Goal: Information Seeking & Learning: Check status

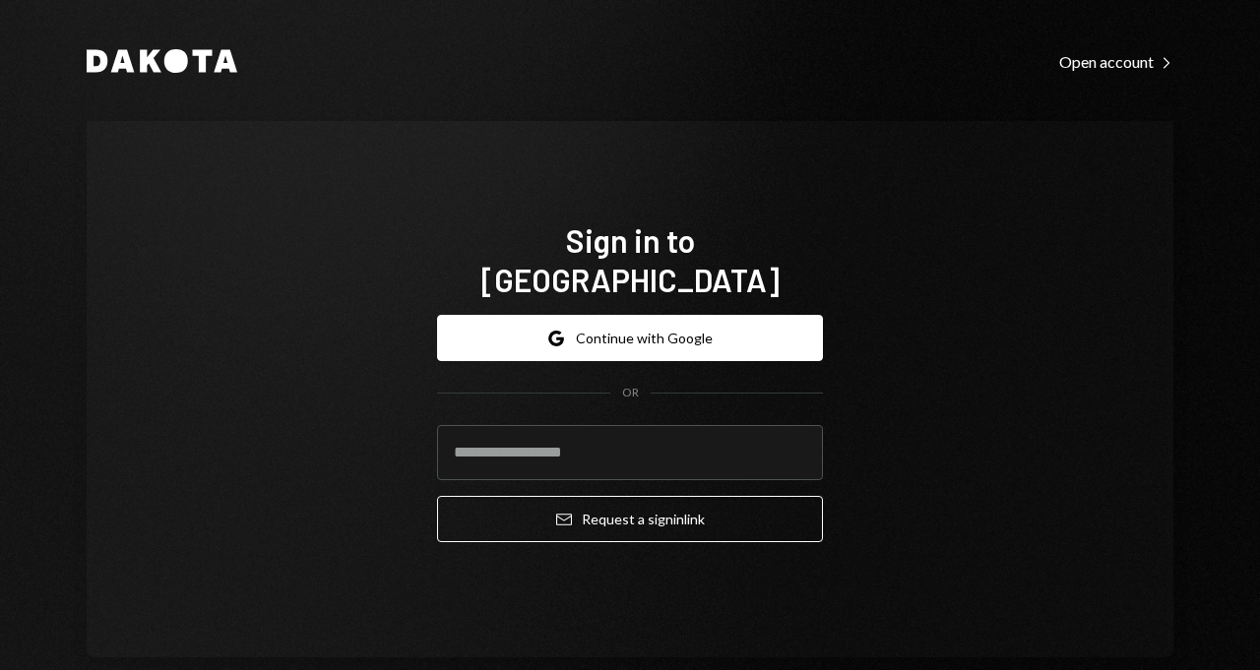
type input "**********"
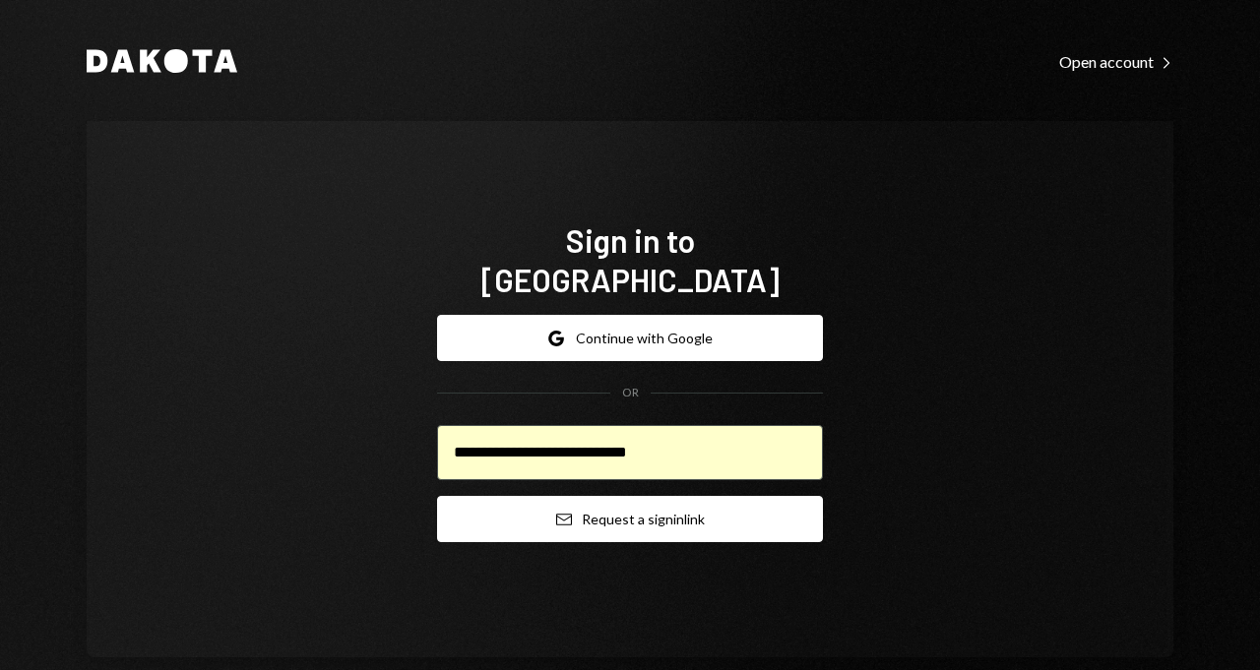
click at [556, 512] on icon "Email" at bounding box center [564, 520] width 16 height 16
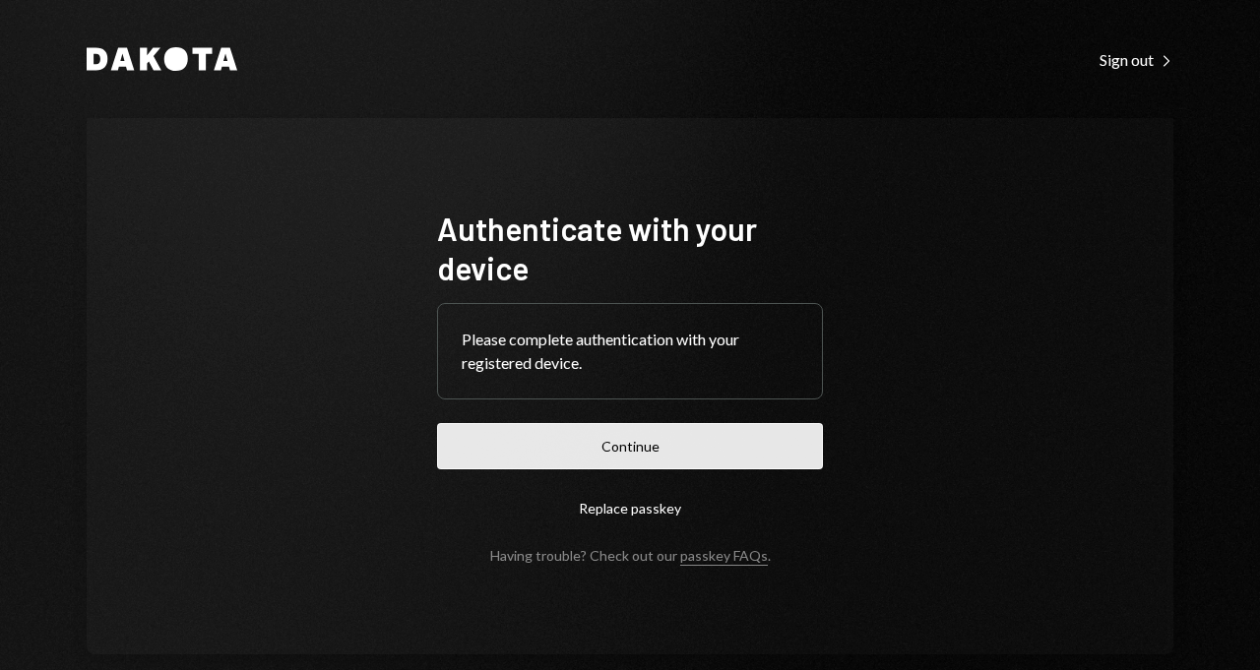
click at [640, 453] on button "Continue" at bounding box center [630, 446] width 386 height 46
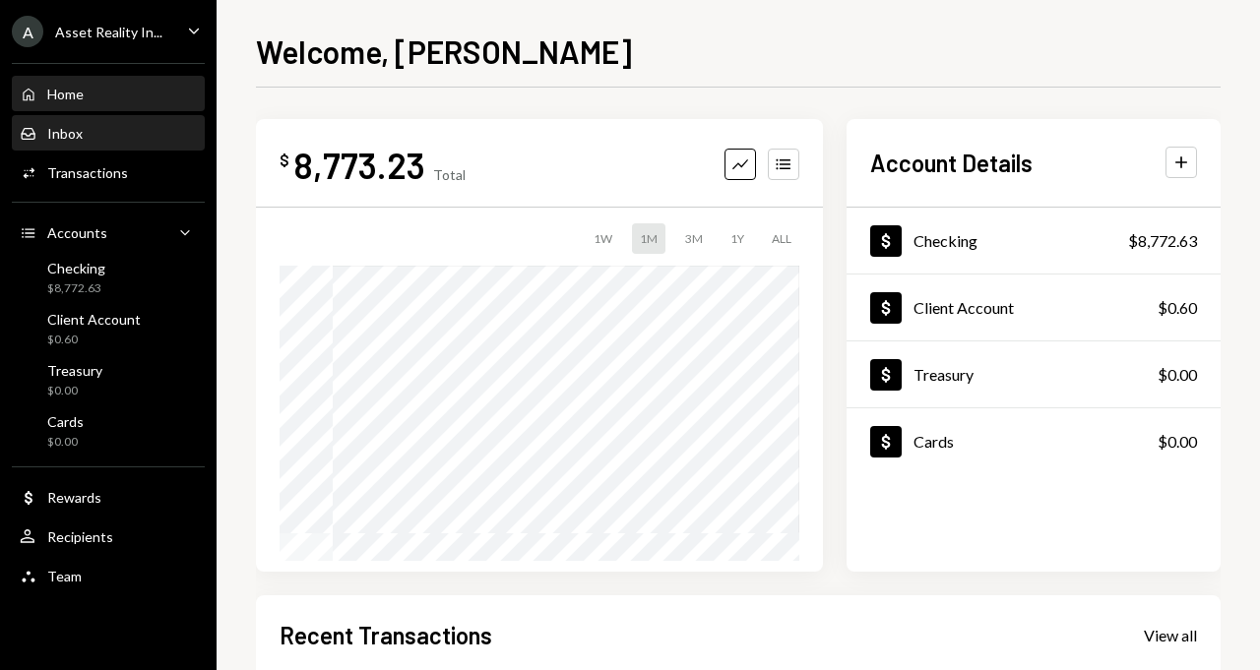
click at [121, 150] on div "Inbox Inbox" at bounding box center [108, 133] width 177 height 33
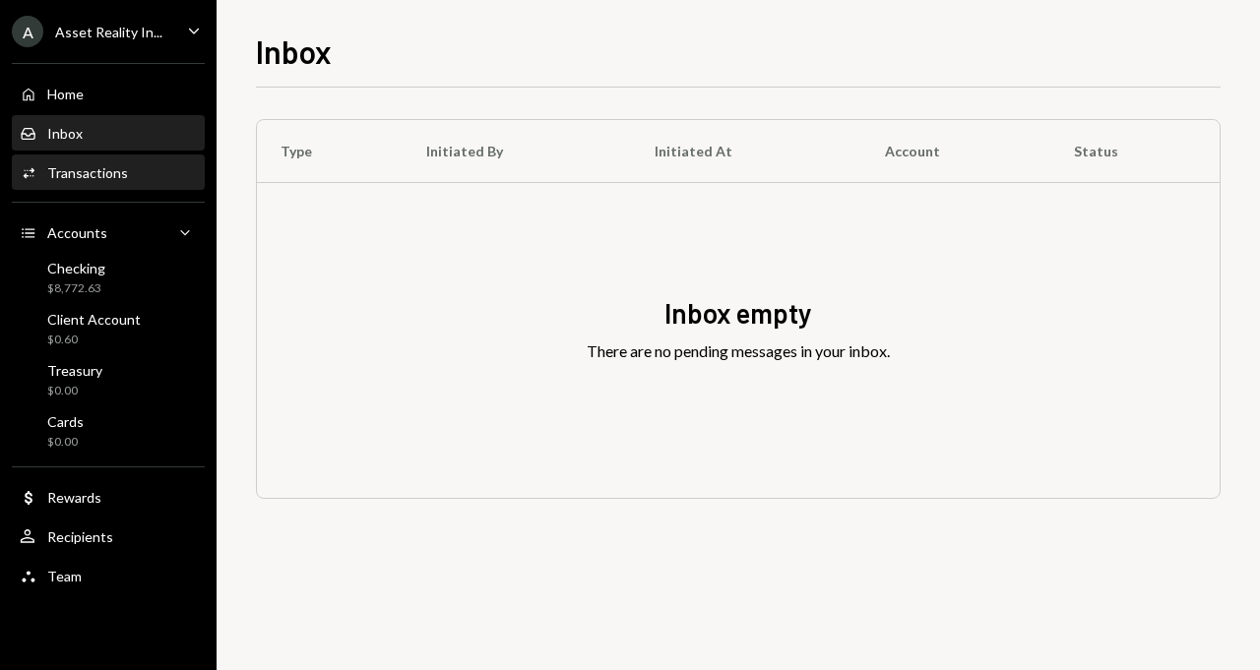
click at [119, 172] on div "Transactions" at bounding box center [87, 172] width 81 height 17
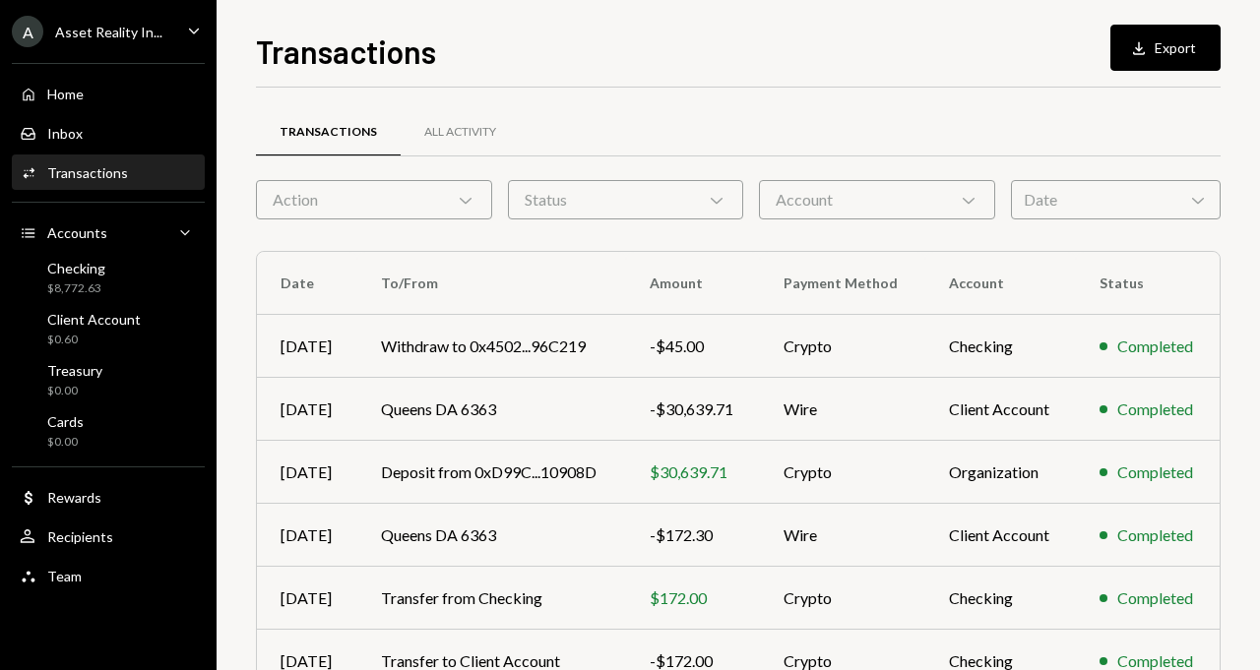
click at [857, 194] on div "Account Chevron Down" at bounding box center [877, 199] width 236 height 39
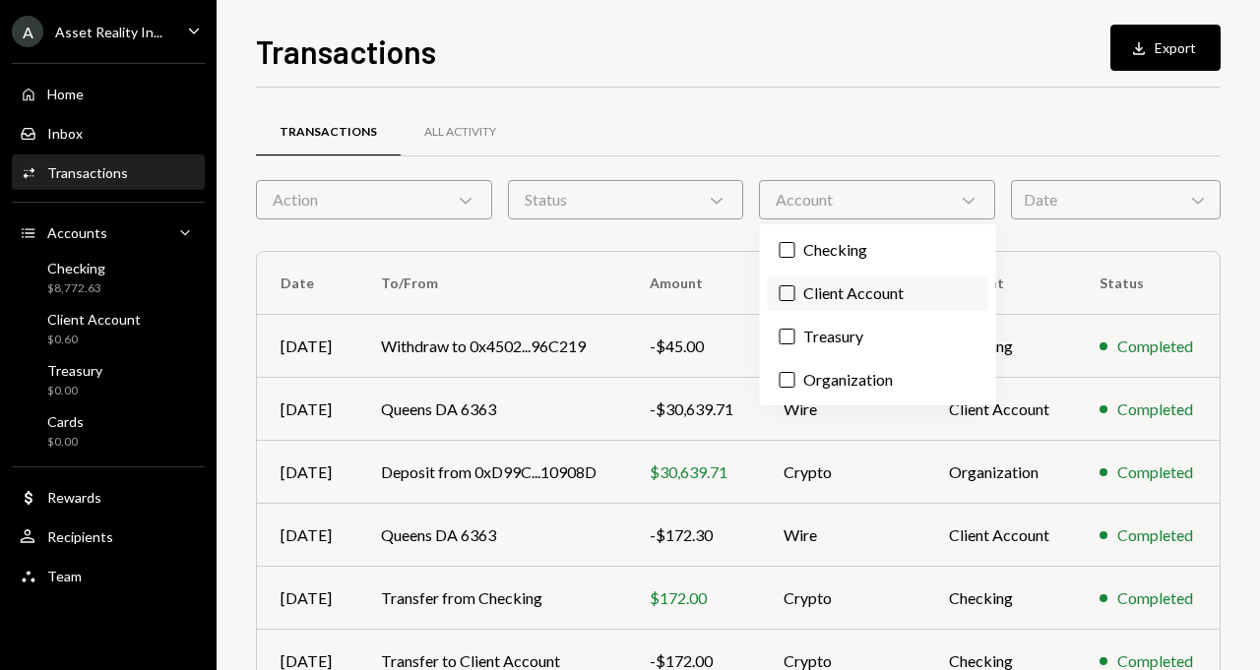
click at [825, 289] on label "Client Account" at bounding box center [878, 293] width 220 height 35
click at [795, 289] on button "Client Account" at bounding box center [787, 293] width 16 height 16
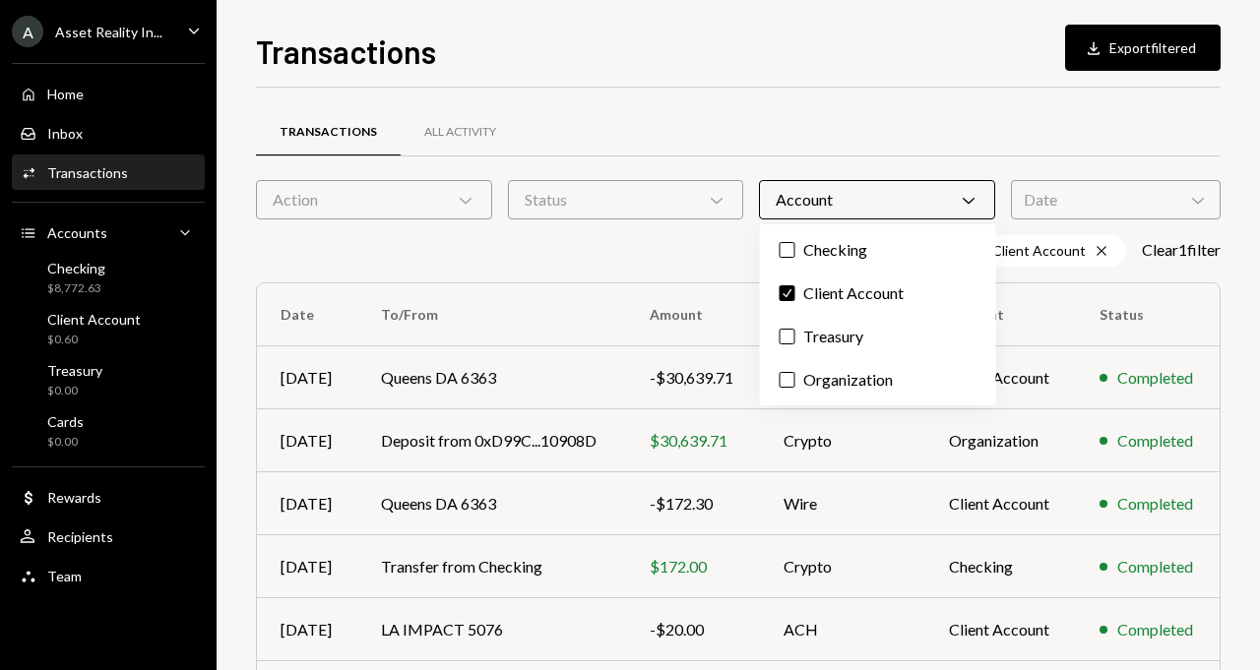
click at [796, 135] on div "Transactions All Activity" at bounding box center [738, 132] width 964 height 50
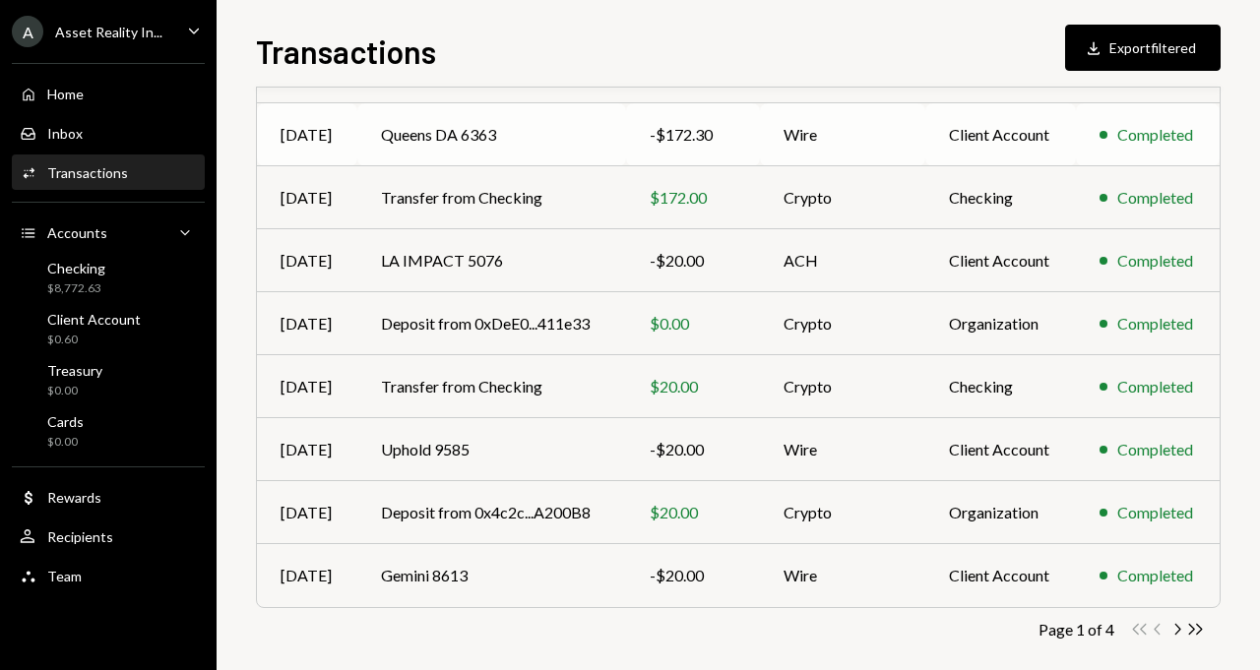
scroll to position [389, 0]
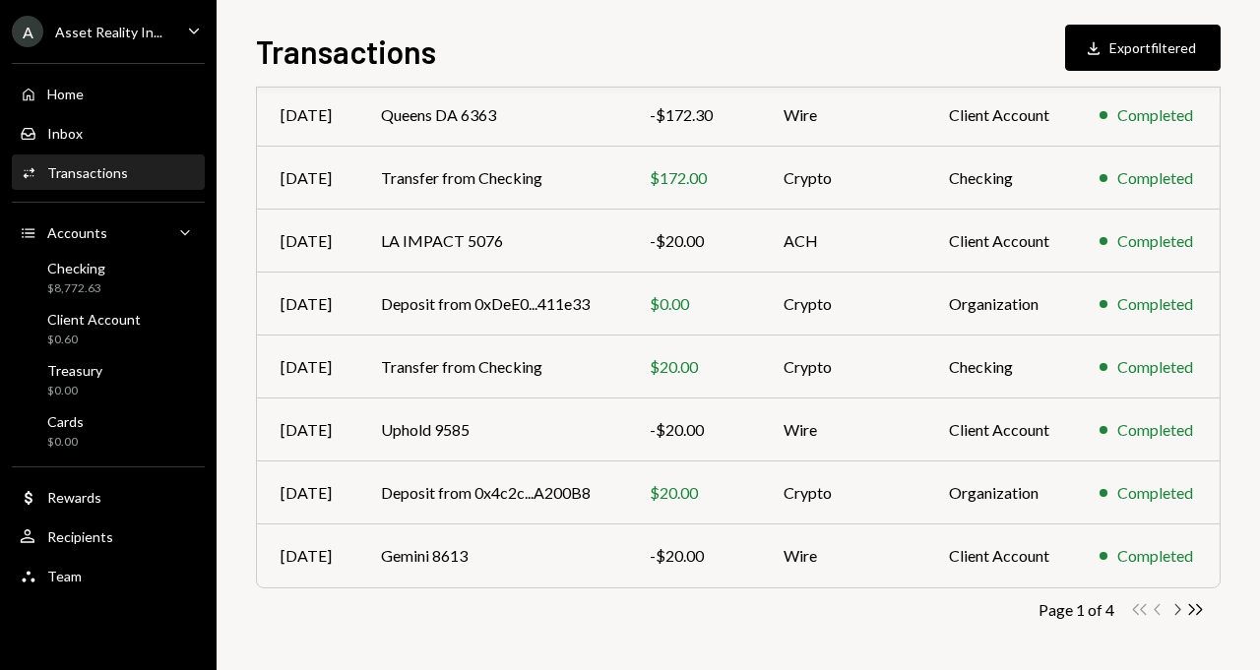
click at [1178, 608] on icon "Chevron Right" at bounding box center [1176, 609] width 19 height 19
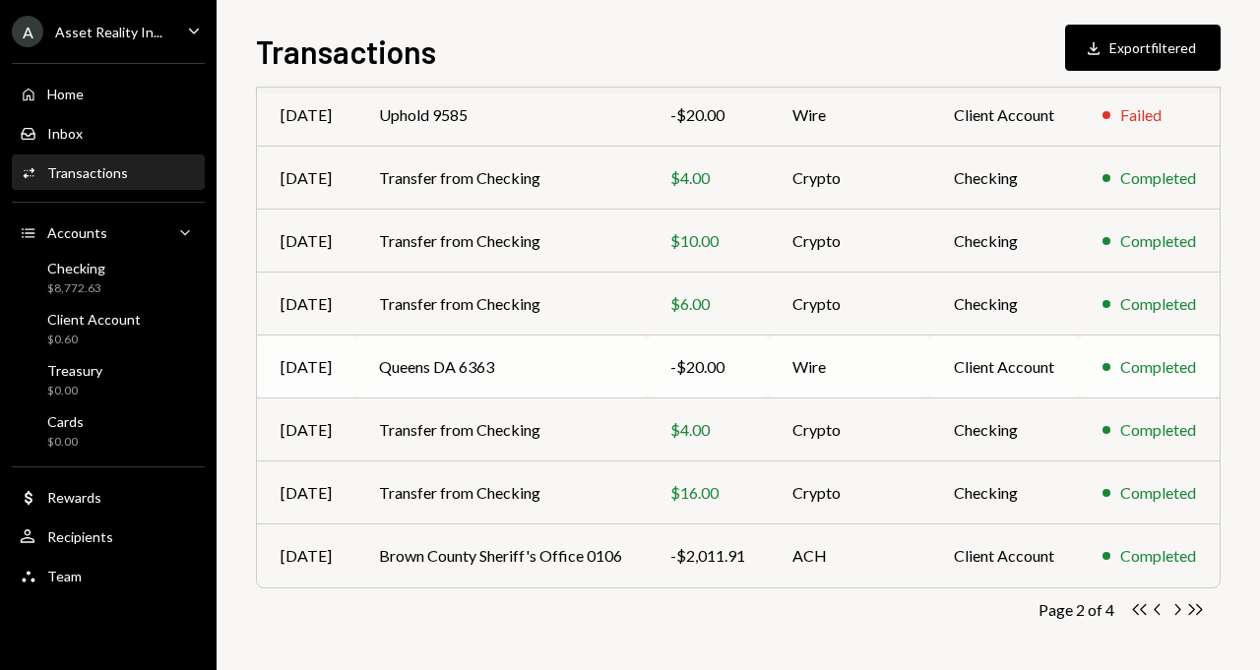
click at [392, 364] on td "Queens DA 6363" at bounding box center [500, 367] width 291 height 63
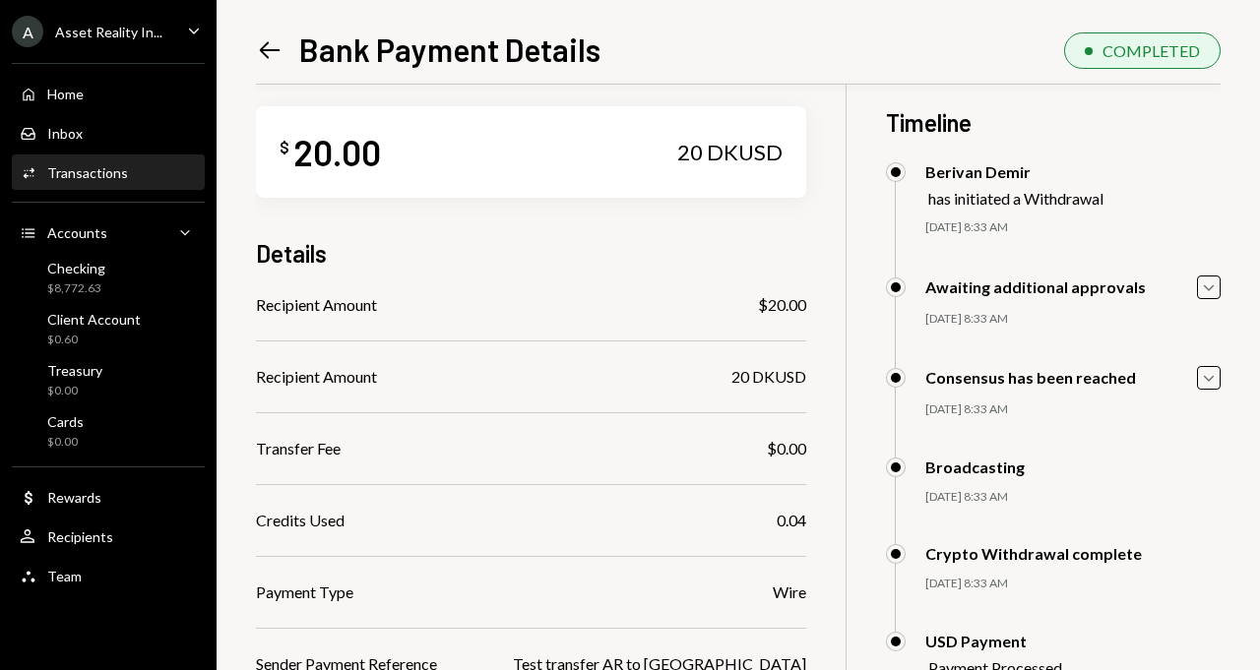
scroll to position [4, 0]
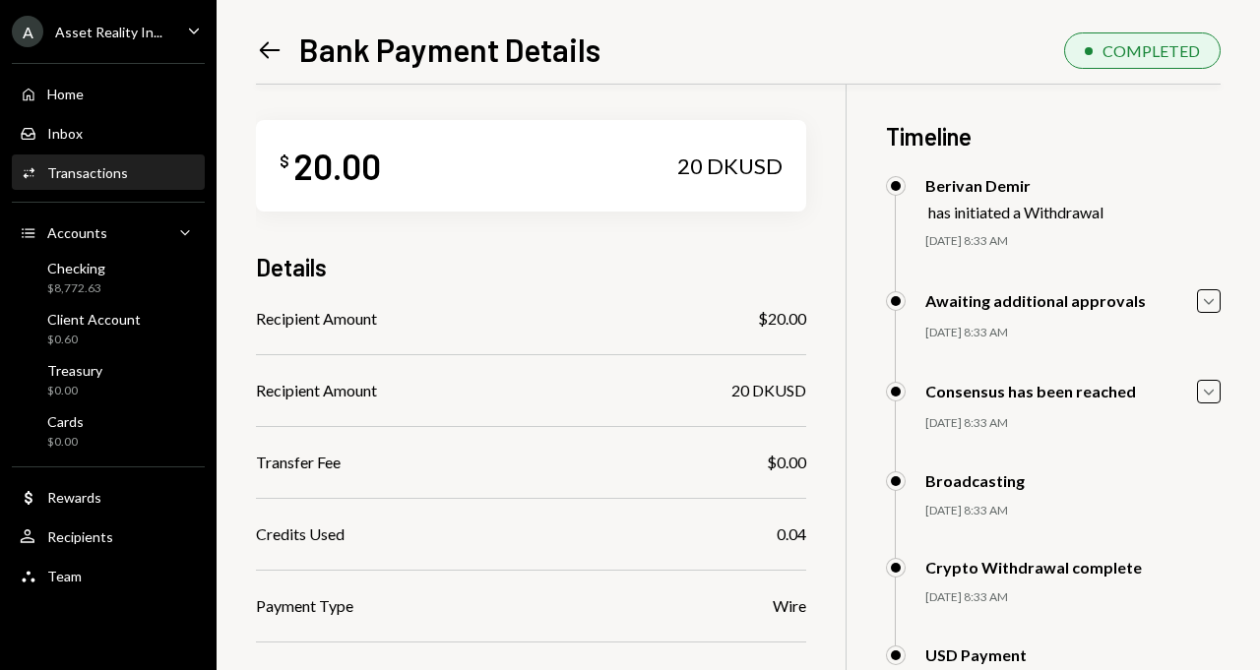
click at [126, 173] on div "Activities Transactions" at bounding box center [108, 173] width 177 height 18
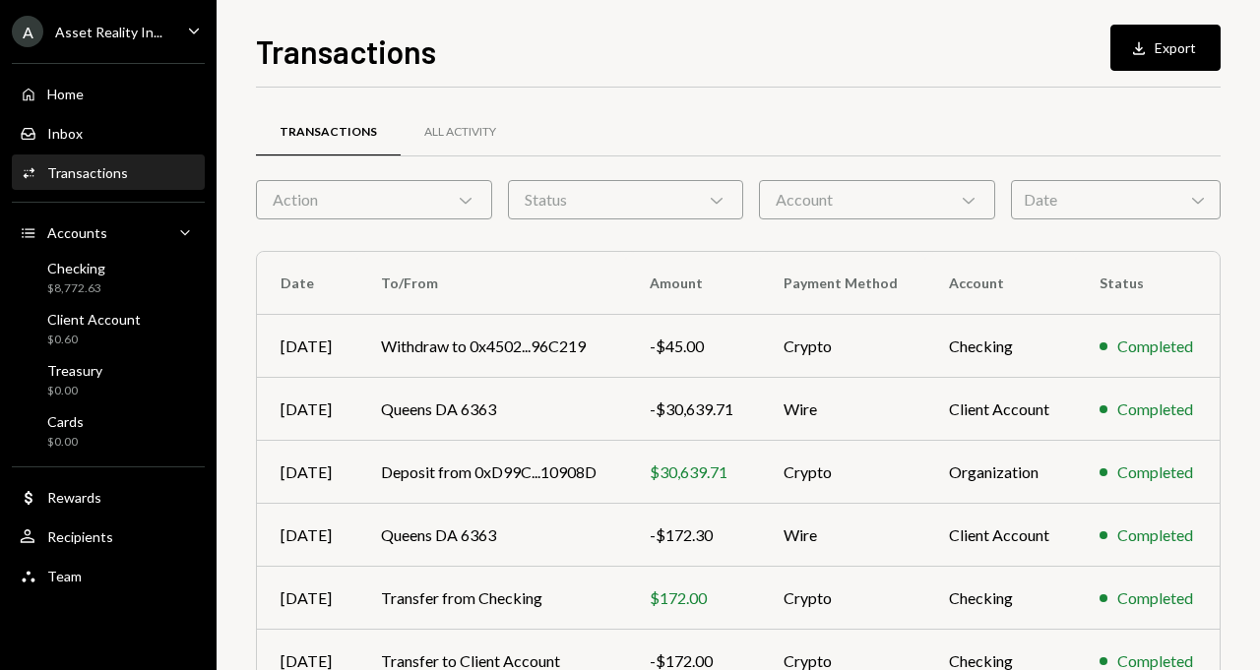
click at [809, 201] on div "Account Chevron Down" at bounding box center [877, 199] width 236 height 39
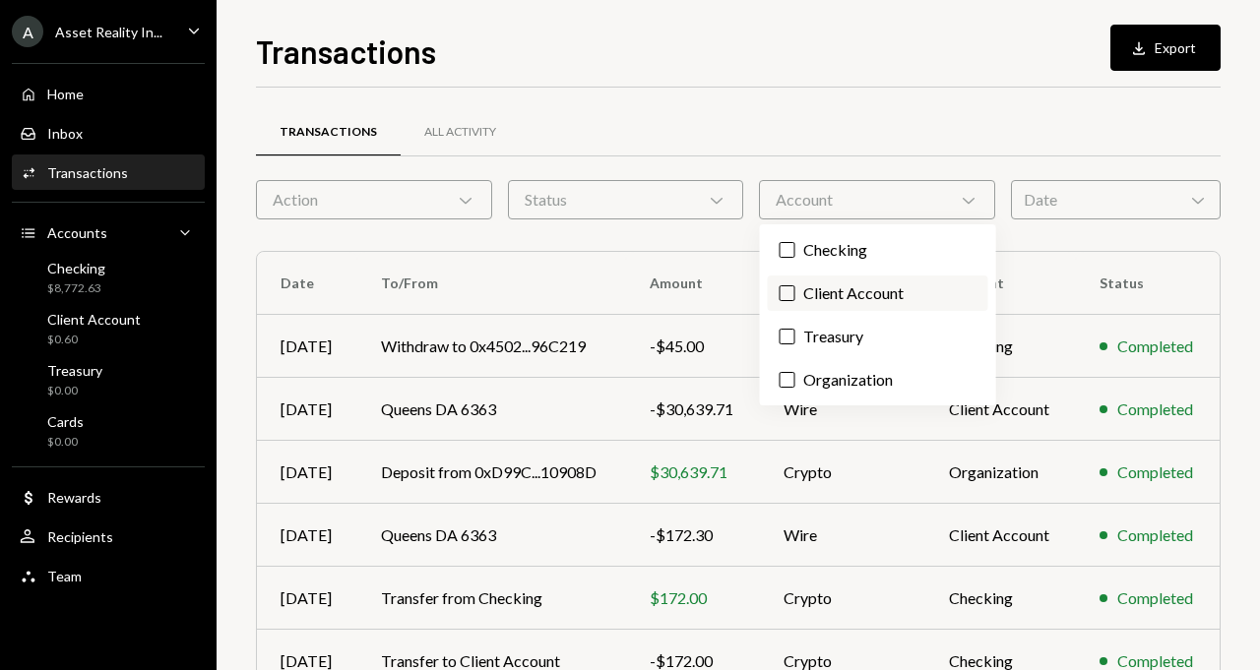
click at [805, 280] on label "Client Account" at bounding box center [878, 293] width 220 height 35
click at [795, 285] on button "Client Account" at bounding box center [787, 293] width 16 height 16
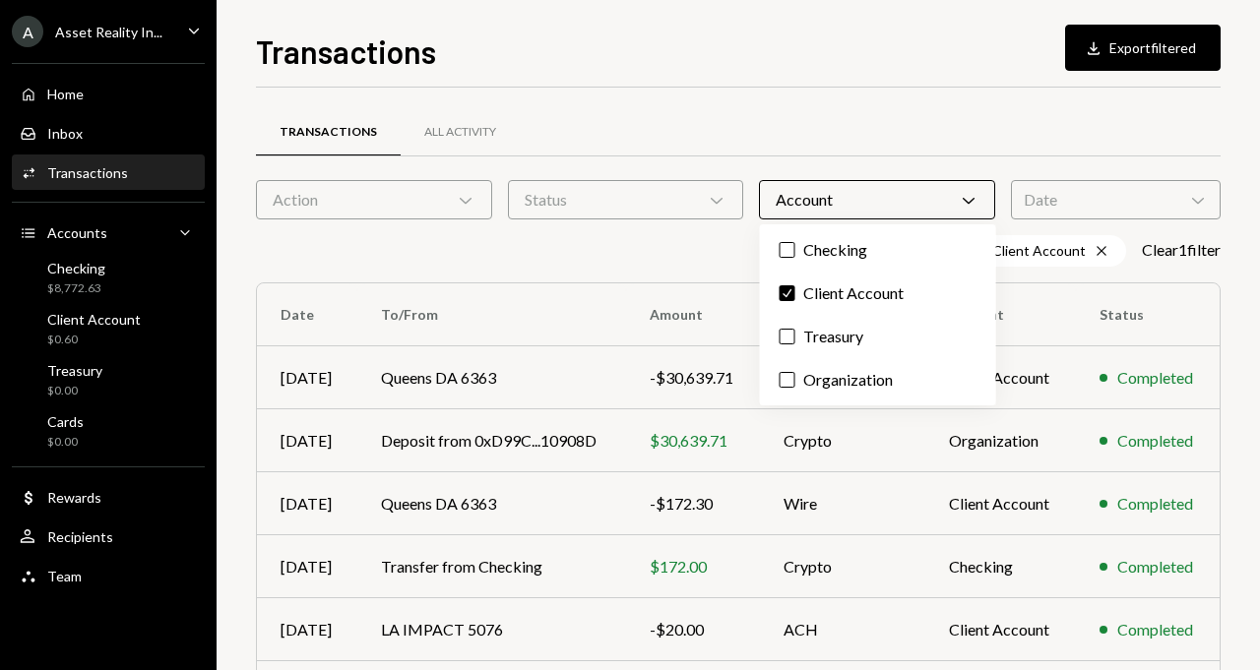
click at [675, 238] on div "Client Account Cross Clear 1 filter" at bounding box center [738, 250] width 964 height 31
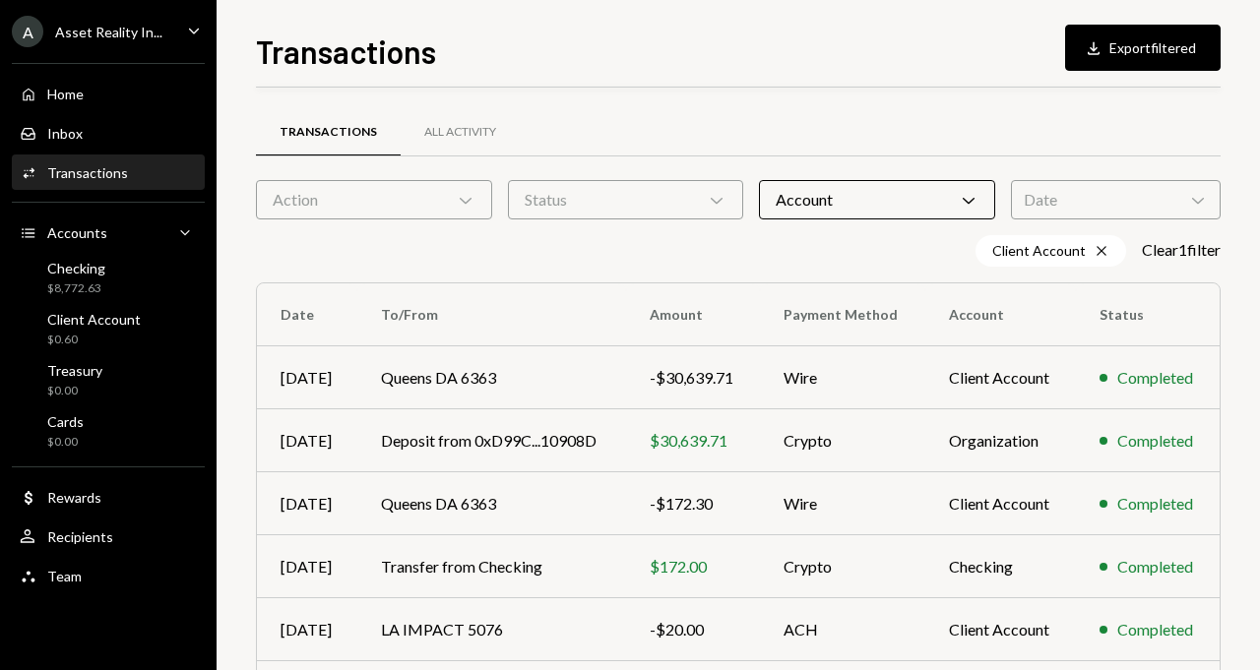
scroll to position [389, 0]
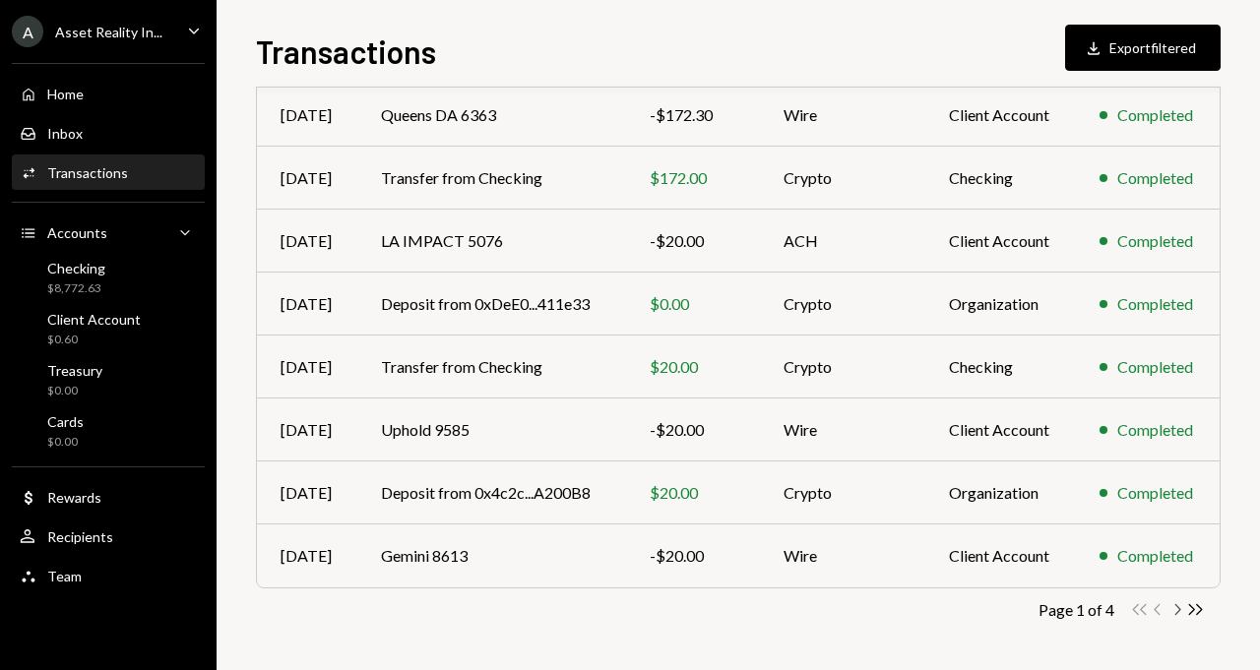
click at [1176, 611] on icon "Chevron Right" at bounding box center [1176, 609] width 19 height 19
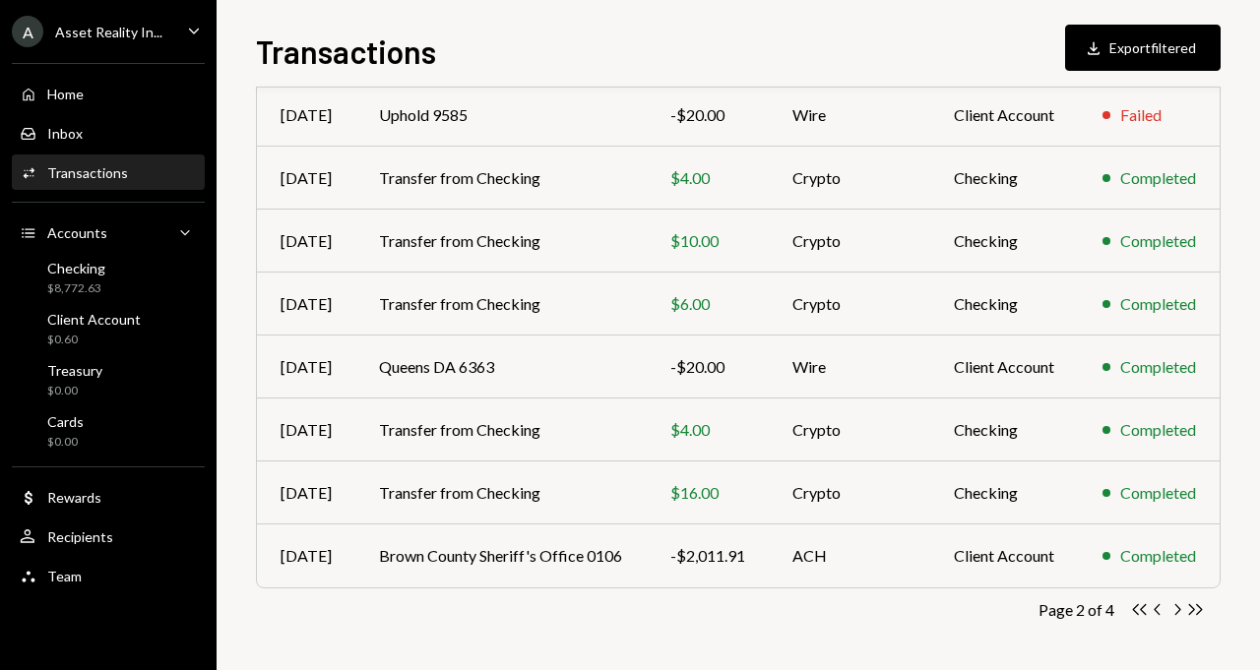
click at [1177, 619] on div "Transactions All Activity Action Chevron Down Status Chevron Down Account Chevr…" at bounding box center [738, 200] width 964 height 940
click at [1177, 607] on icon "button" at bounding box center [1178, 609] width 6 height 11
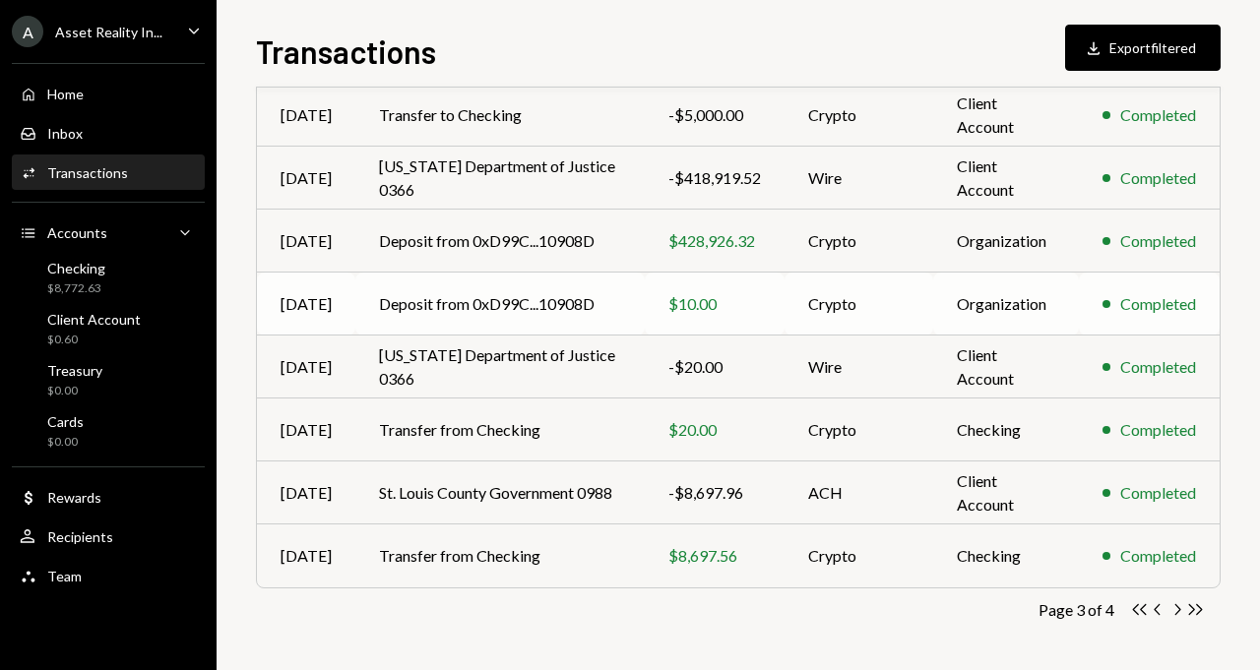
click at [549, 292] on td "Deposit from 0xD99C...10908D" at bounding box center [499, 304] width 289 height 63
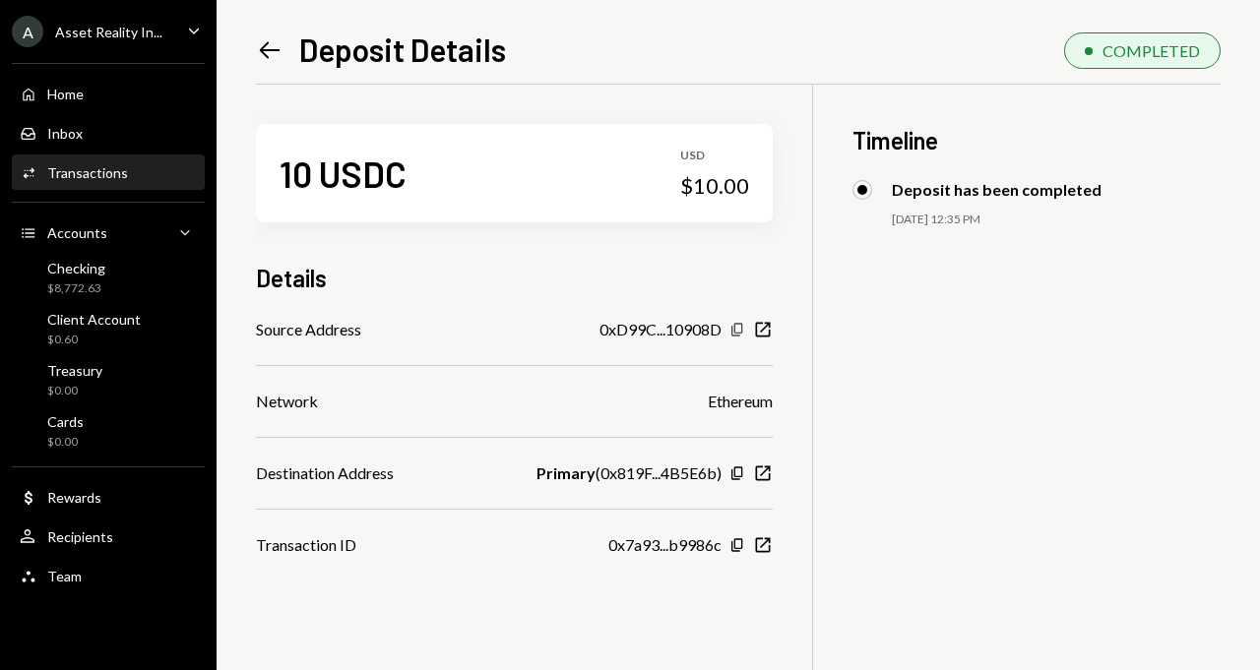
click at [744, 331] on icon "Copy" at bounding box center [737, 330] width 16 height 16
click at [122, 175] on div "Transactions" at bounding box center [87, 172] width 81 height 17
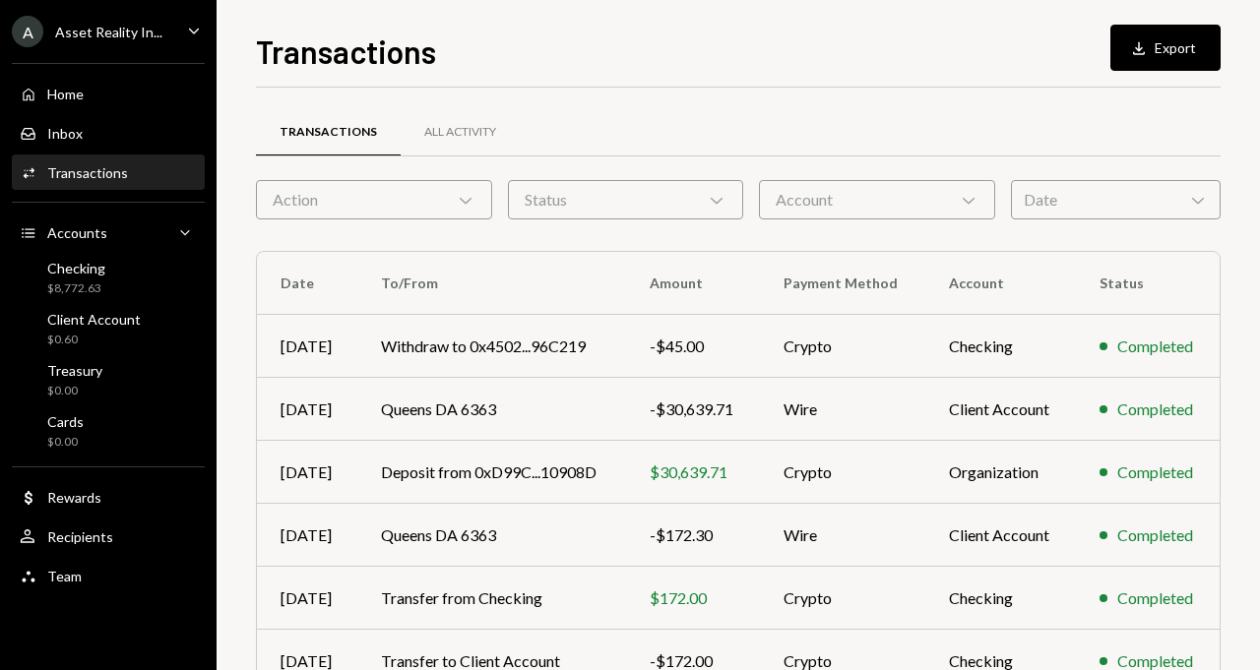
click at [791, 218] on div "Account Chevron Down" at bounding box center [877, 199] width 236 height 39
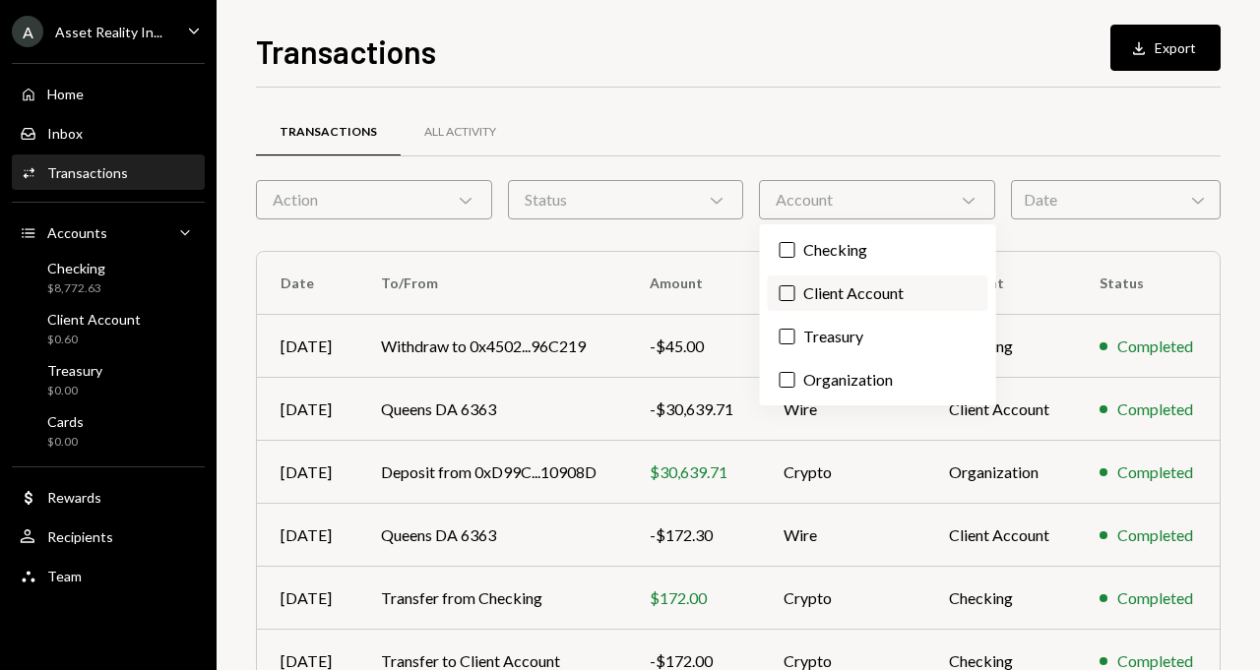
click at [789, 296] on button "Client Account" at bounding box center [787, 293] width 16 height 16
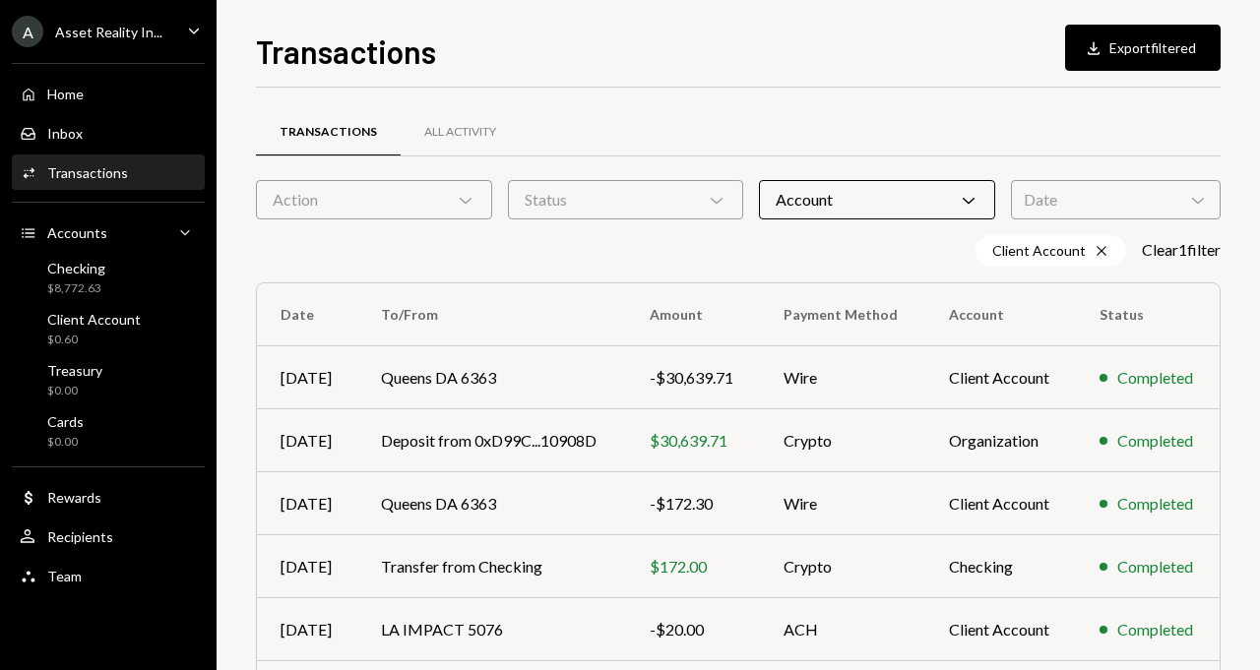
click at [826, 105] on div "Transactions All Activity Action Chevron Down Status Chevron Down Account Chevr…" at bounding box center [738, 573] width 964 height 971
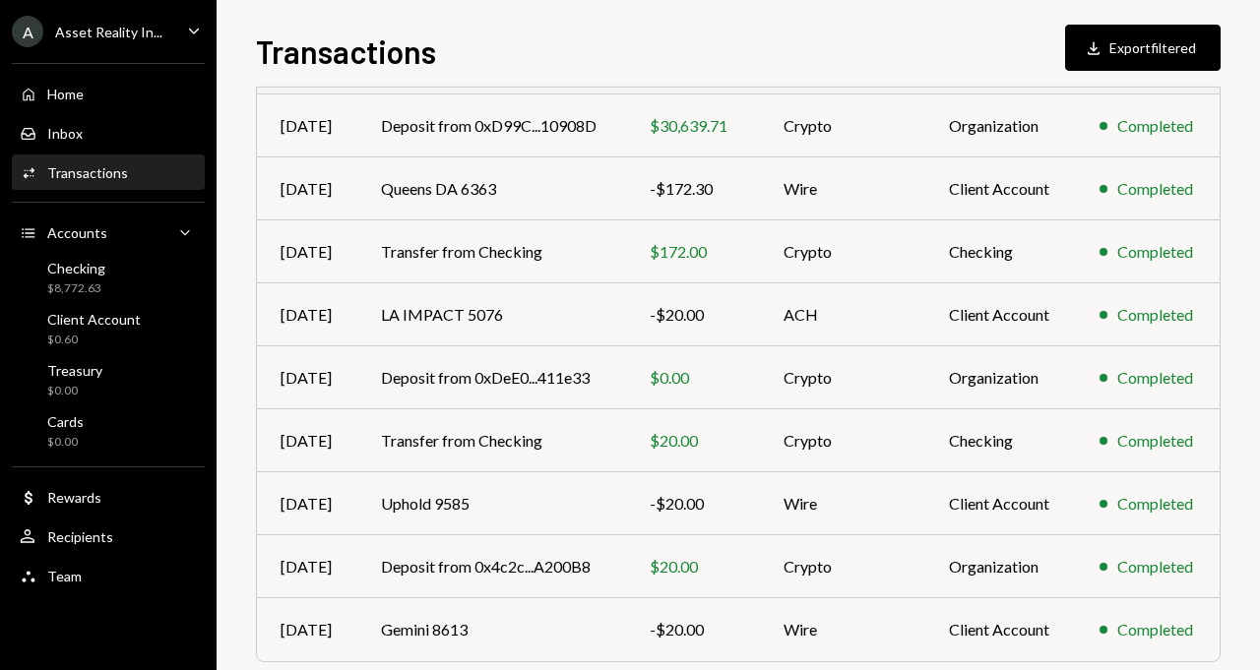
scroll to position [389, 0]
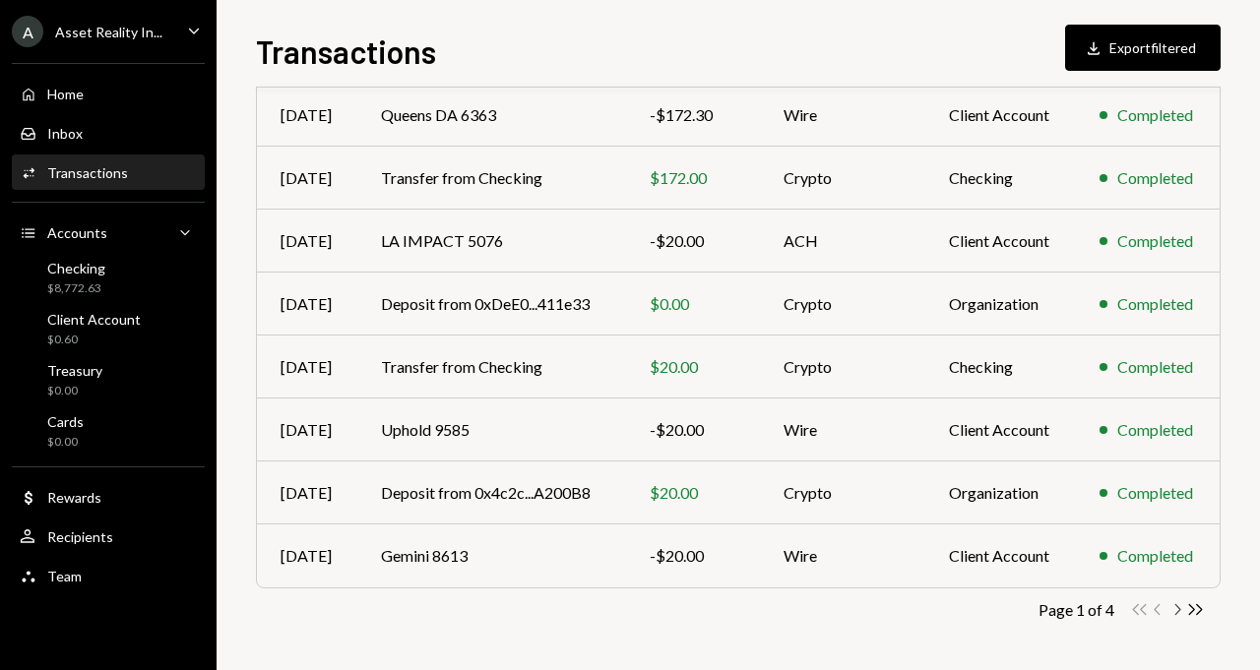
click at [1175, 608] on icon "Chevron Right" at bounding box center [1176, 609] width 19 height 19
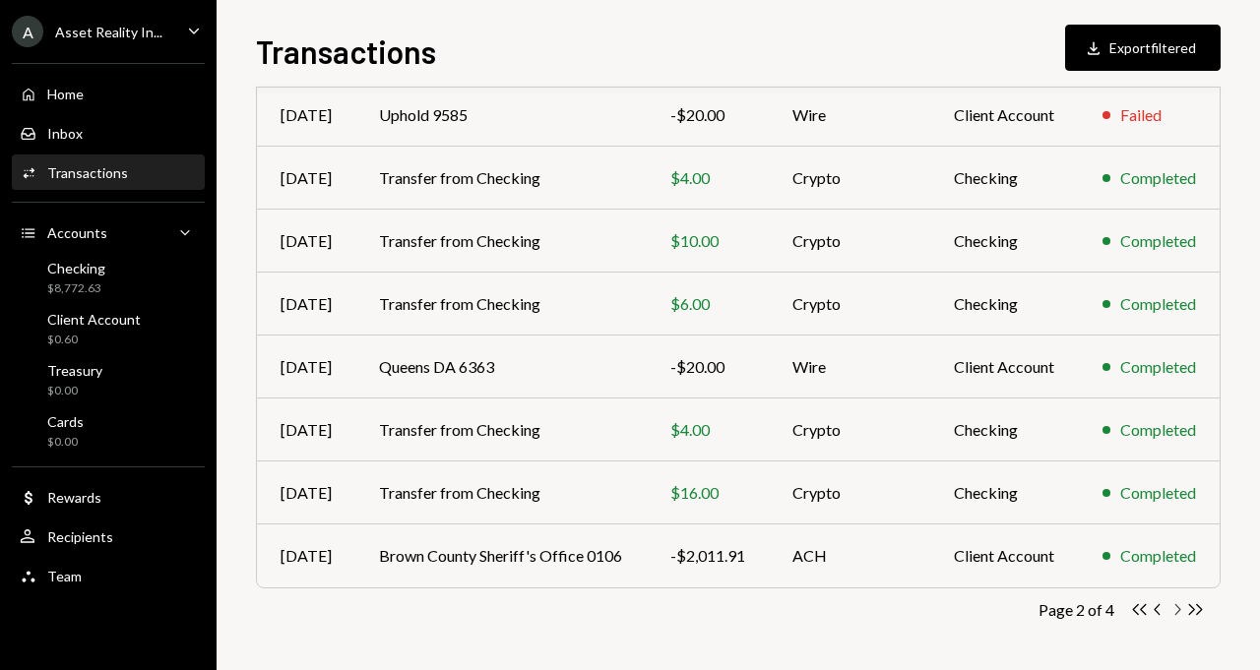
click at [1175, 608] on icon "Chevron Right" at bounding box center [1176, 609] width 19 height 19
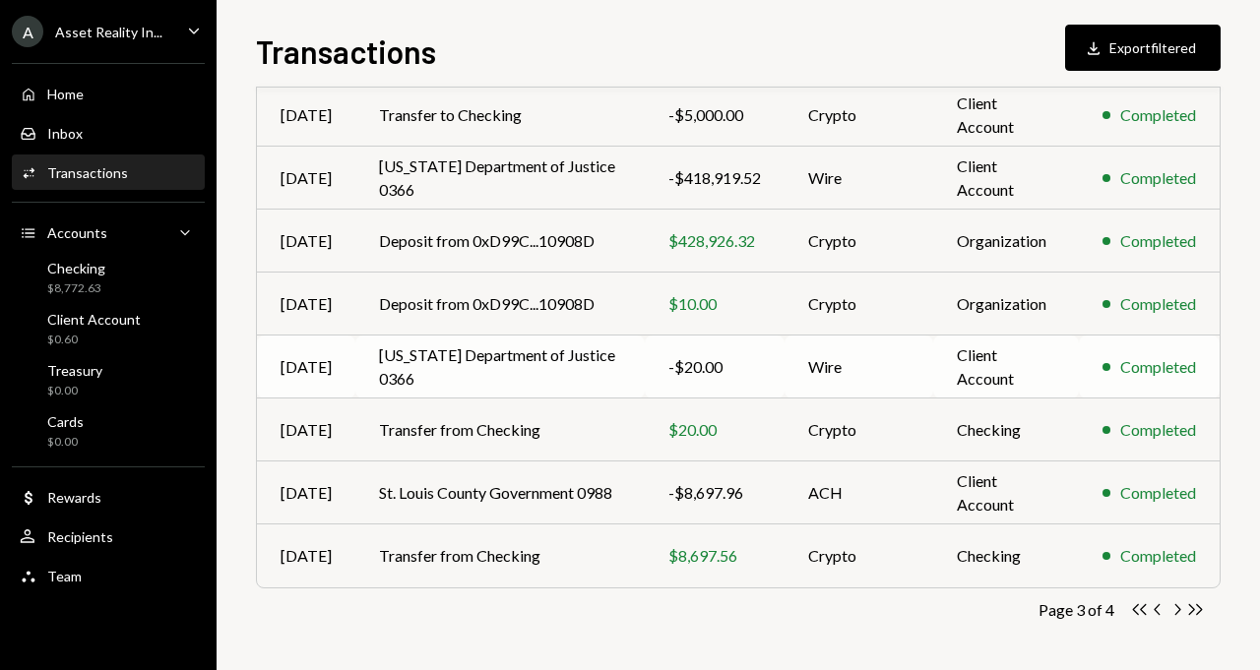
click at [461, 351] on td "[US_STATE] Department of Justice 0366" at bounding box center [499, 367] width 289 height 63
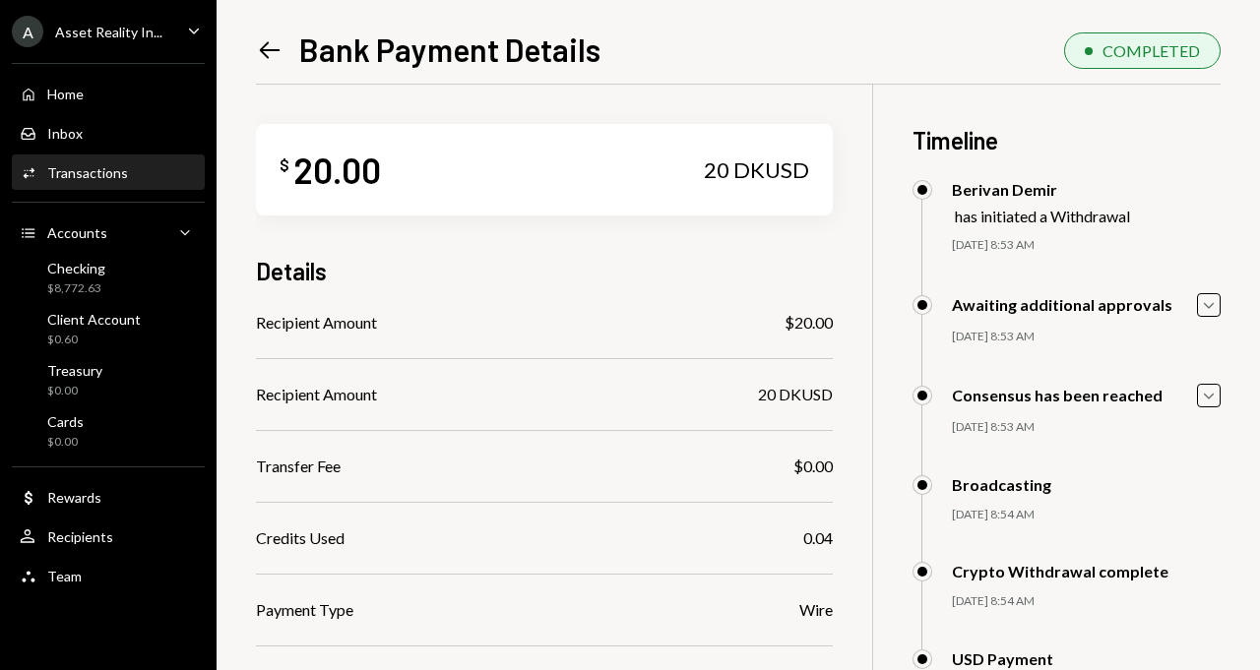
click at [132, 159] on div "Activities Transactions" at bounding box center [108, 172] width 177 height 33
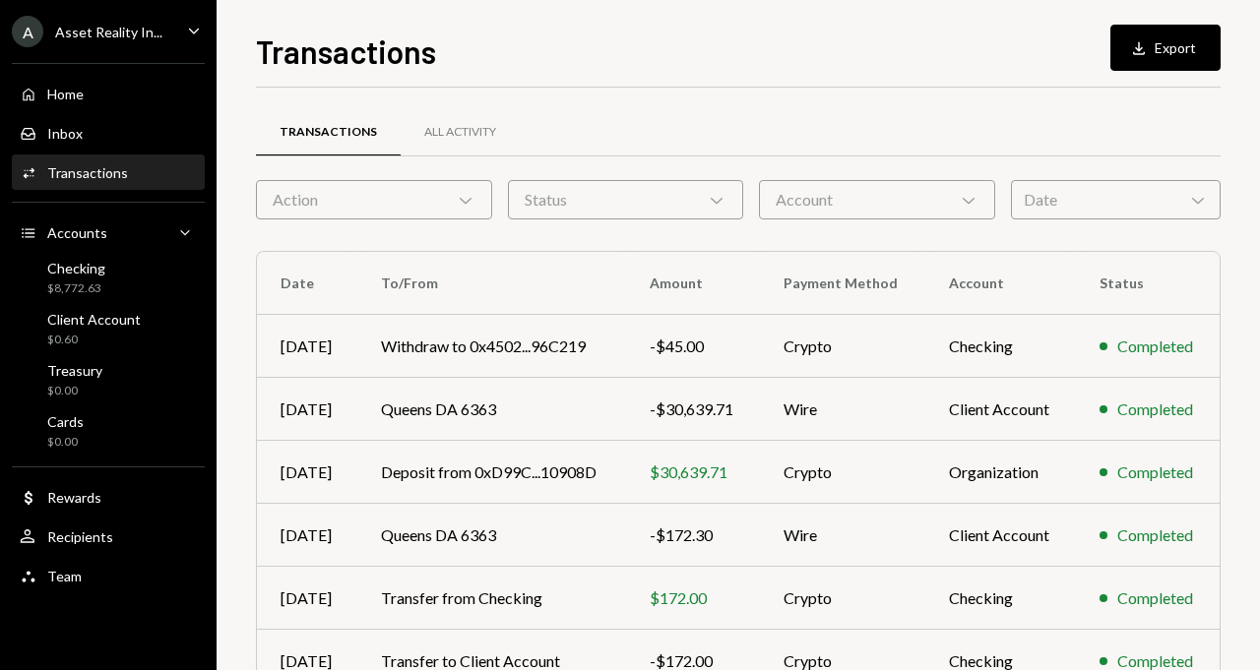
click at [791, 194] on div "Account Chevron Down" at bounding box center [877, 199] width 236 height 39
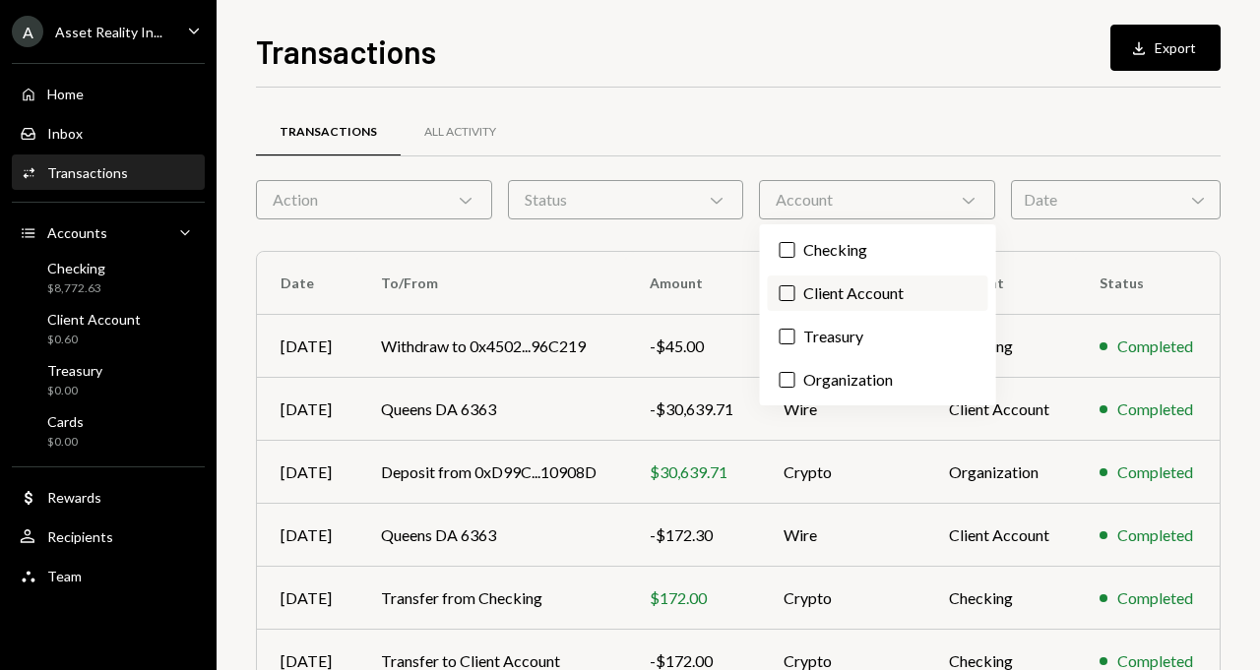
click at [793, 293] on button "Client Account" at bounding box center [787, 293] width 16 height 16
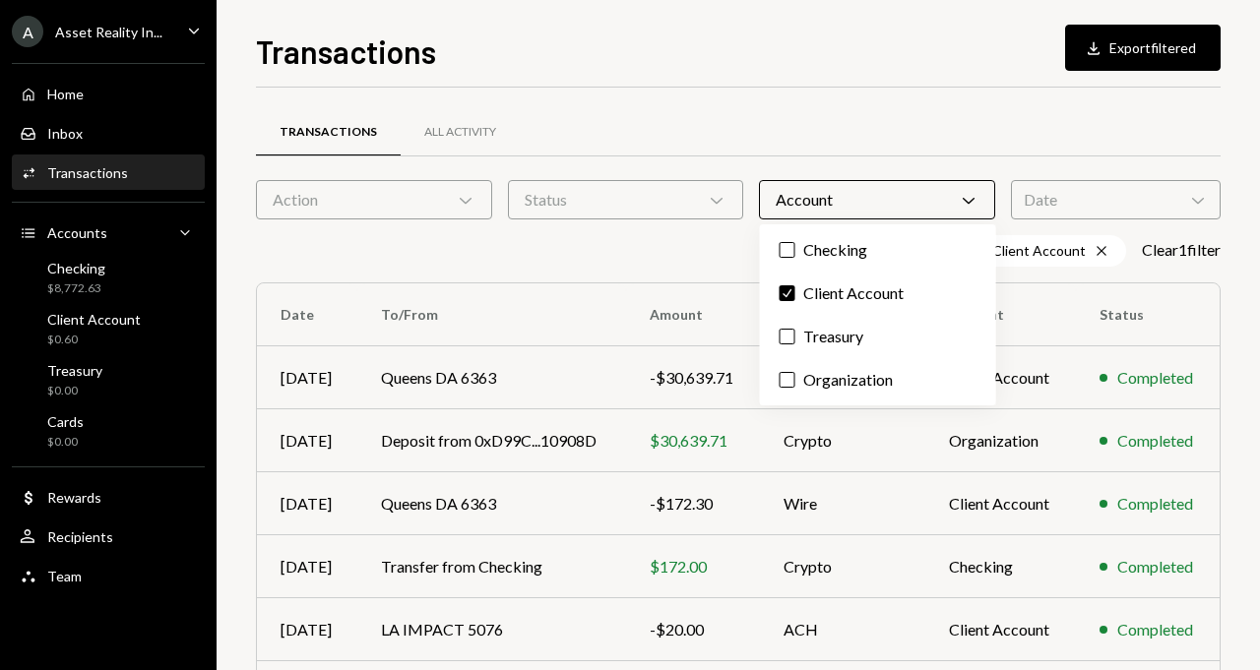
click at [804, 134] on div "Transactions All Activity" at bounding box center [738, 132] width 964 height 50
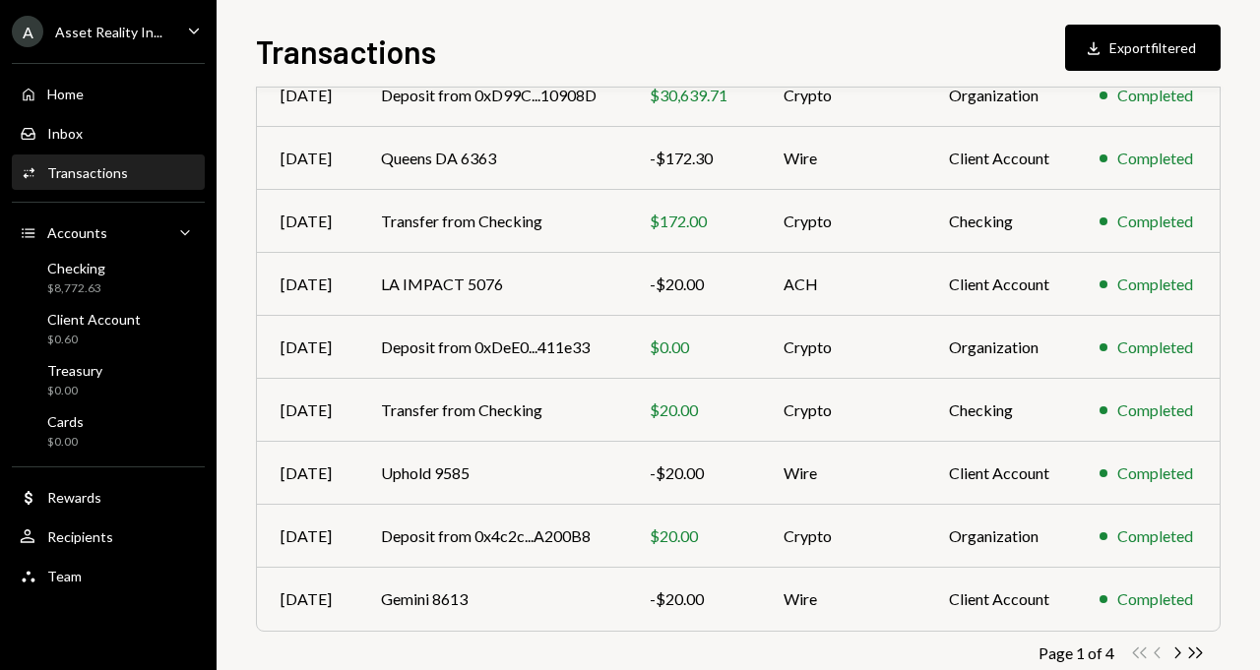
scroll to position [389, 0]
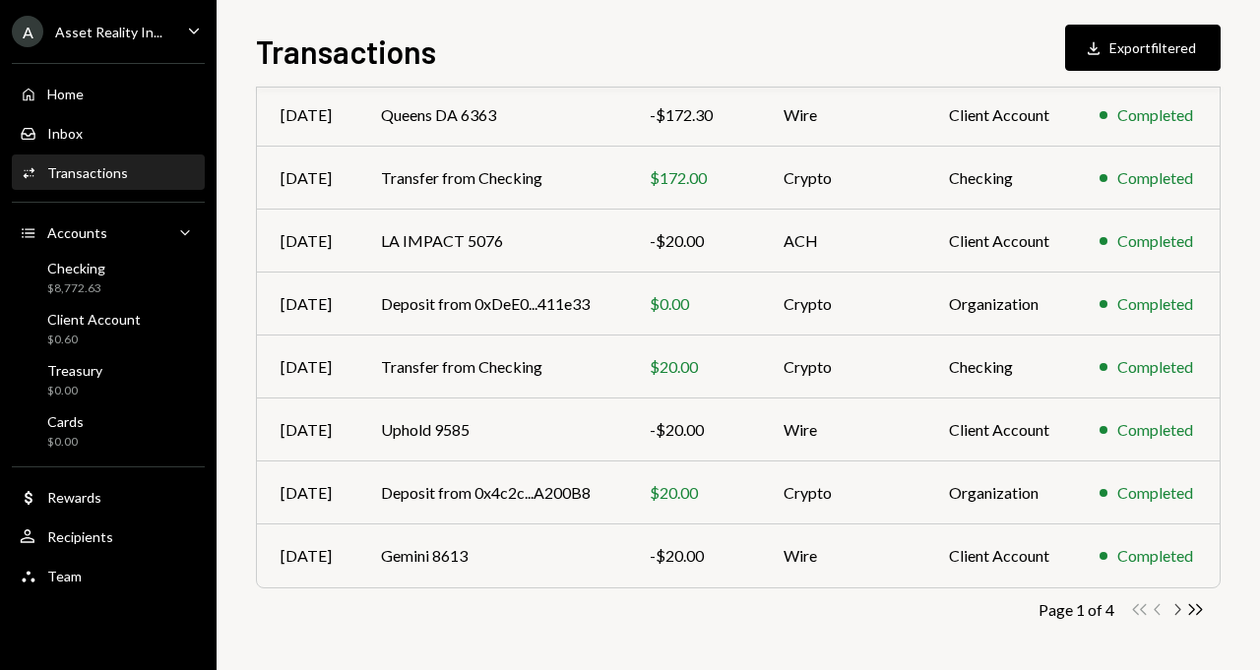
click at [1175, 606] on icon "Chevron Right" at bounding box center [1176, 609] width 19 height 19
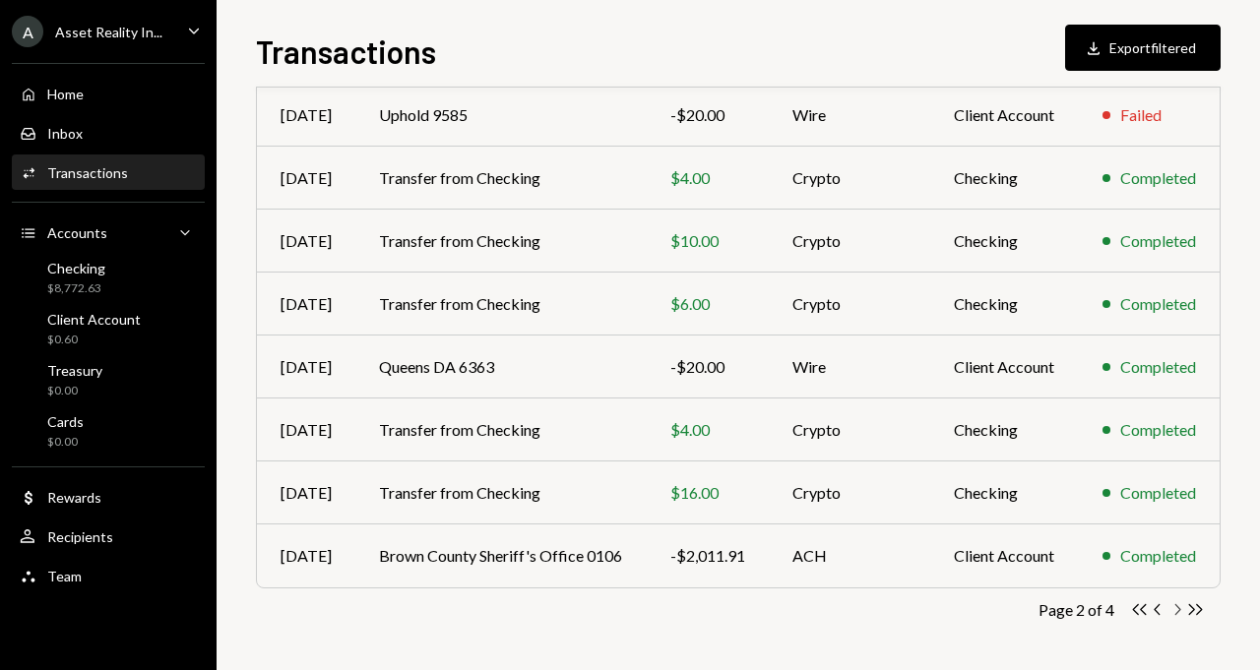
click at [1175, 606] on icon "Chevron Right" at bounding box center [1176, 609] width 19 height 19
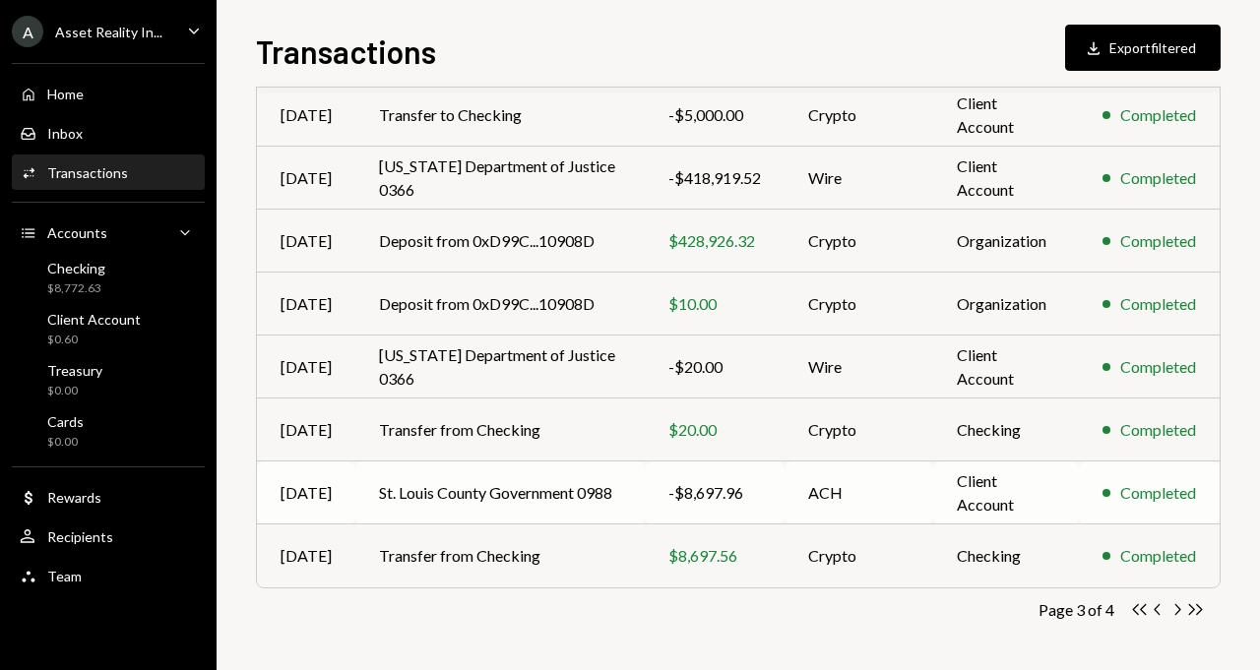
click at [449, 481] on td "St. Louis County Government 0988" at bounding box center [499, 493] width 289 height 63
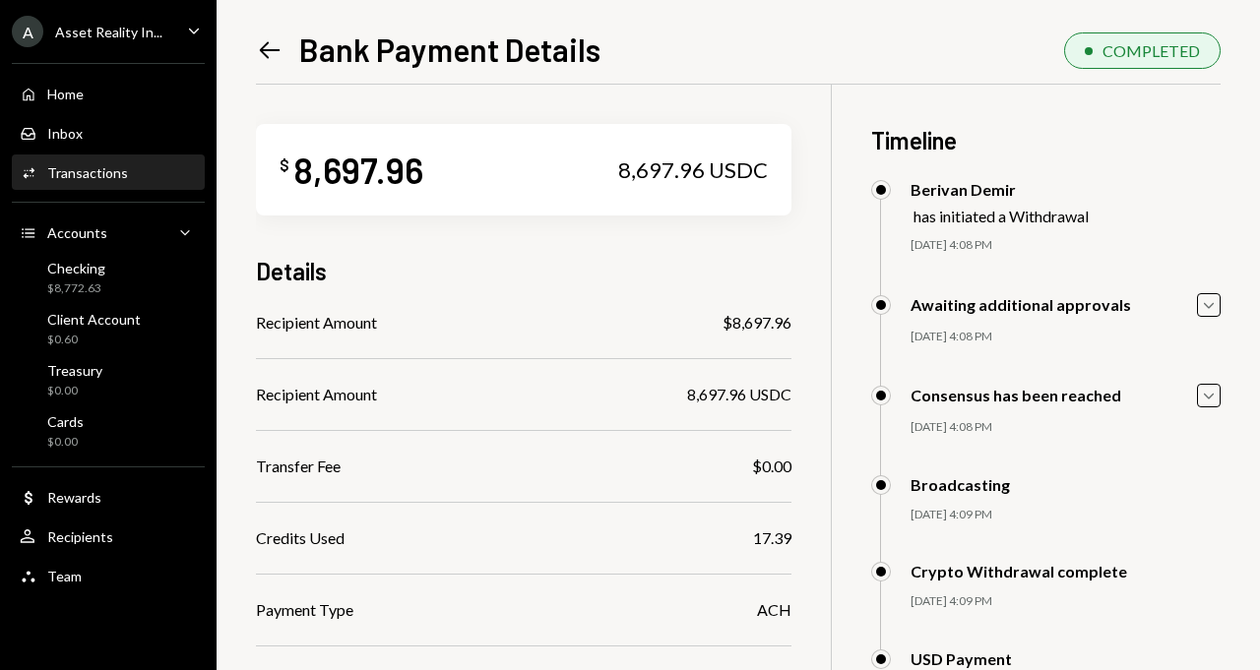
click at [115, 169] on div "Transactions" at bounding box center [87, 172] width 81 height 17
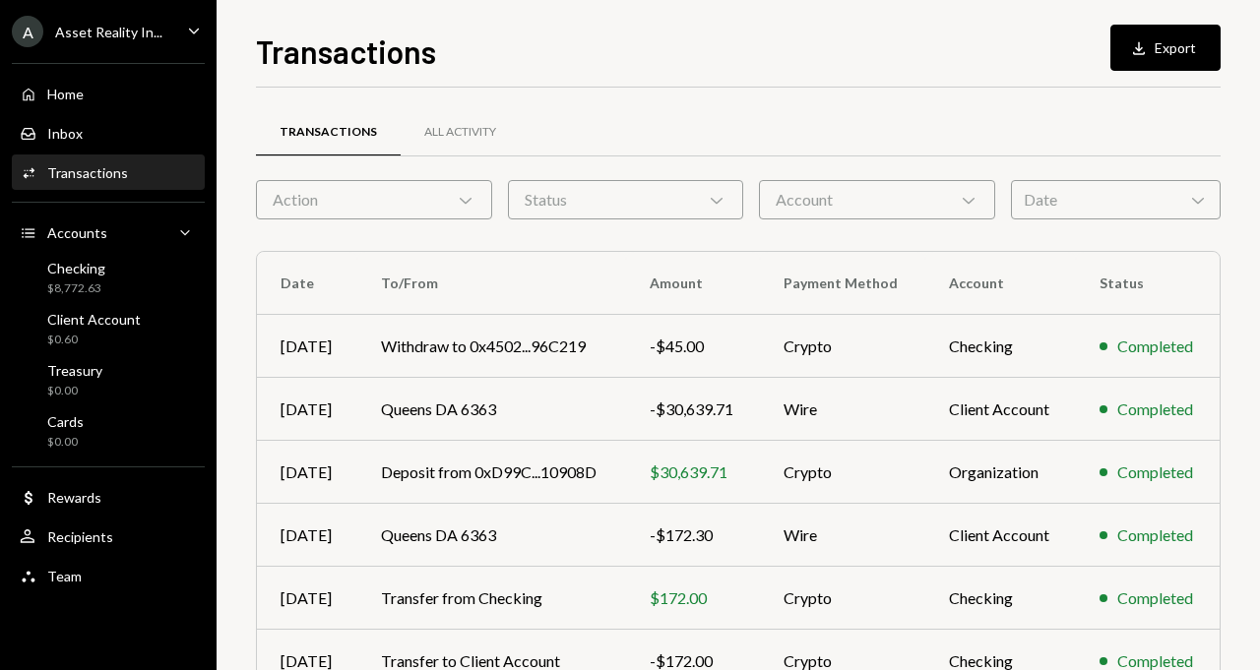
click at [807, 184] on div "Account Chevron Down" at bounding box center [877, 199] width 236 height 39
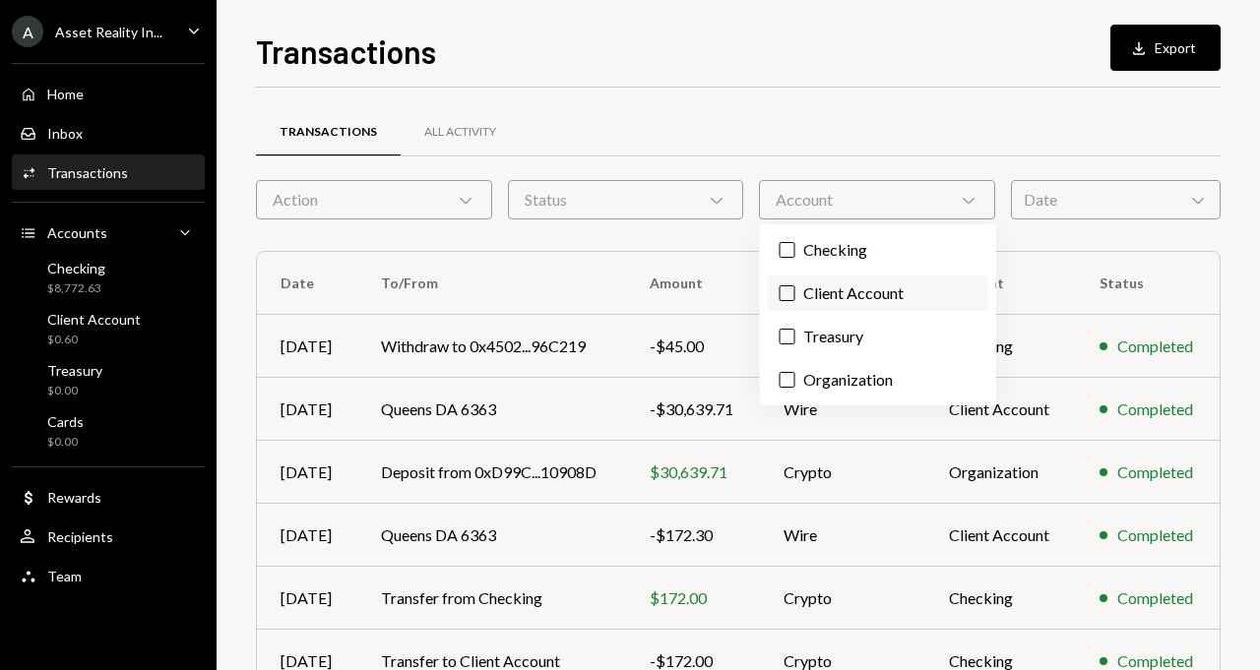
click at [795, 291] on label "Client Account" at bounding box center [878, 293] width 220 height 35
click at [795, 291] on button "Client Account" at bounding box center [787, 293] width 16 height 16
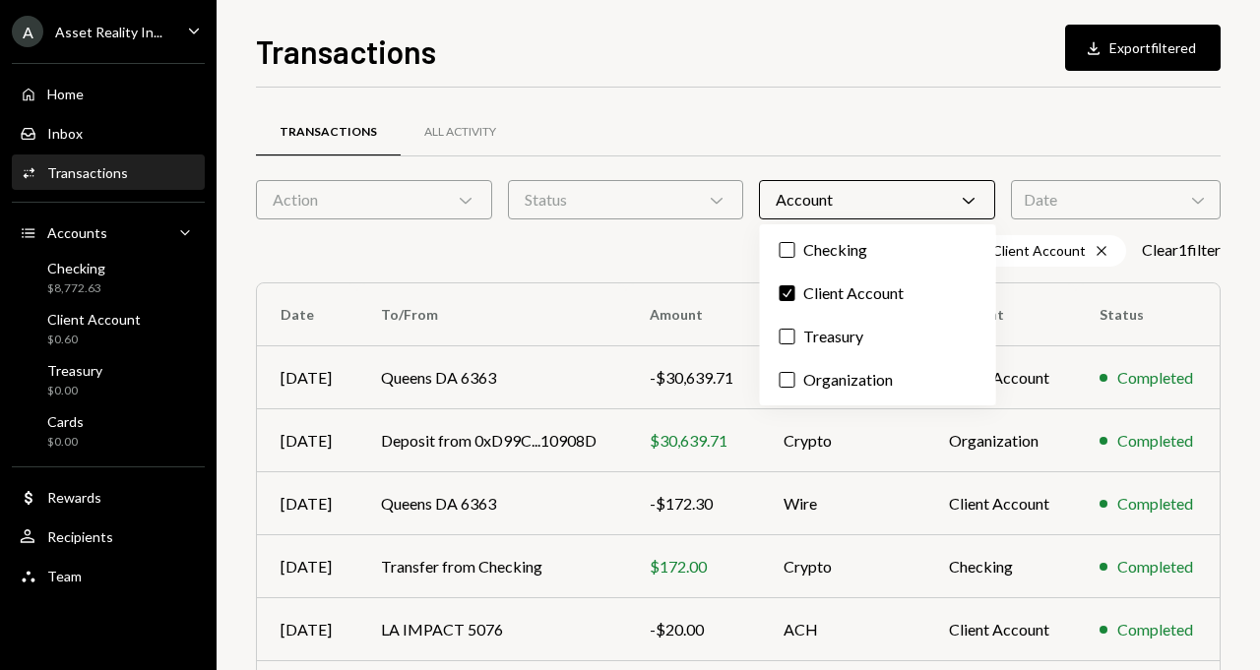
click at [809, 187] on div "Account Chevron Down" at bounding box center [877, 199] width 236 height 39
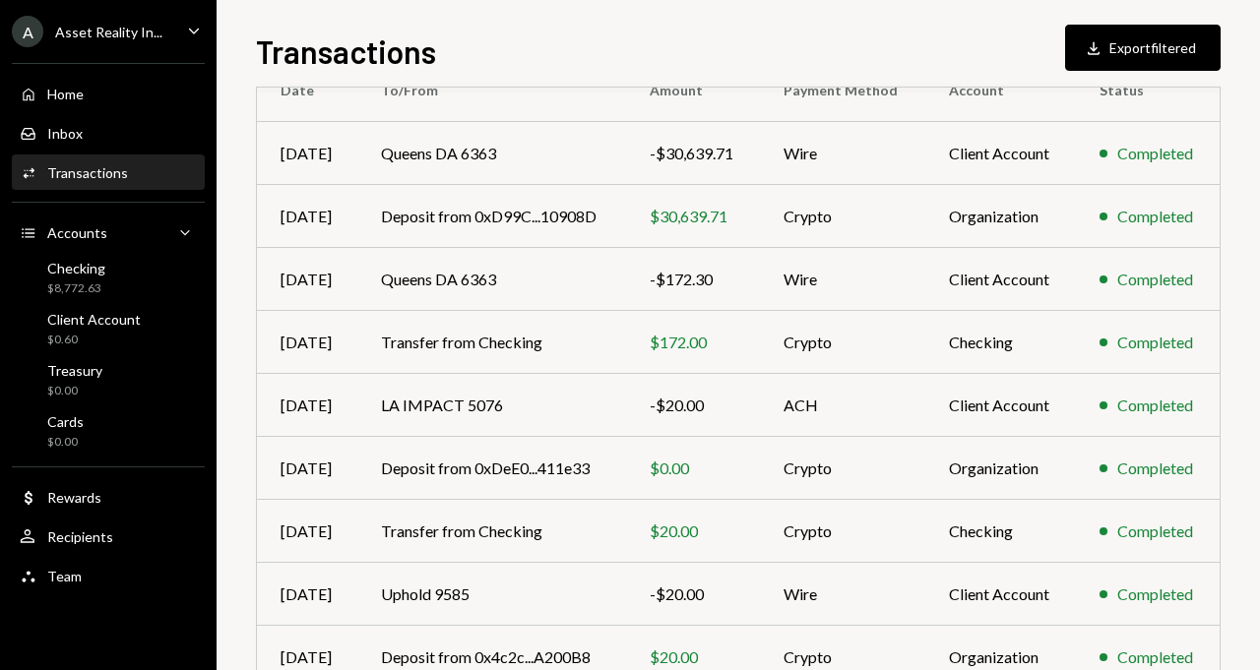
scroll to position [389, 0]
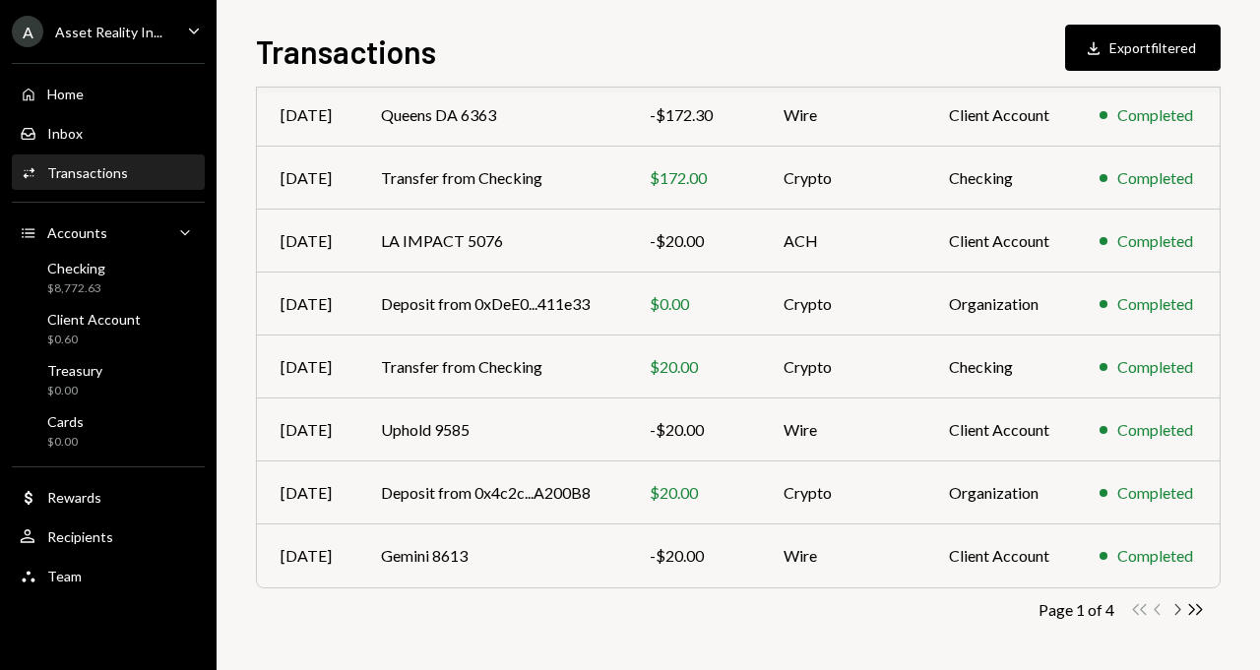
click at [1173, 607] on icon "Chevron Right" at bounding box center [1176, 609] width 19 height 19
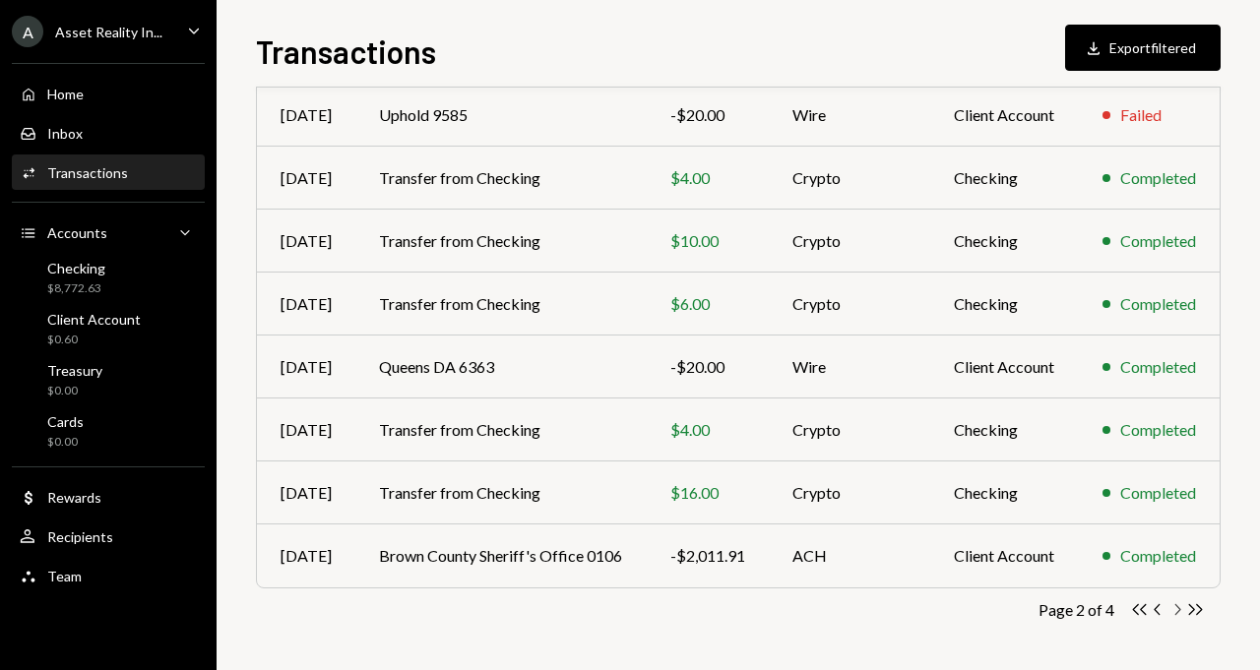
click at [1177, 607] on icon "Chevron Right" at bounding box center [1176, 609] width 19 height 19
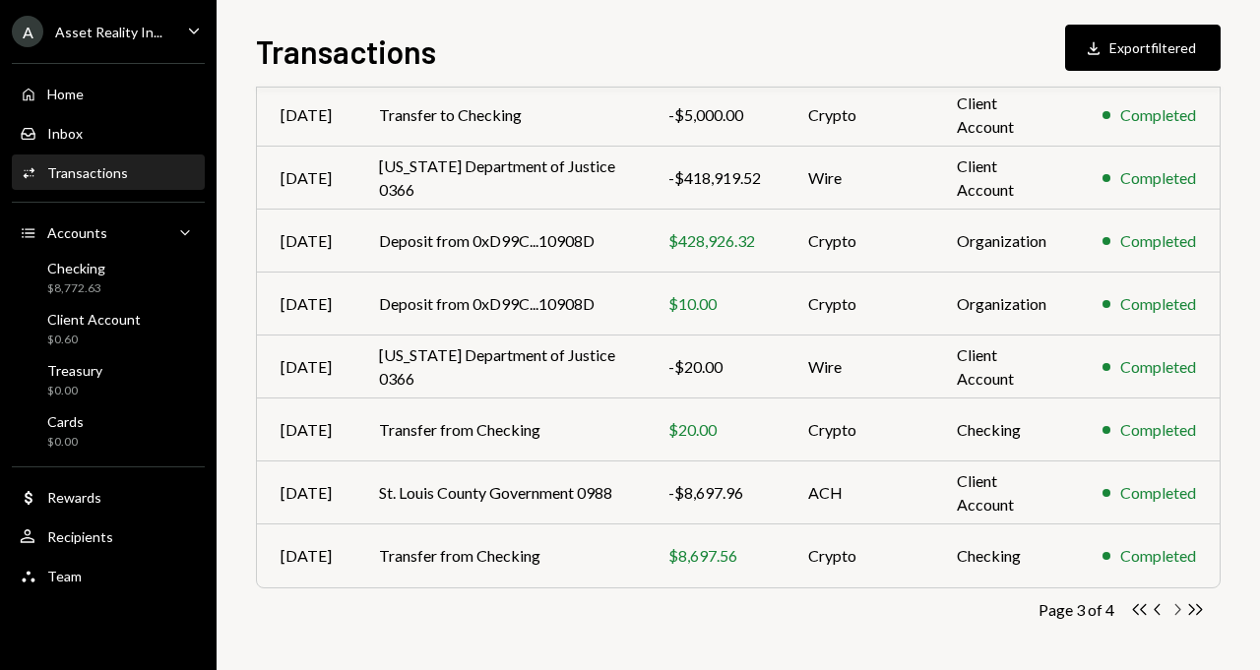
click at [1178, 611] on icon "button" at bounding box center [1178, 609] width 6 height 11
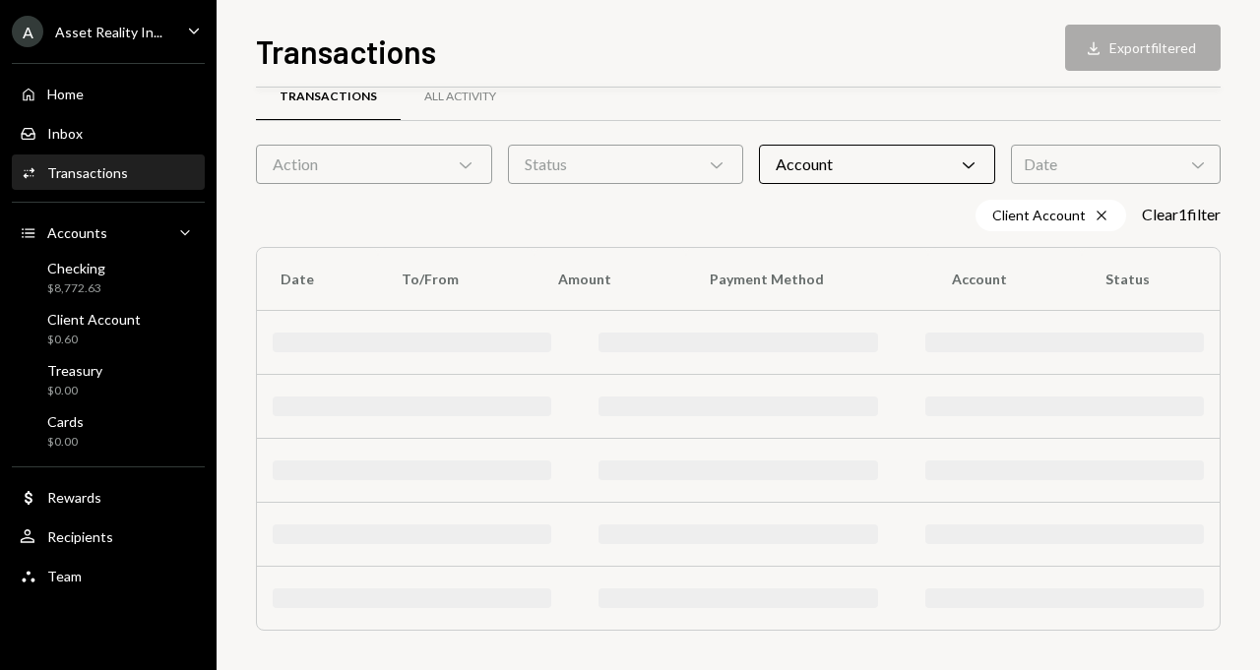
scroll to position [74, 0]
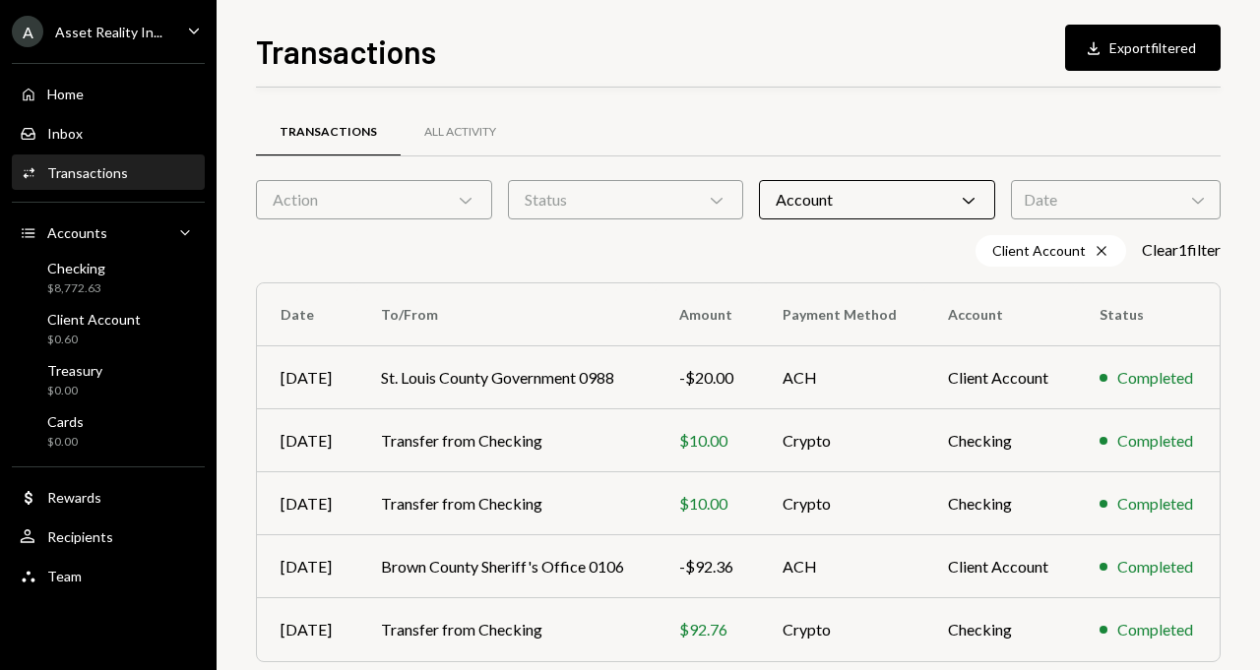
scroll to position [74, 0]
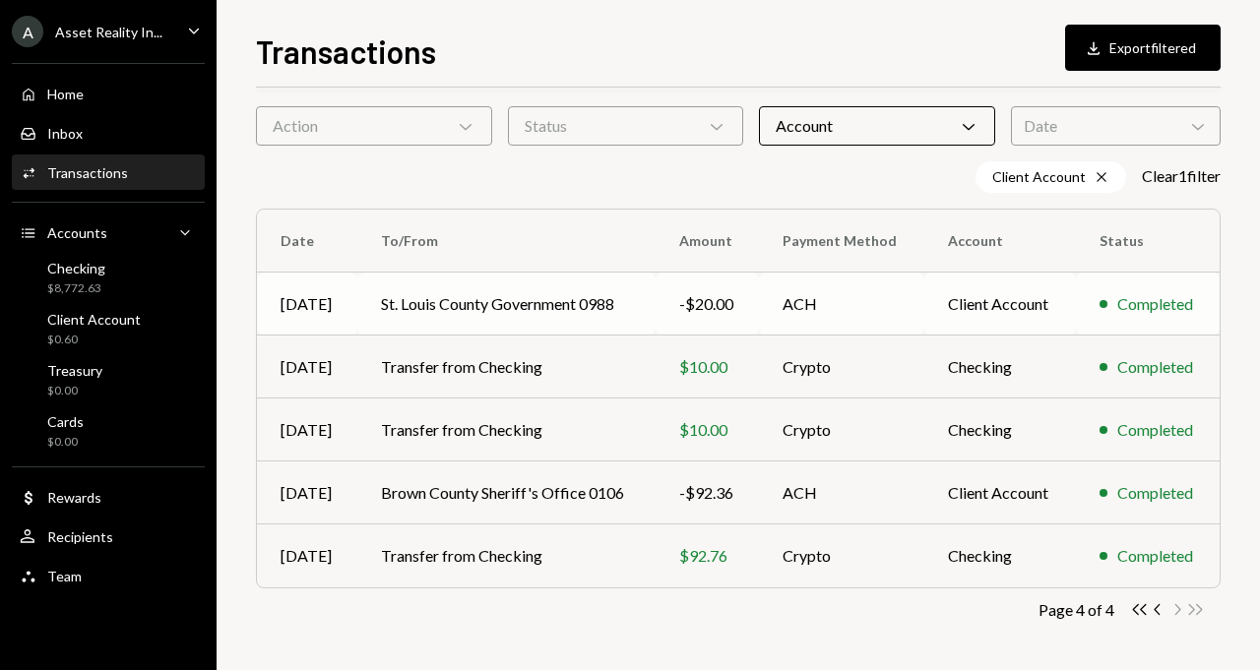
click at [499, 305] on td "St. Louis County Government 0988" at bounding box center [505, 304] width 297 height 63
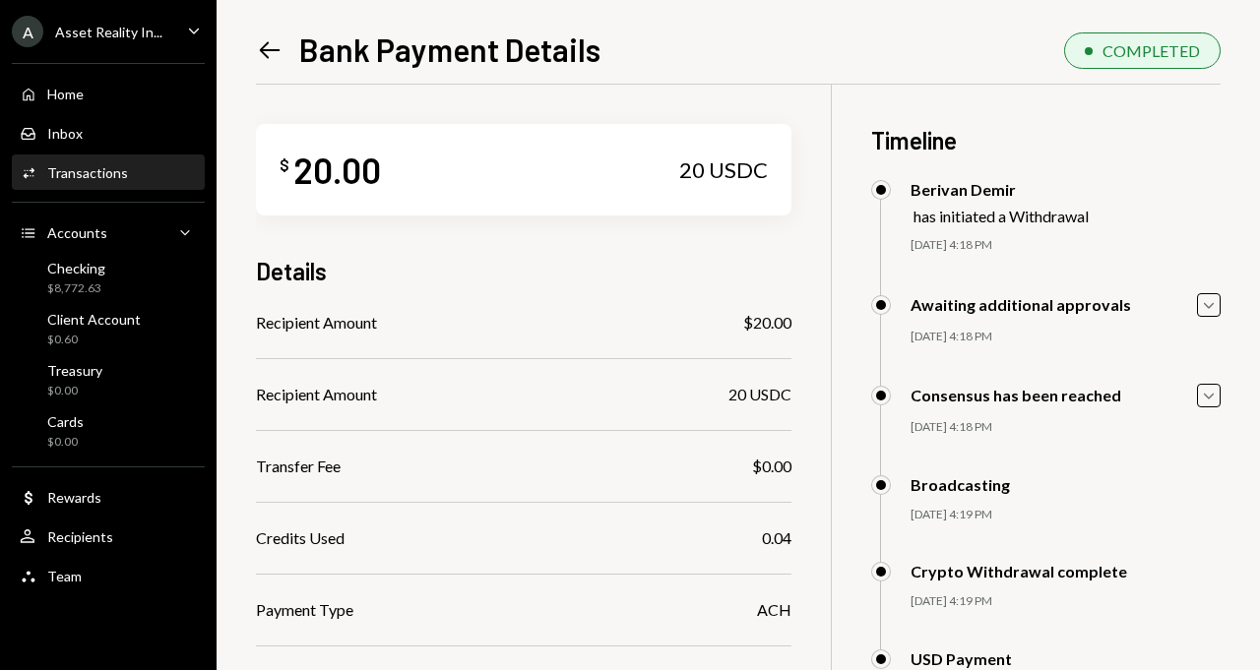
click at [112, 170] on div "Transactions" at bounding box center [87, 172] width 81 height 17
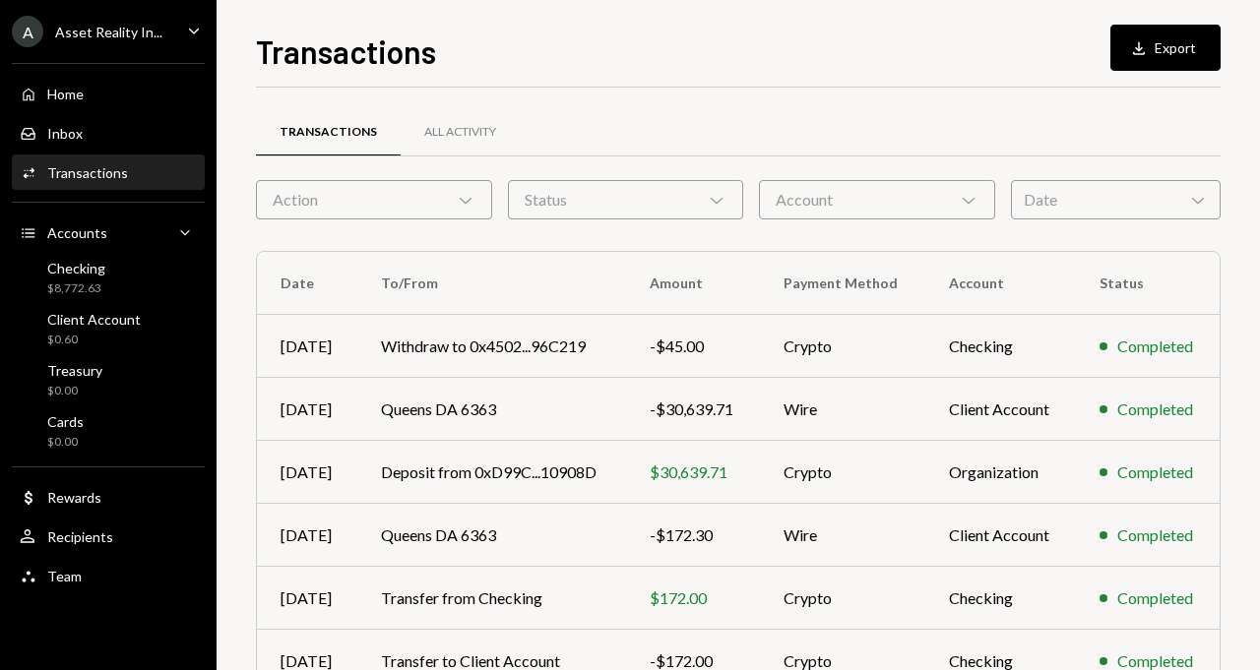
click at [838, 194] on div "Account Chevron Down" at bounding box center [877, 199] width 236 height 39
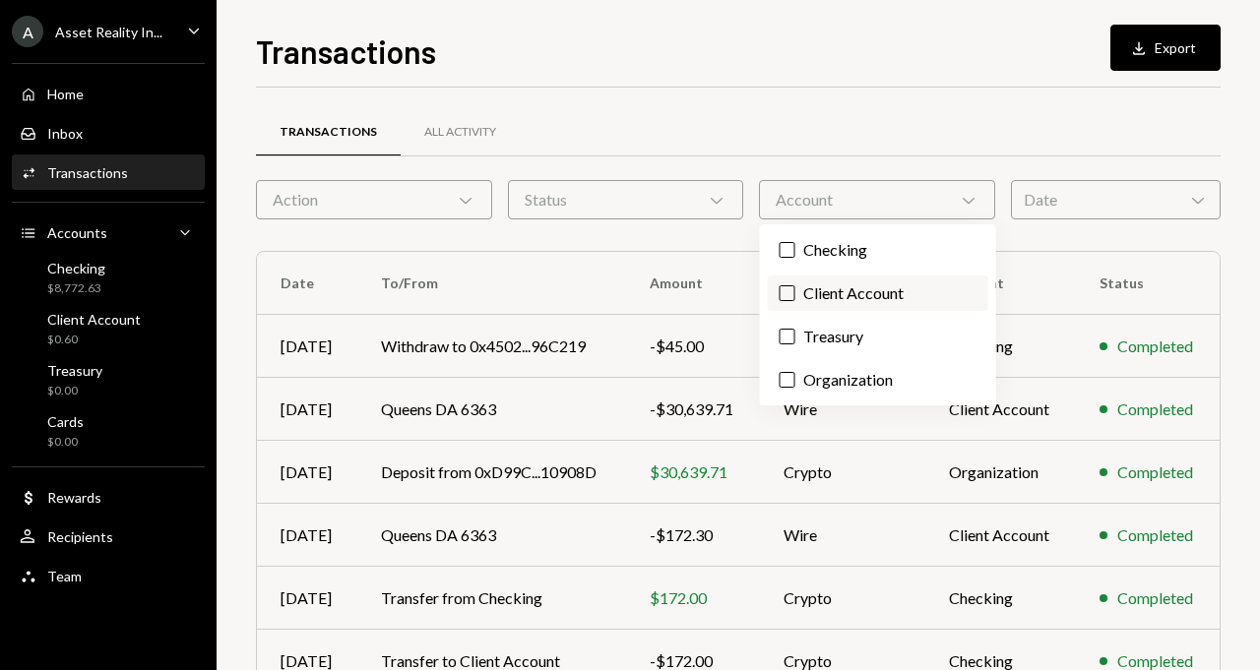
click at [795, 297] on label "Client Account" at bounding box center [878, 293] width 220 height 35
click at [795, 297] on button "Client Account" at bounding box center [787, 293] width 16 height 16
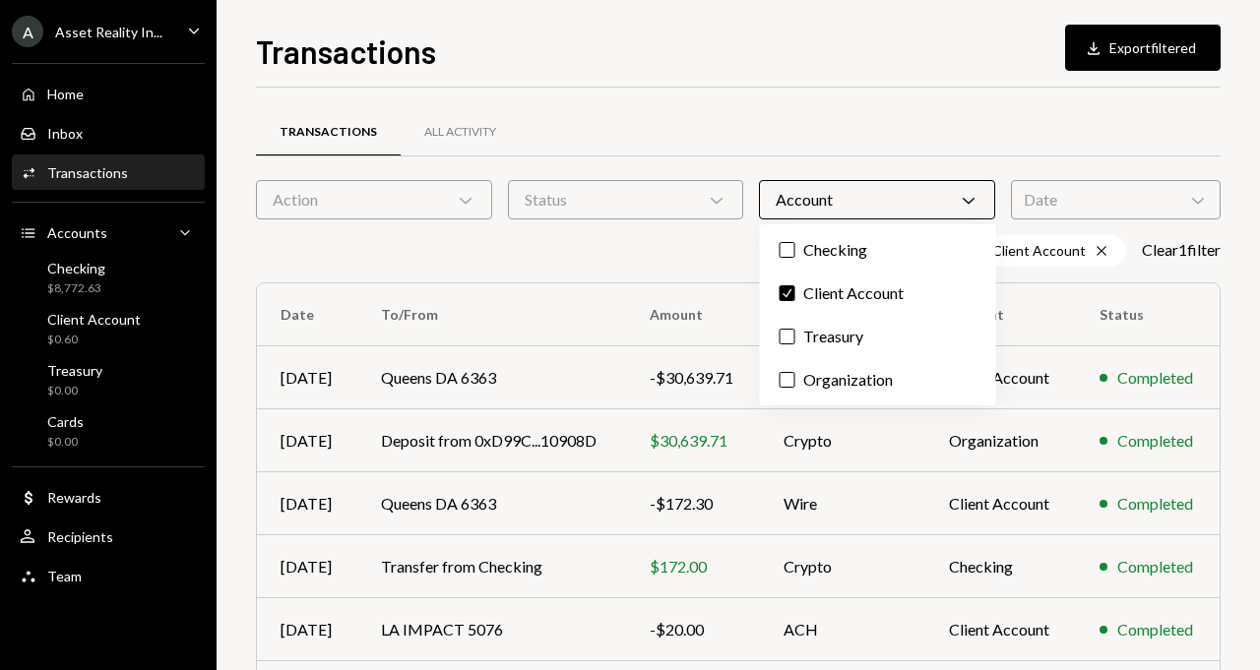
click at [806, 155] on div at bounding box center [738, 155] width 964 height 1
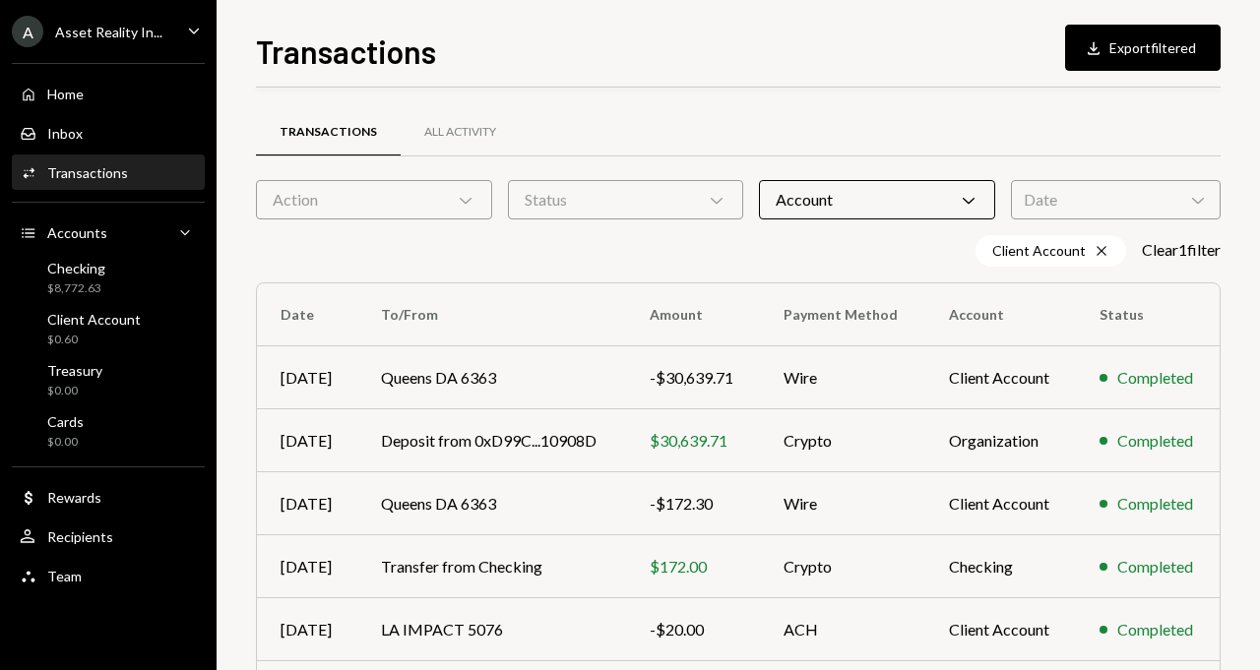
scroll to position [389, 0]
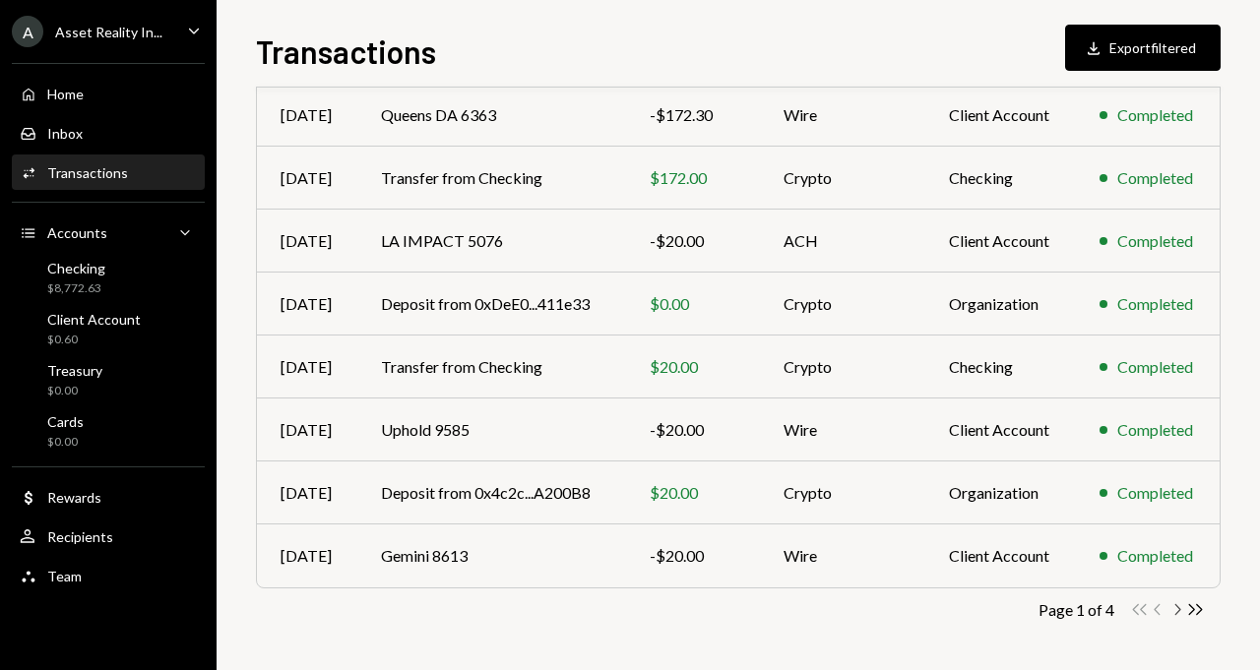
click at [1176, 605] on icon "button" at bounding box center [1178, 609] width 6 height 11
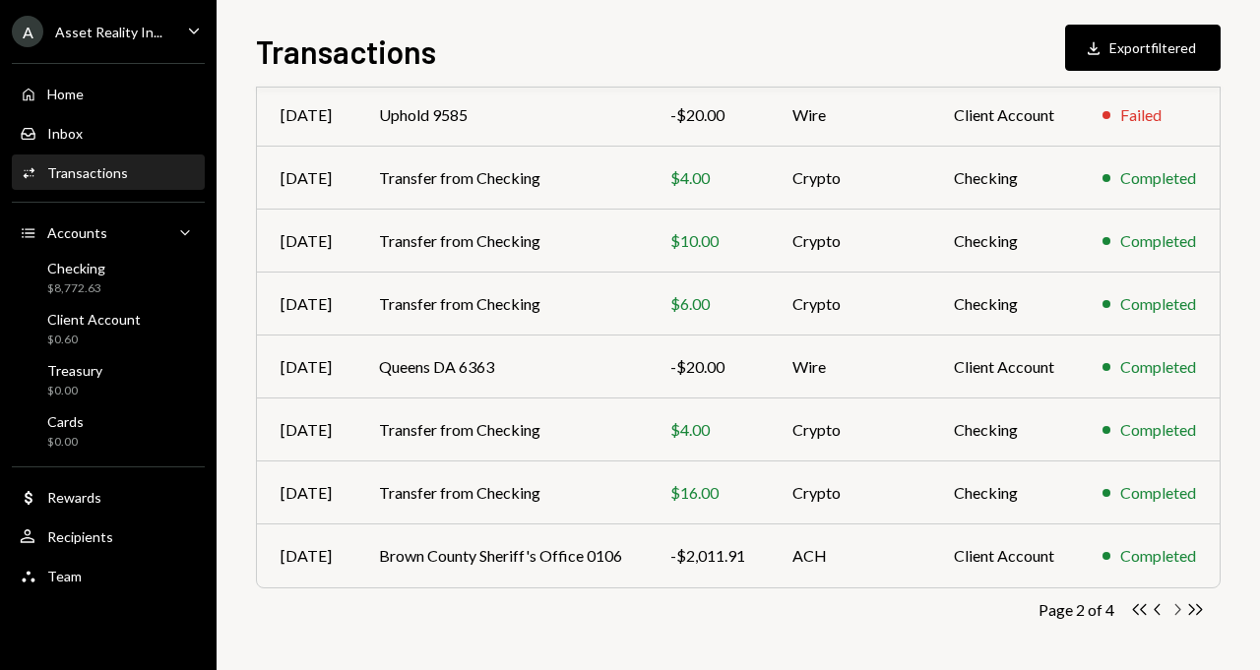
click at [1177, 605] on icon "button" at bounding box center [1178, 609] width 6 height 11
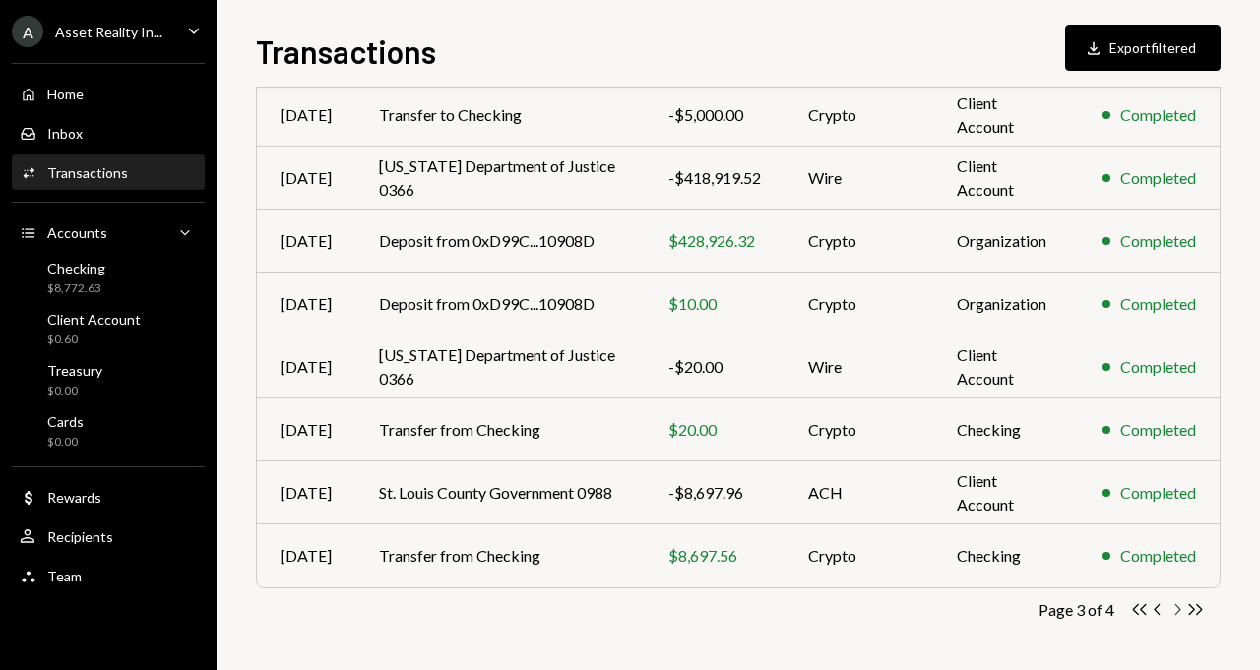
click at [1176, 605] on icon "button" at bounding box center [1178, 609] width 6 height 11
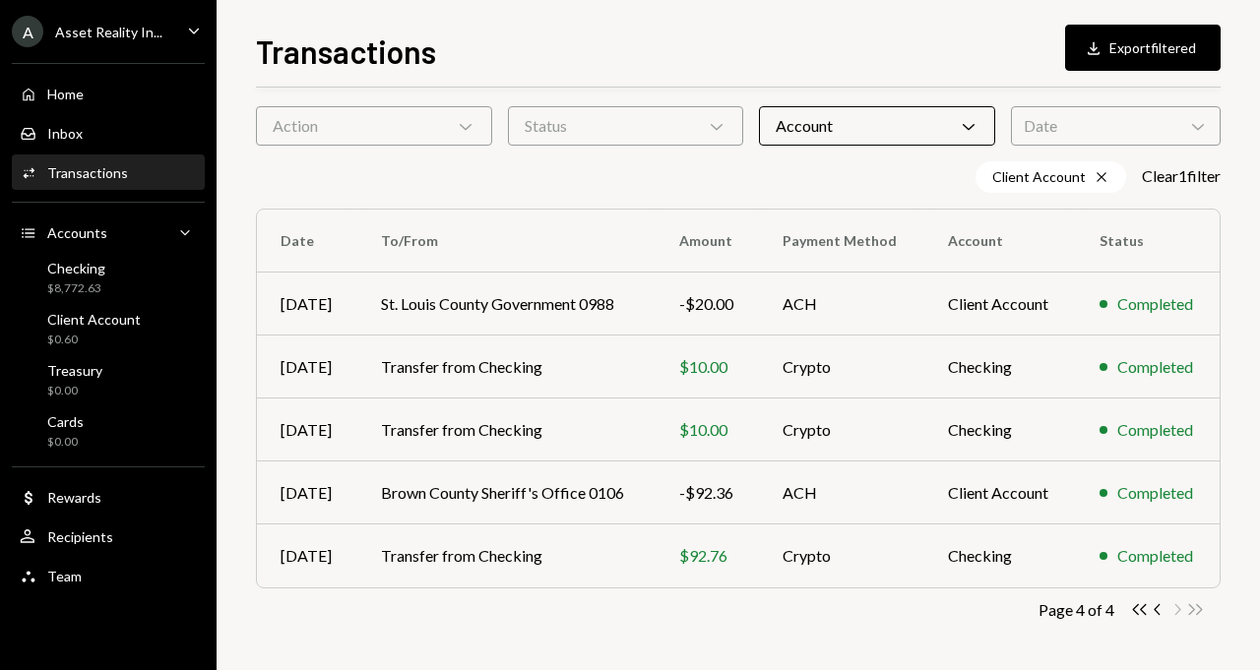
scroll to position [74, 0]
click at [438, 489] on td "Brown County Sheriff's Office 0106" at bounding box center [505, 493] width 297 height 63
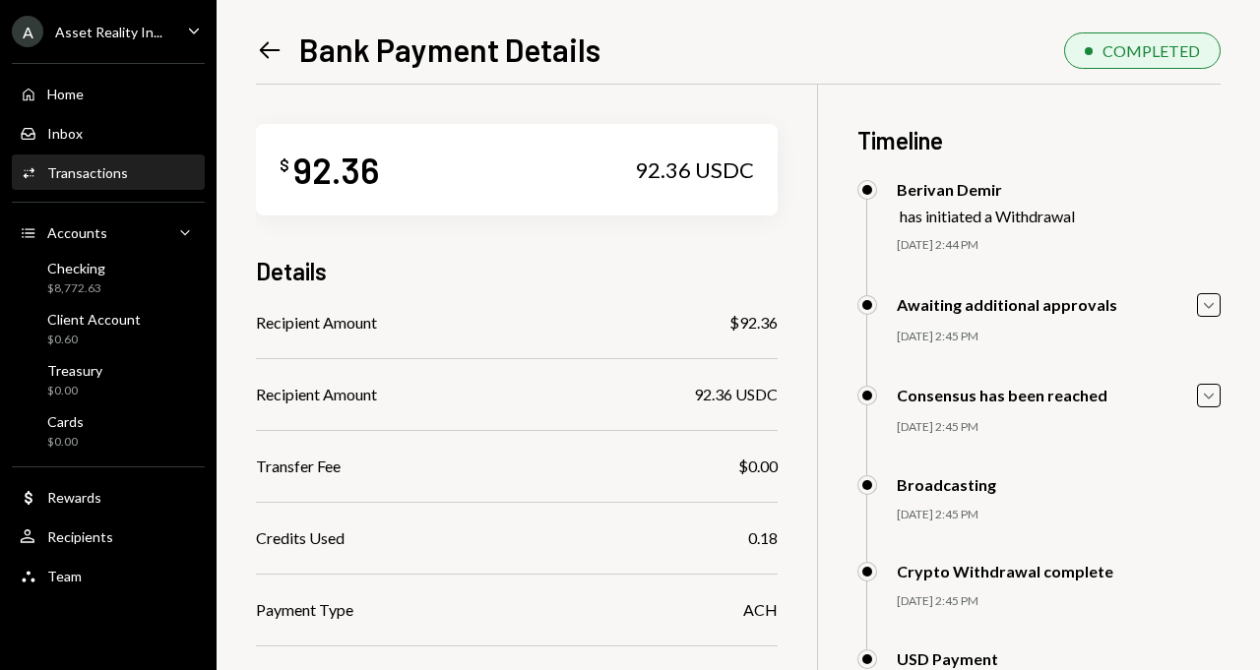
click at [133, 186] on div "Activities Transactions" at bounding box center [108, 172] width 177 height 33
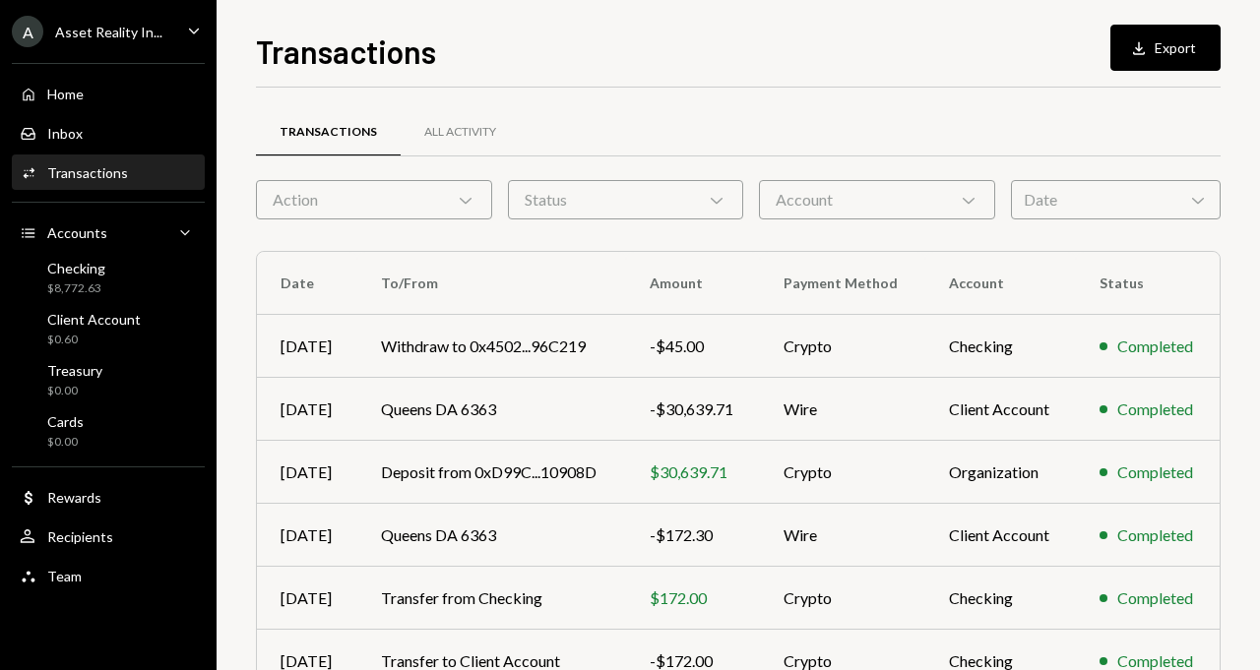
click at [877, 203] on div "Account Chevron Down" at bounding box center [877, 199] width 236 height 39
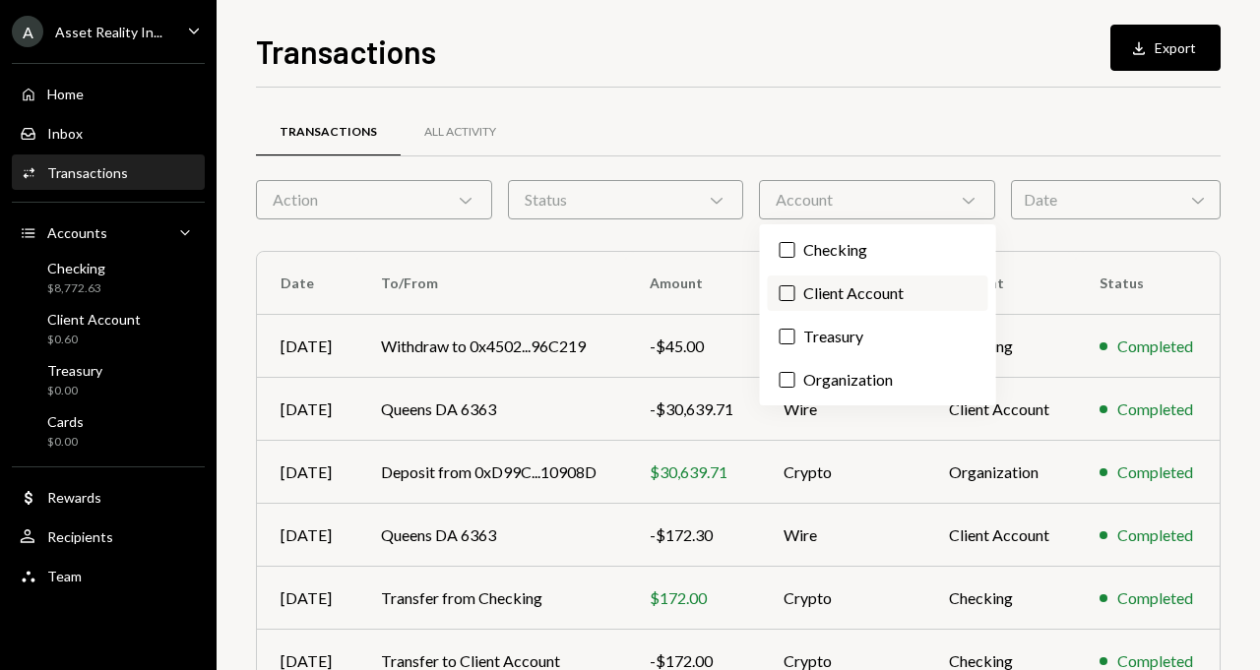
click at [832, 281] on label "Client Account" at bounding box center [878, 293] width 220 height 35
click at [795, 285] on button "Client Account" at bounding box center [787, 293] width 16 height 16
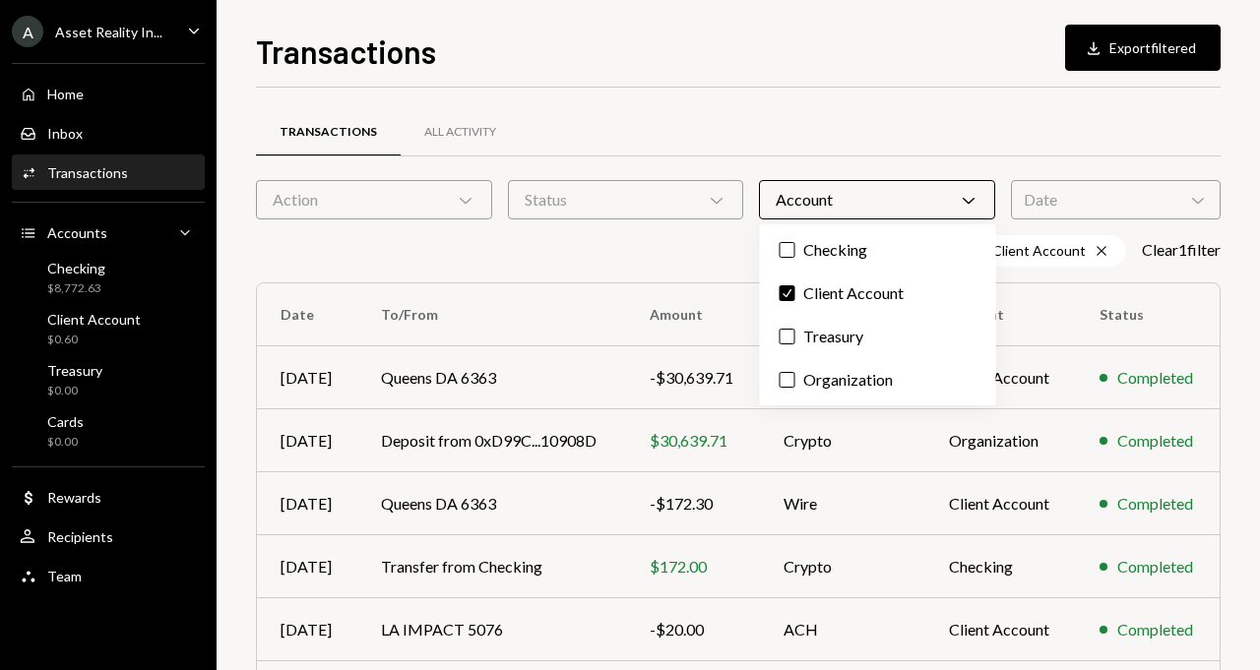
click at [764, 151] on div "Transactions All Activity" at bounding box center [738, 132] width 964 height 50
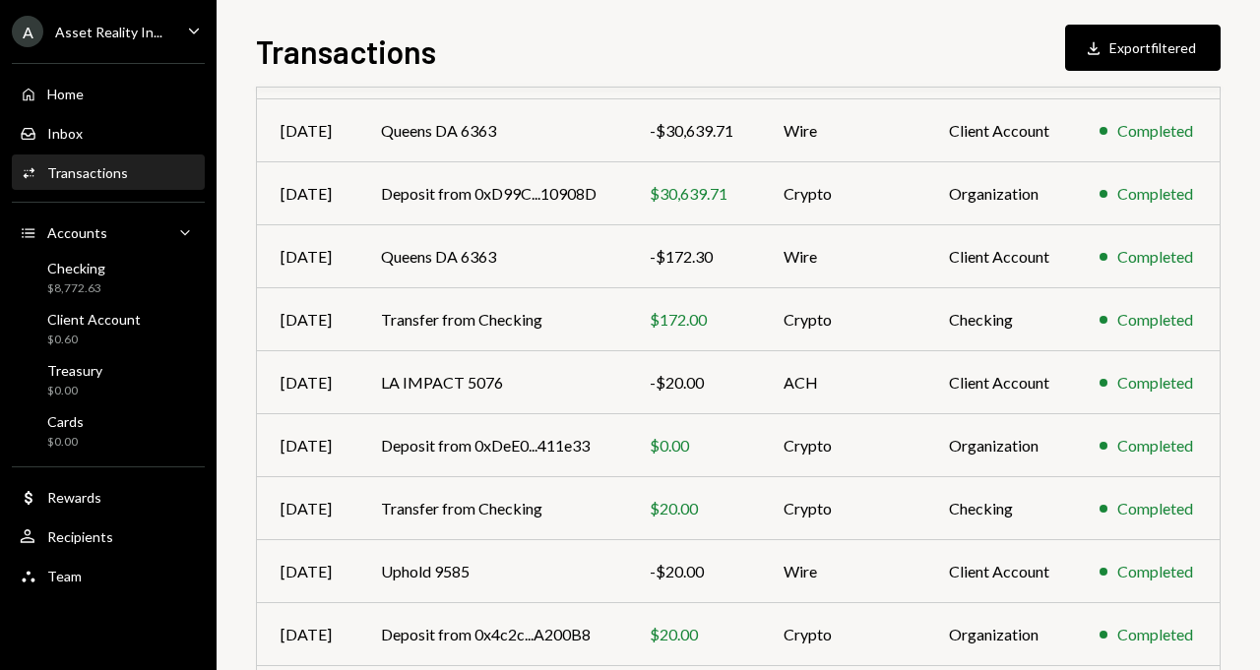
scroll to position [389, 0]
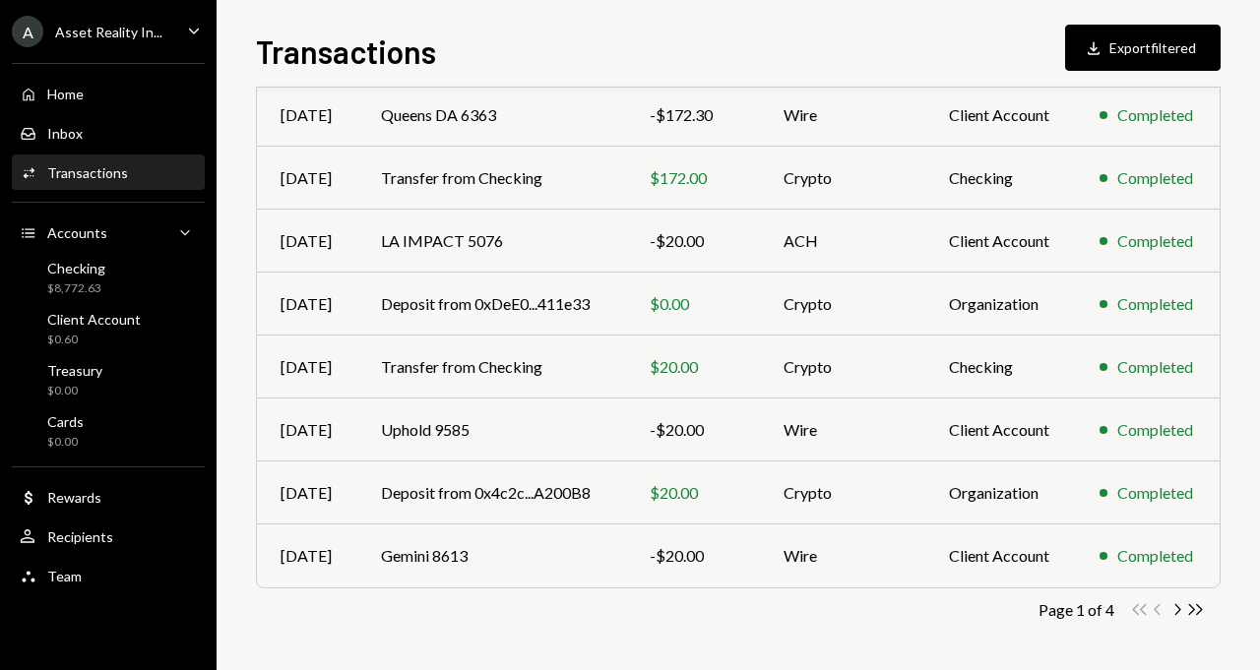
click at [1180, 600] on div "Page 1 of 4 Double Arrow Left Chevron Left Chevron Right Double Arrow Right" at bounding box center [738, 609] width 964 height 19
click at [1180, 603] on icon "Chevron Right" at bounding box center [1176, 609] width 19 height 19
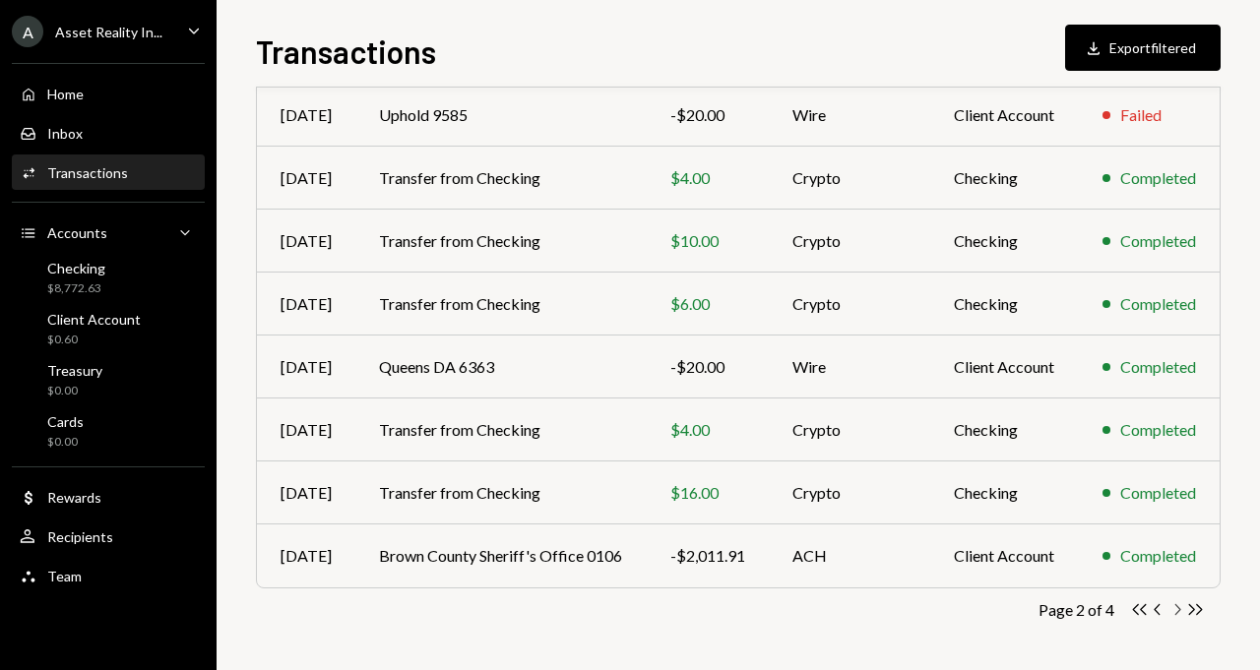
click at [1180, 603] on icon "Chevron Right" at bounding box center [1176, 609] width 19 height 19
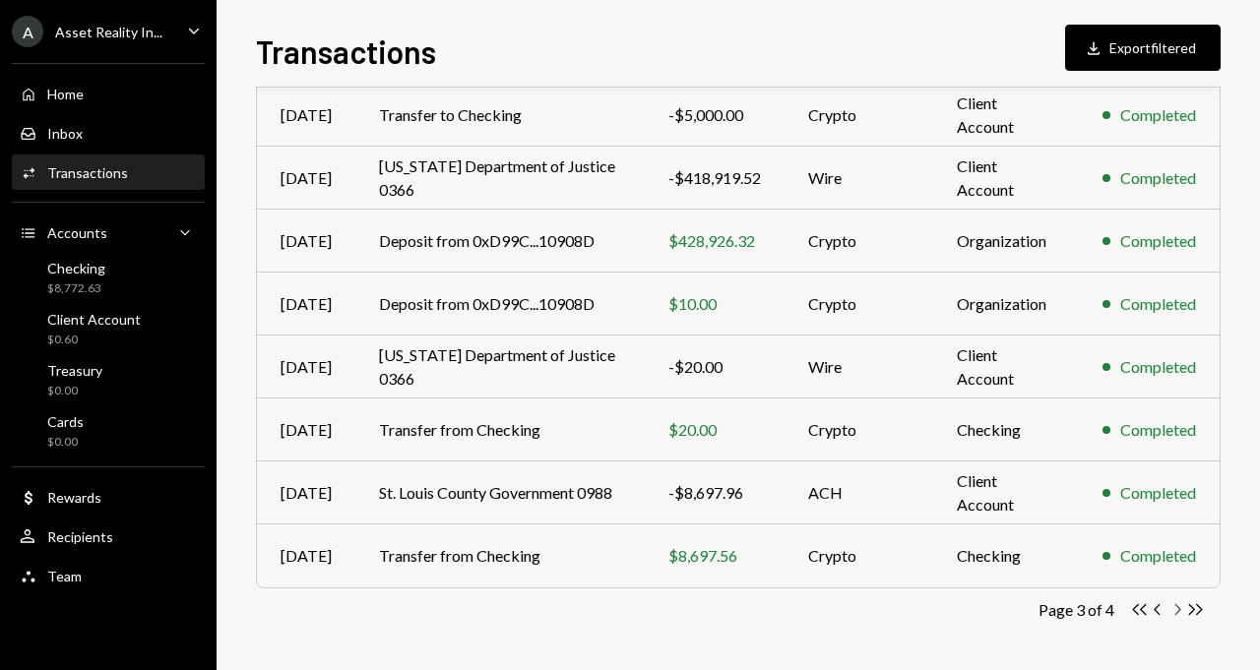
click at [1180, 603] on icon "Chevron Right" at bounding box center [1176, 609] width 19 height 19
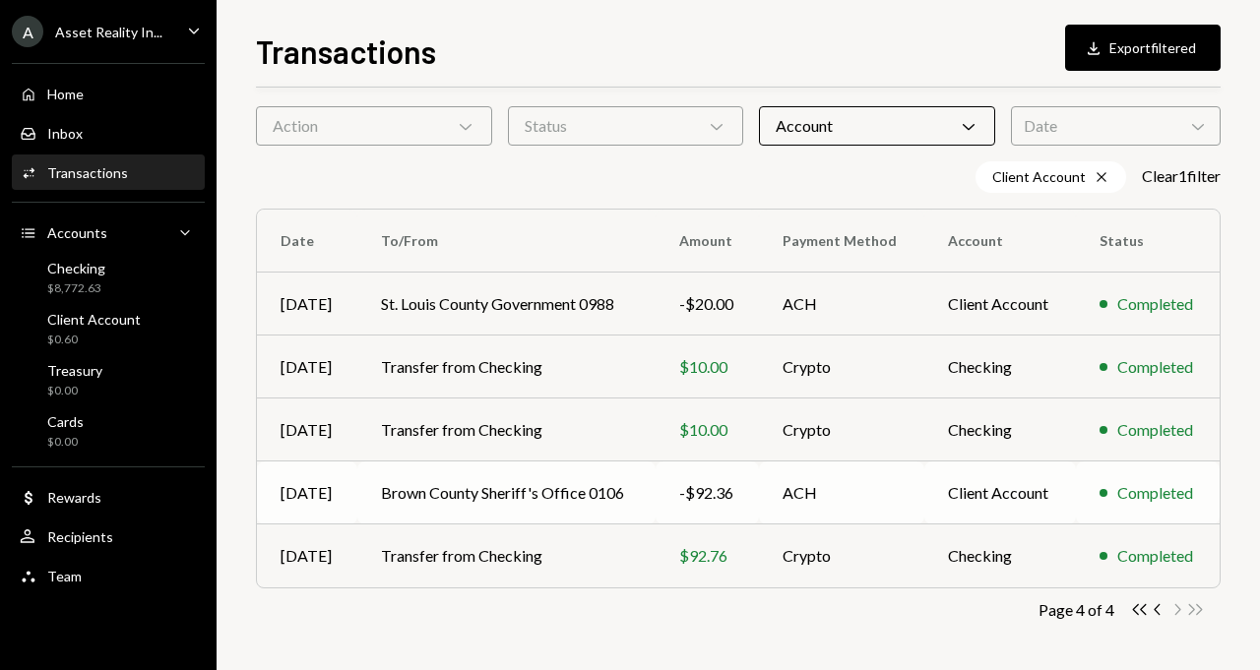
click at [466, 488] on td "Brown County Sheriff's Office 0106" at bounding box center [505, 493] width 297 height 63
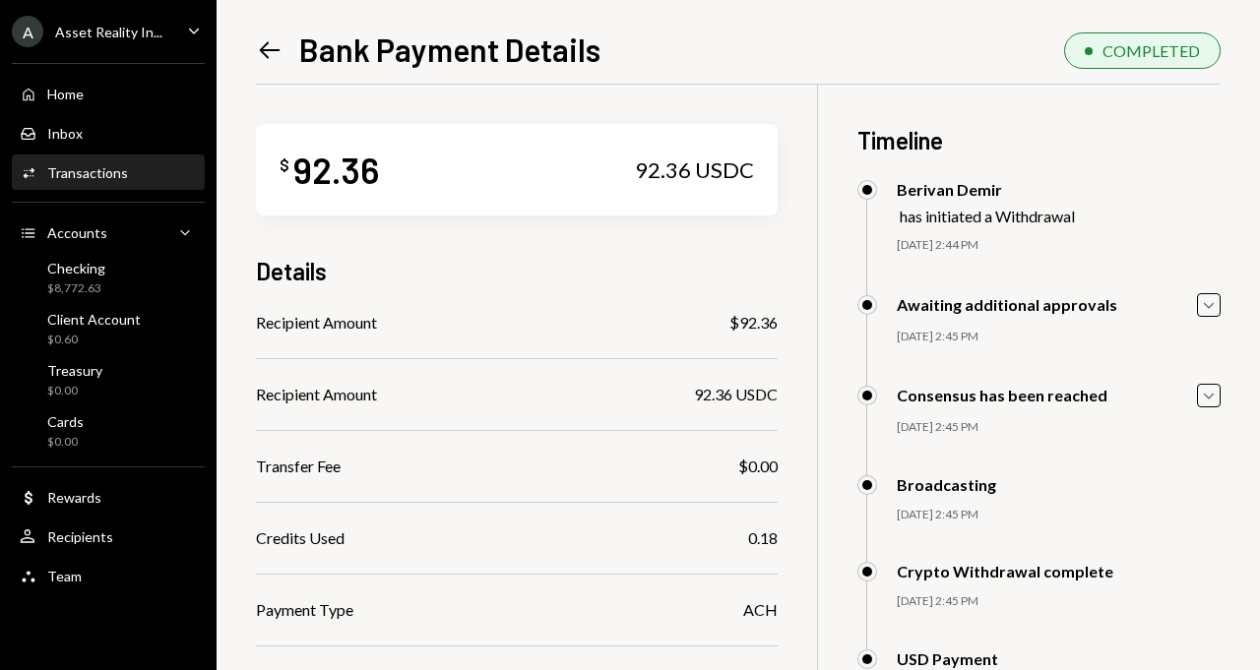
click at [118, 158] on div "Activities Transactions" at bounding box center [108, 172] width 177 height 33
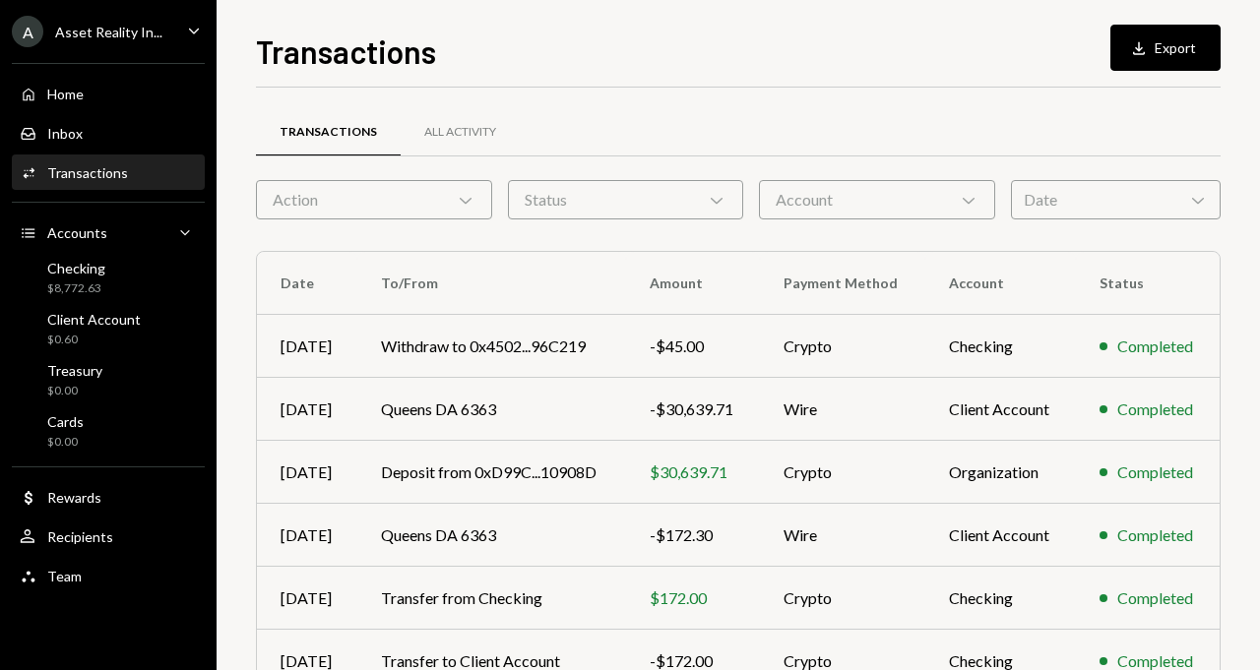
scroll to position [357, 0]
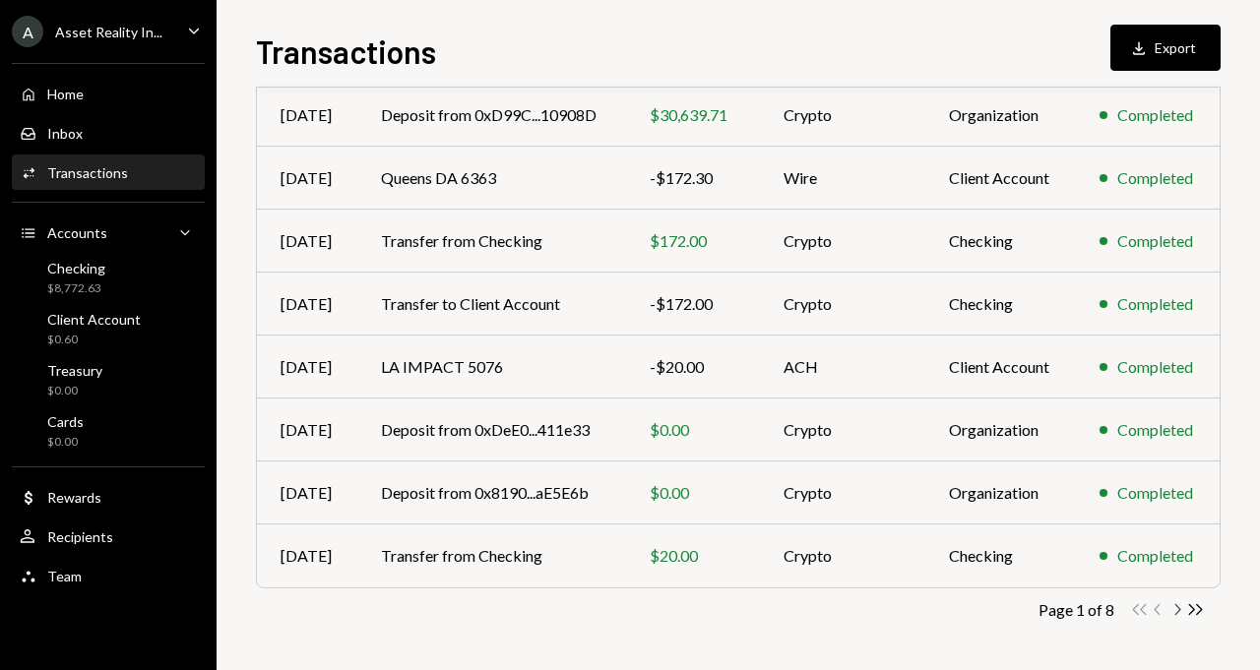
click at [1175, 607] on icon "Chevron Right" at bounding box center [1176, 609] width 19 height 19
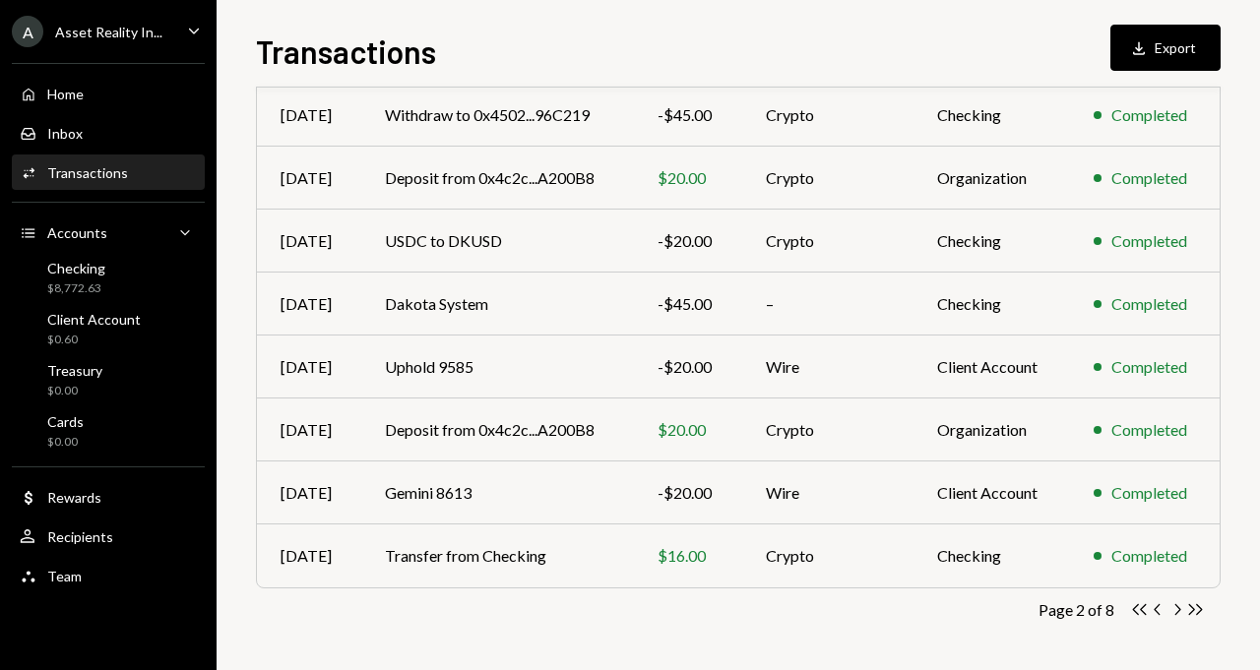
click at [1175, 607] on icon "Chevron Right" at bounding box center [1176, 609] width 19 height 19
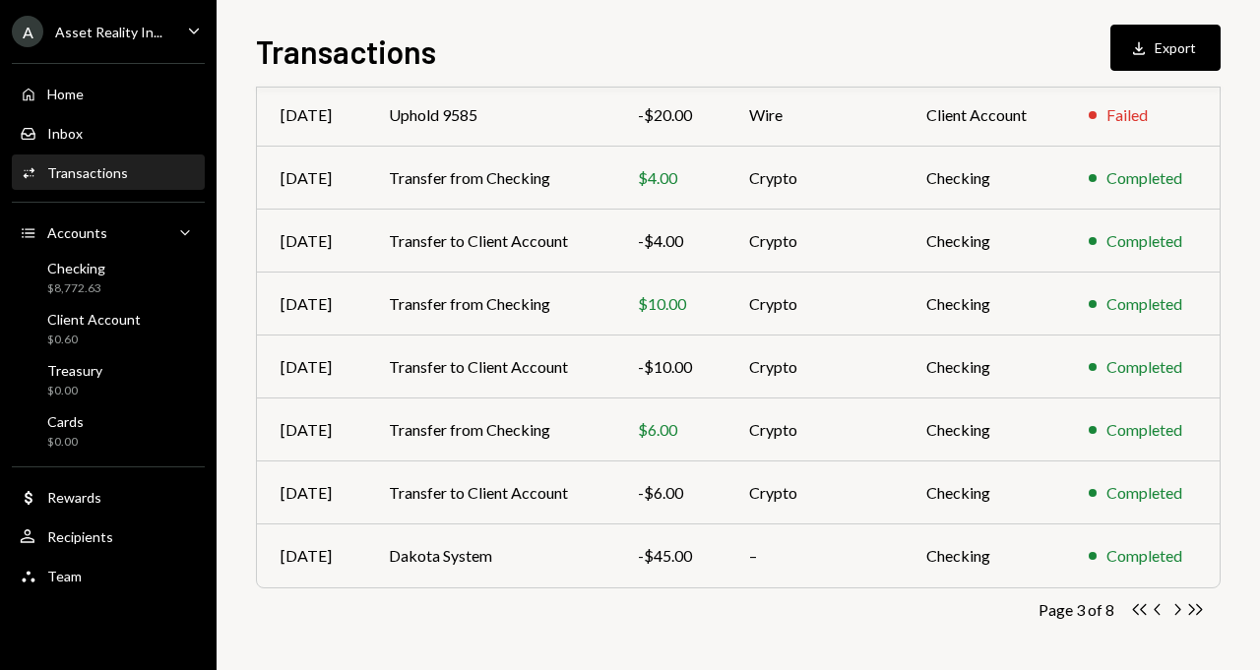
click at [1175, 607] on icon "Chevron Right" at bounding box center [1176, 609] width 19 height 19
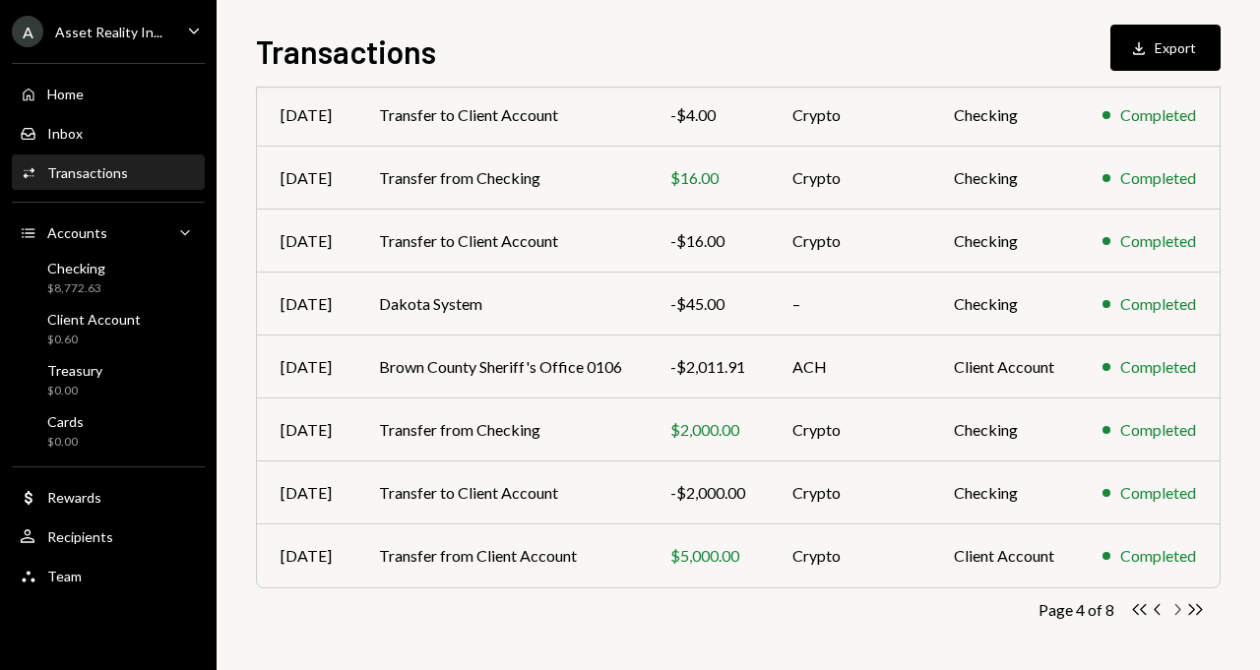
click at [1174, 609] on icon "Chevron Right" at bounding box center [1176, 609] width 19 height 19
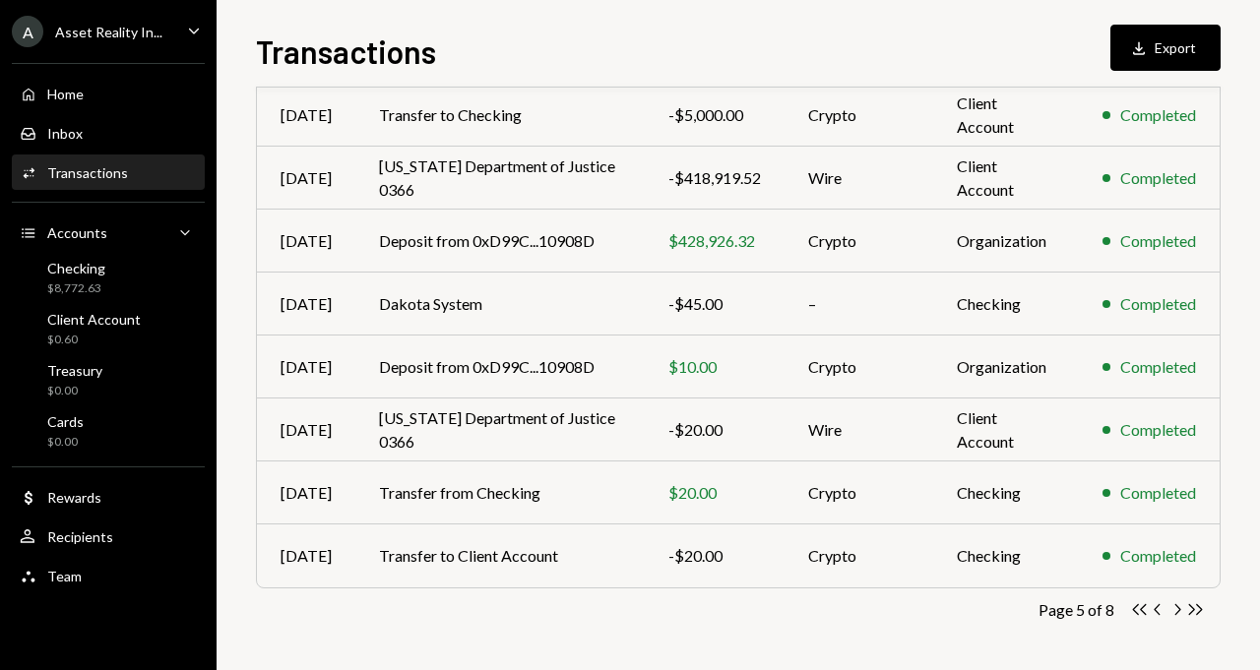
click at [1174, 609] on icon "Chevron Right" at bounding box center [1176, 609] width 19 height 19
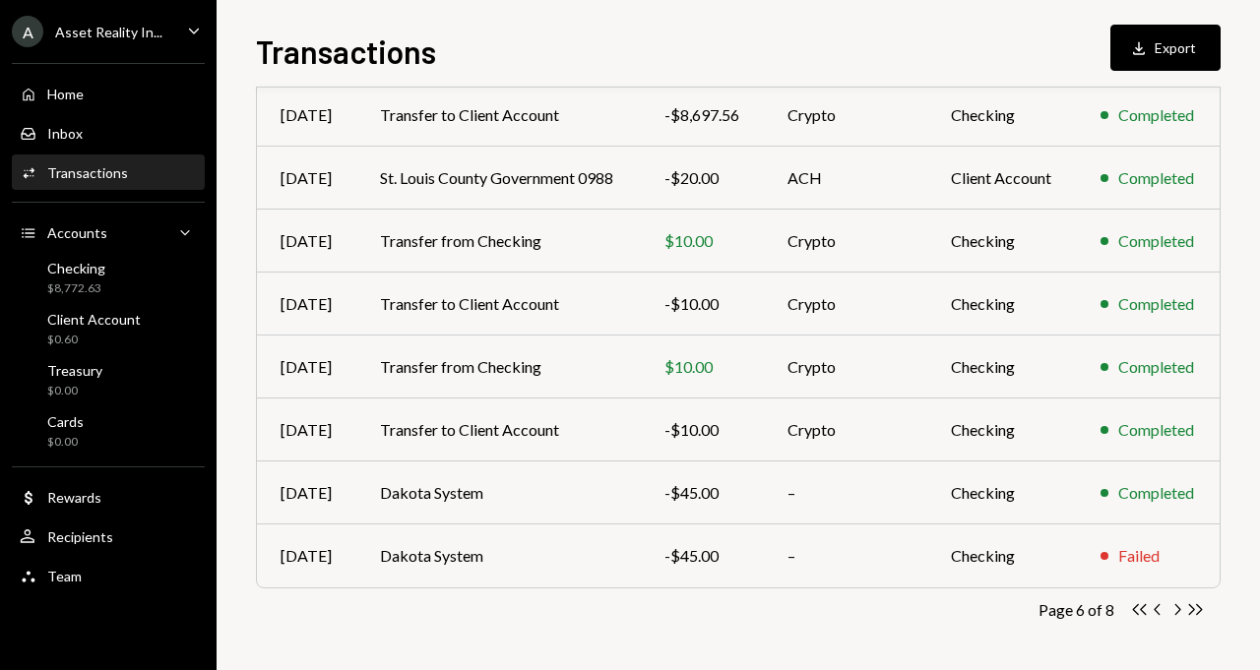
click at [1174, 609] on icon "Chevron Right" at bounding box center [1176, 609] width 19 height 19
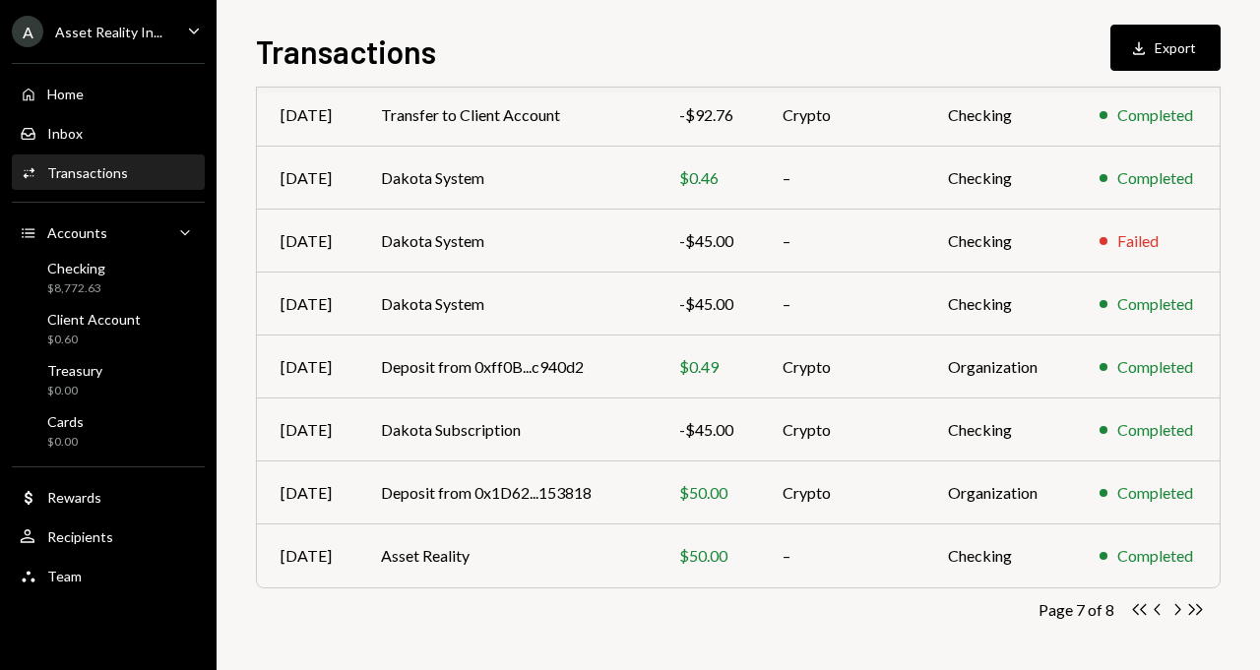
click at [149, 174] on div "Activities Transactions" at bounding box center [108, 173] width 177 height 18
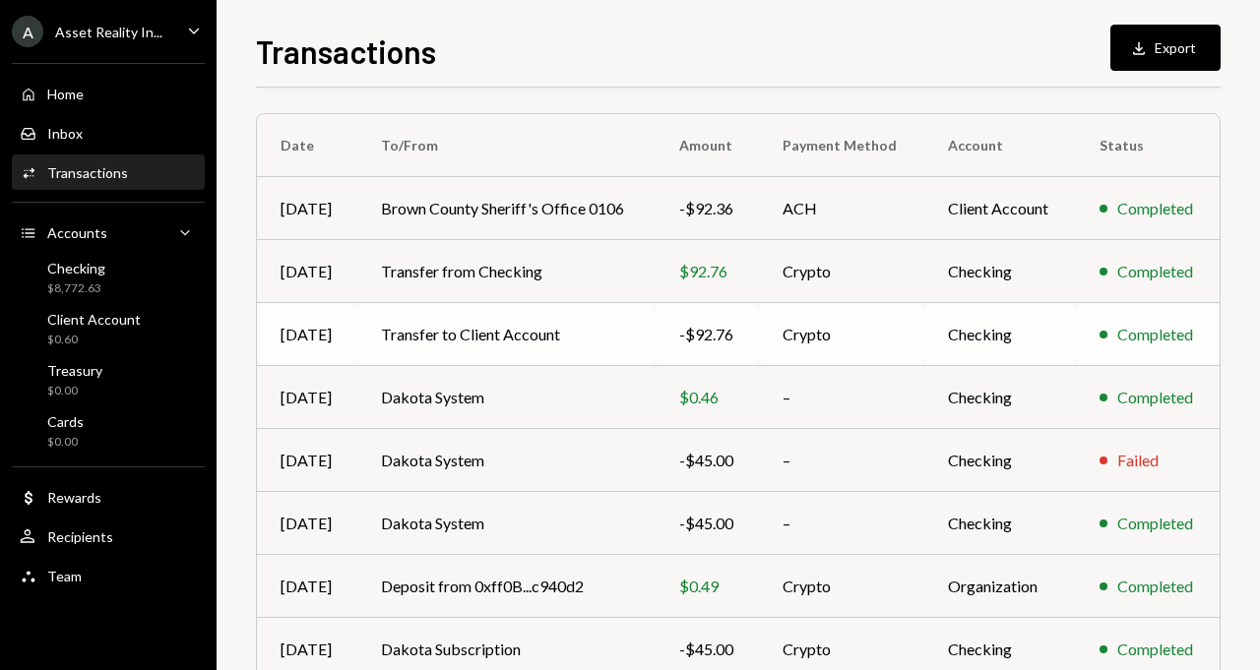
scroll to position [0, 0]
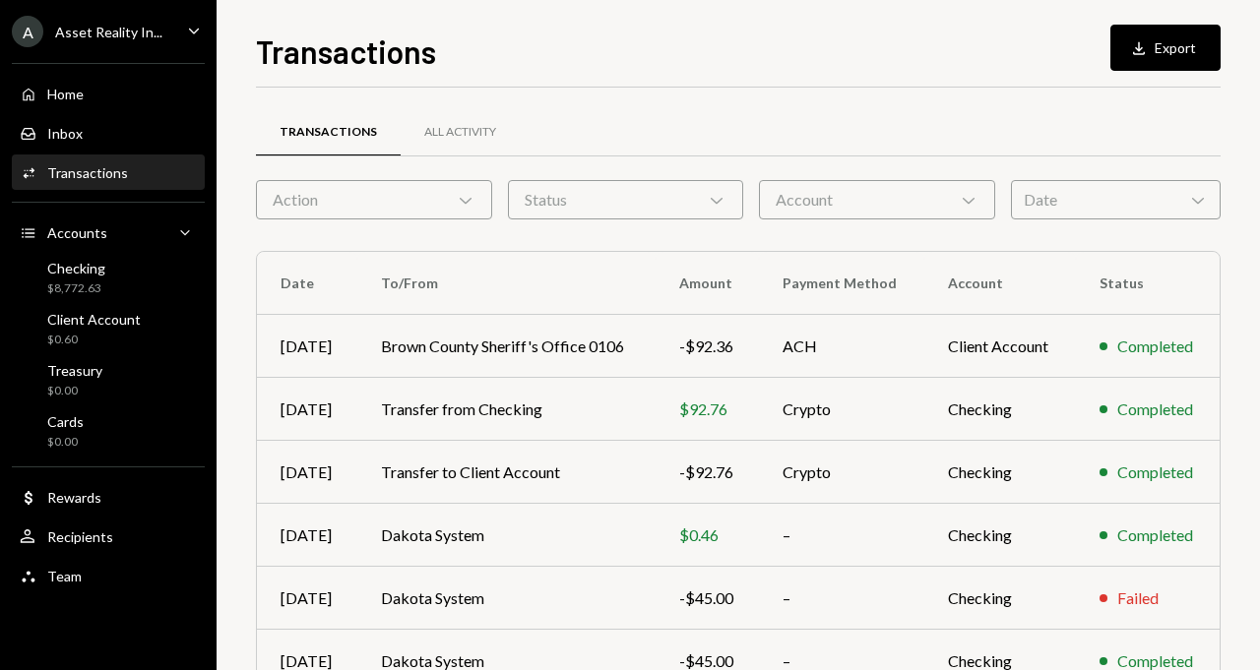
click at [909, 238] on div "Transactions All Activity Action Chevron Down Status Chevron Down Account Chevr…" at bounding box center [738, 573] width 964 height 908
click at [882, 210] on div "Account Chevron Down" at bounding box center [877, 199] width 236 height 39
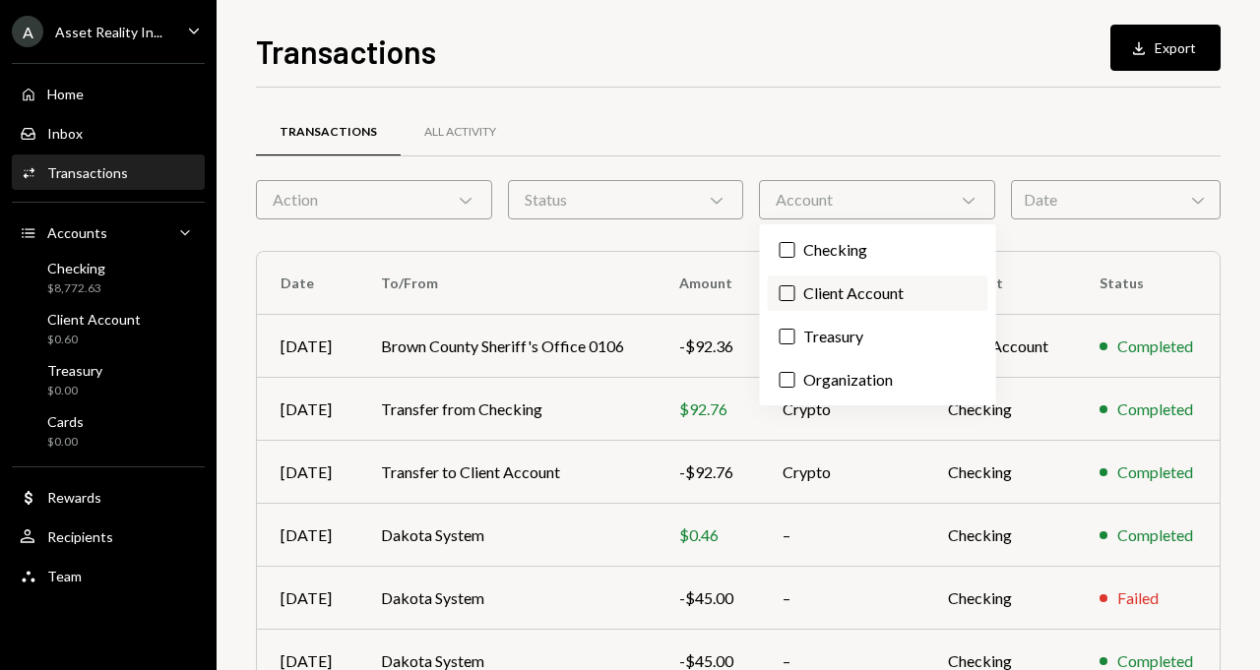
click at [833, 280] on label "Client Account" at bounding box center [878, 293] width 220 height 35
click at [795, 285] on button "Client Account" at bounding box center [787, 293] width 16 height 16
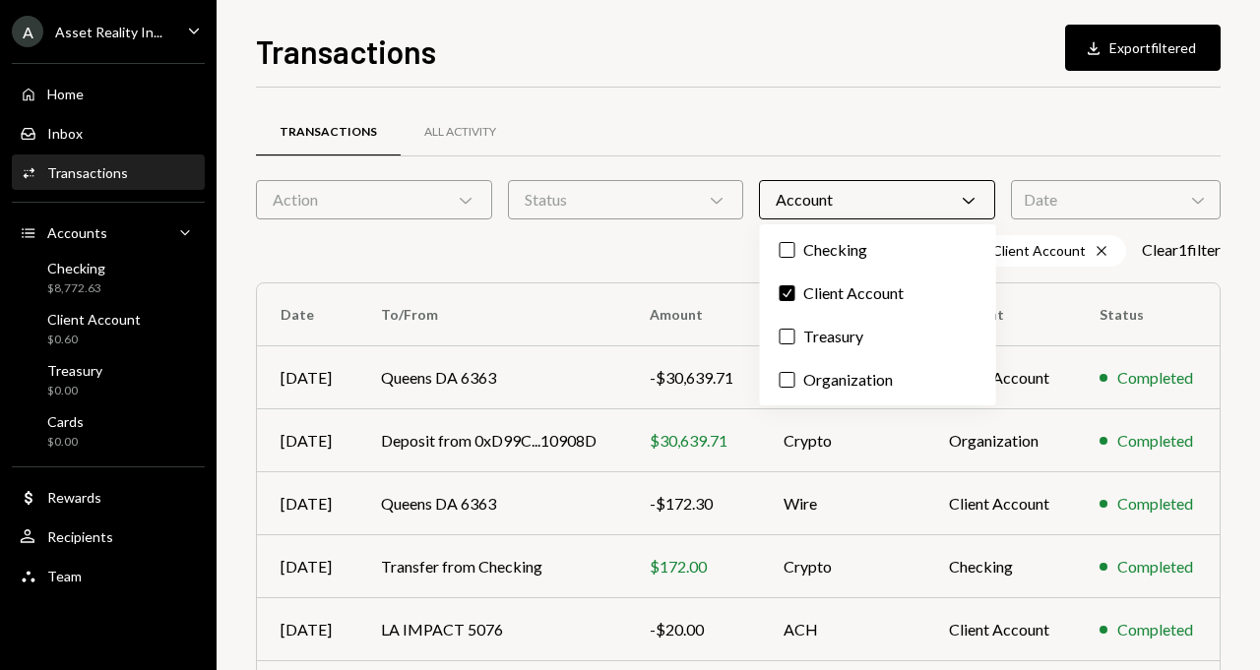
click at [816, 196] on div "Account Chevron Down" at bounding box center [877, 199] width 236 height 39
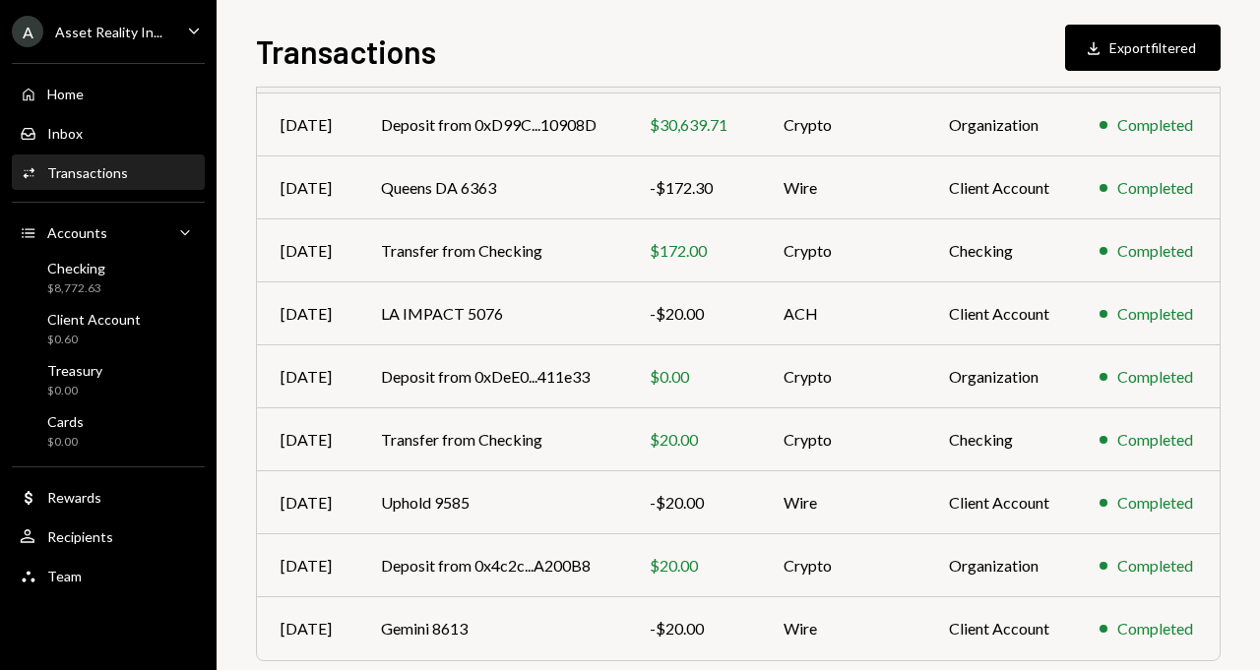
scroll to position [389, 0]
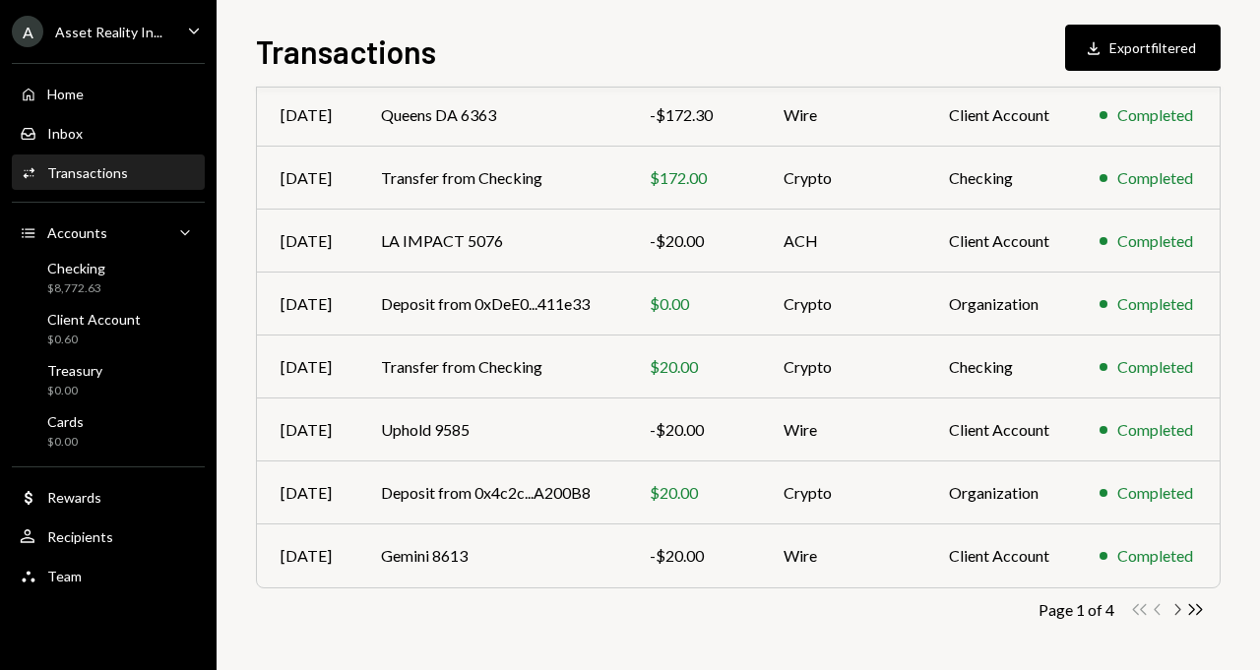
click at [1174, 610] on icon "Chevron Right" at bounding box center [1176, 609] width 19 height 19
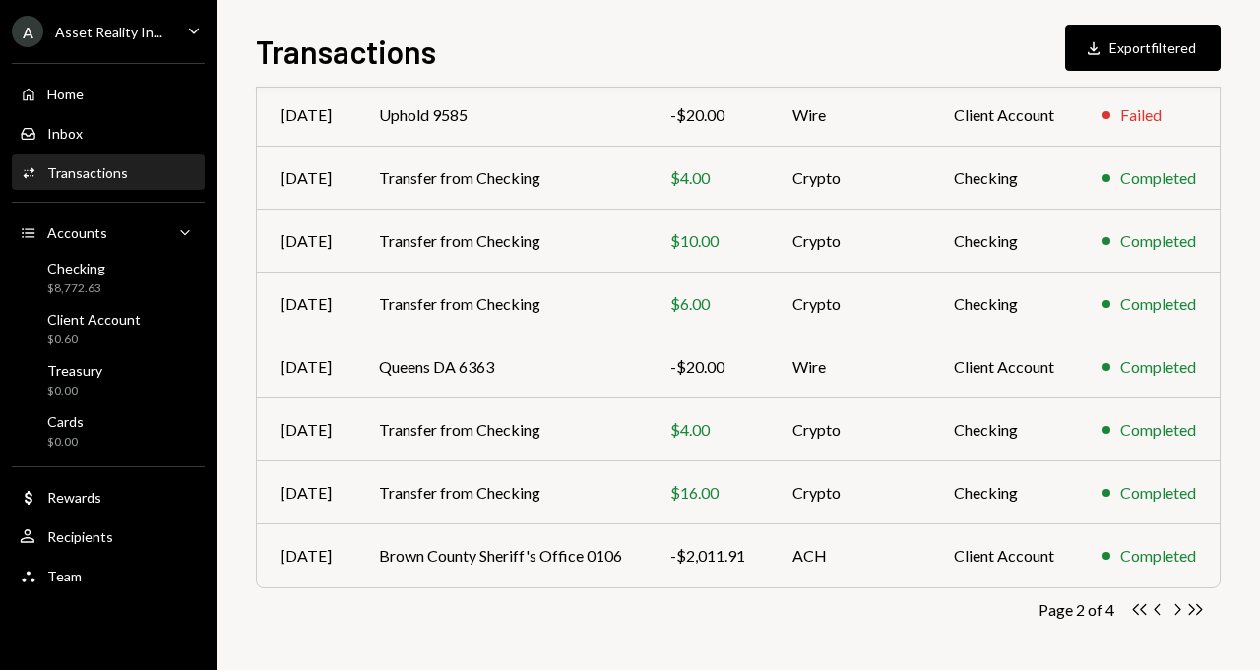
click at [1174, 610] on icon "Chevron Right" at bounding box center [1176, 609] width 19 height 19
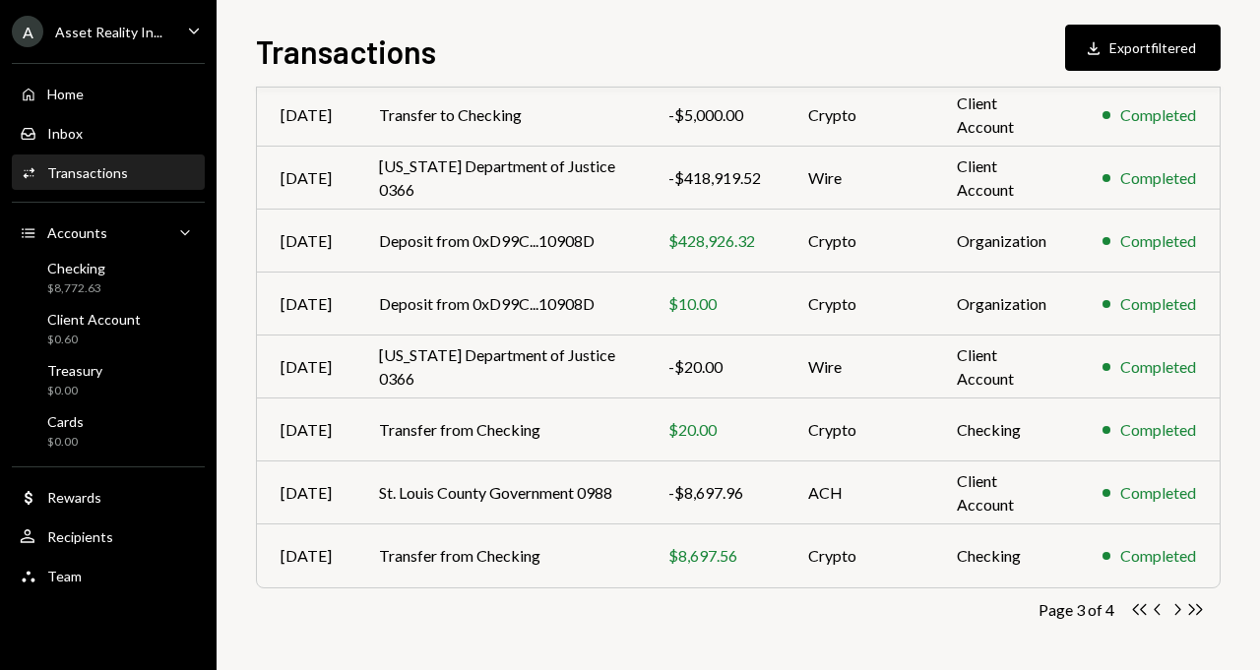
click at [1174, 610] on icon "Chevron Right" at bounding box center [1176, 609] width 19 height 19
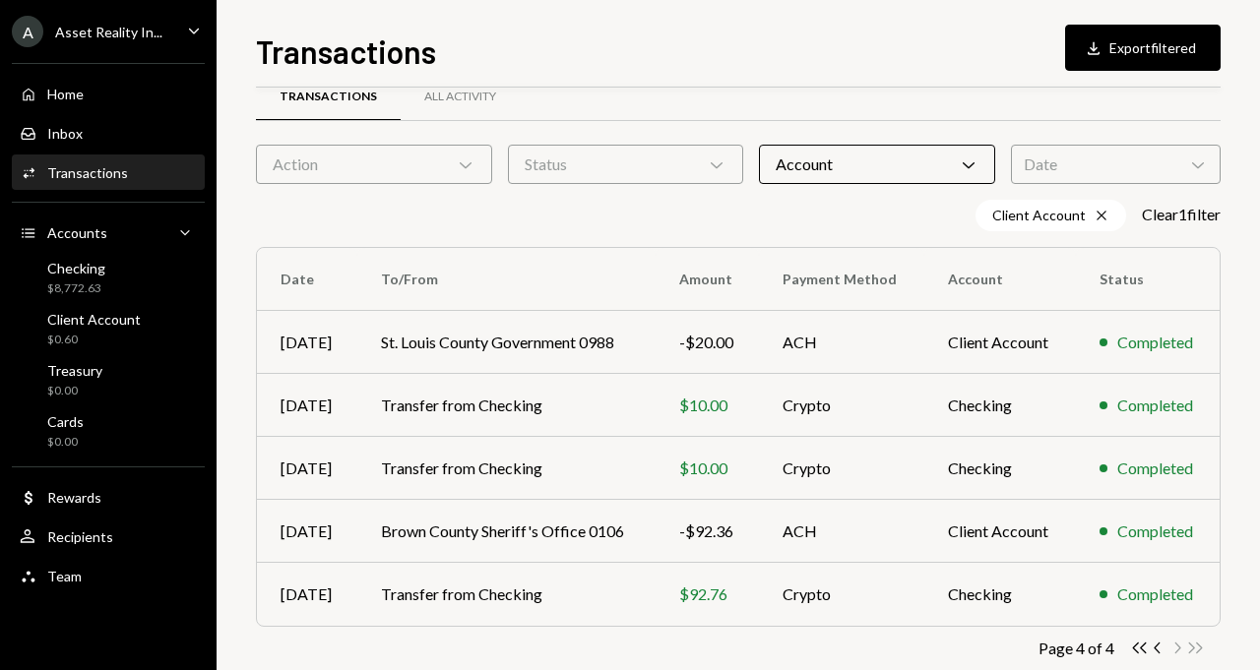
scroll to position [74, 0]
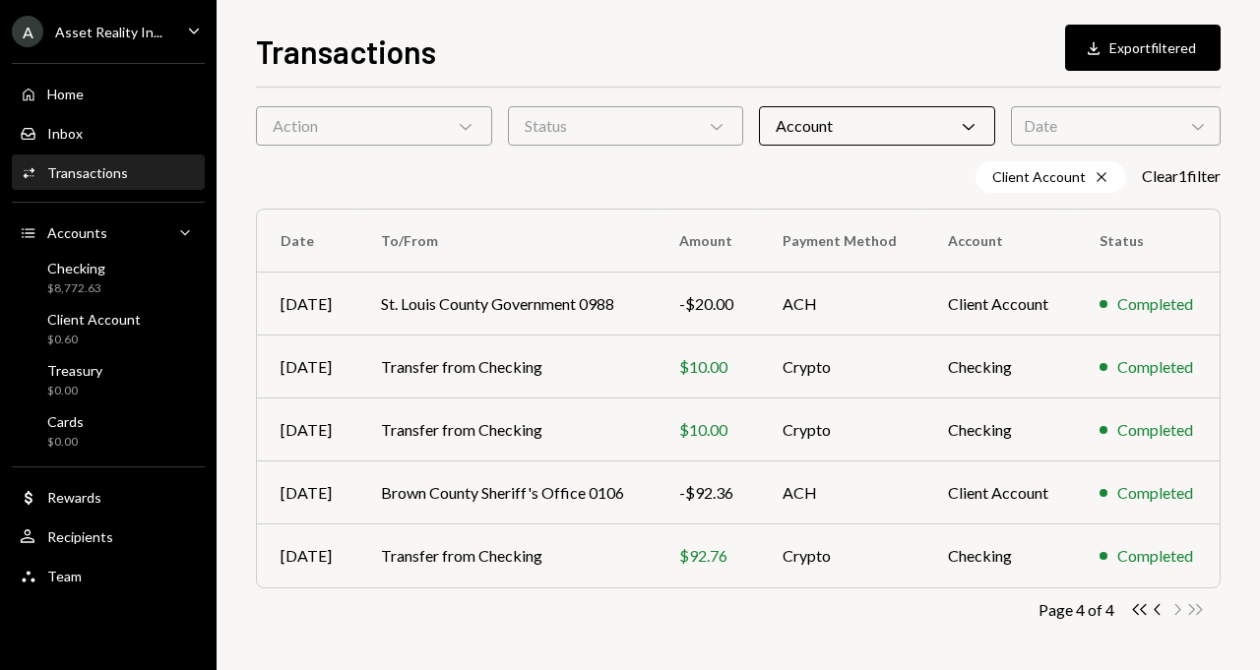
click at [1174, 610] on div "Double Arrow Left Chevron Left Chevron Right Double Arrow Right" at bounding box center [1167, 609] width 75 height 19
click at [1155, 614] on icon "Chevron Left" at bounding box center [1158, 609] width 19 height 19
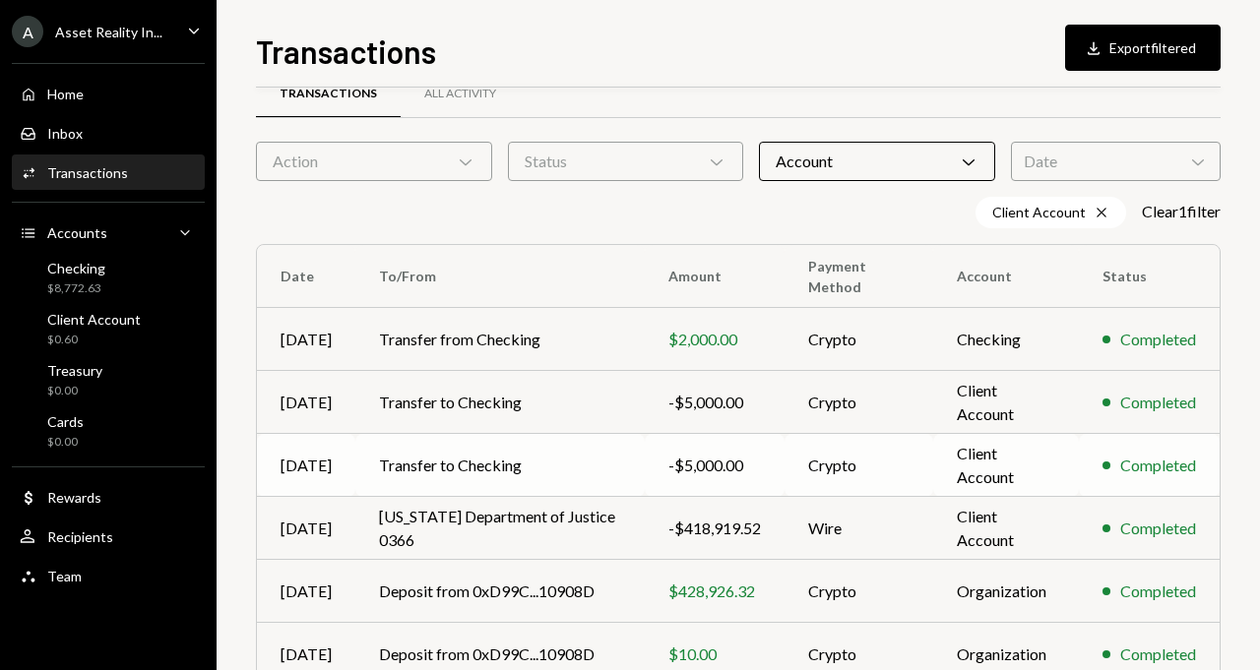
scroll to position [35, 0]
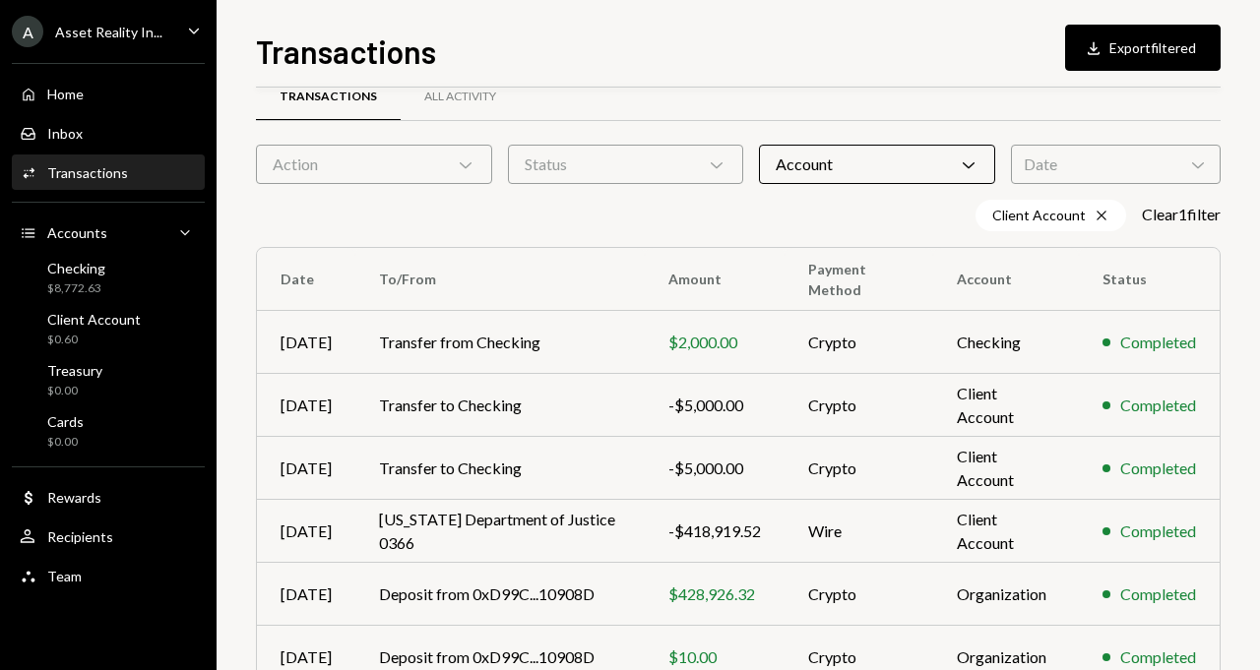
click at [791, 160] on div "Account Chevron Down" at bounding box center [877, 164] width 236 height 39
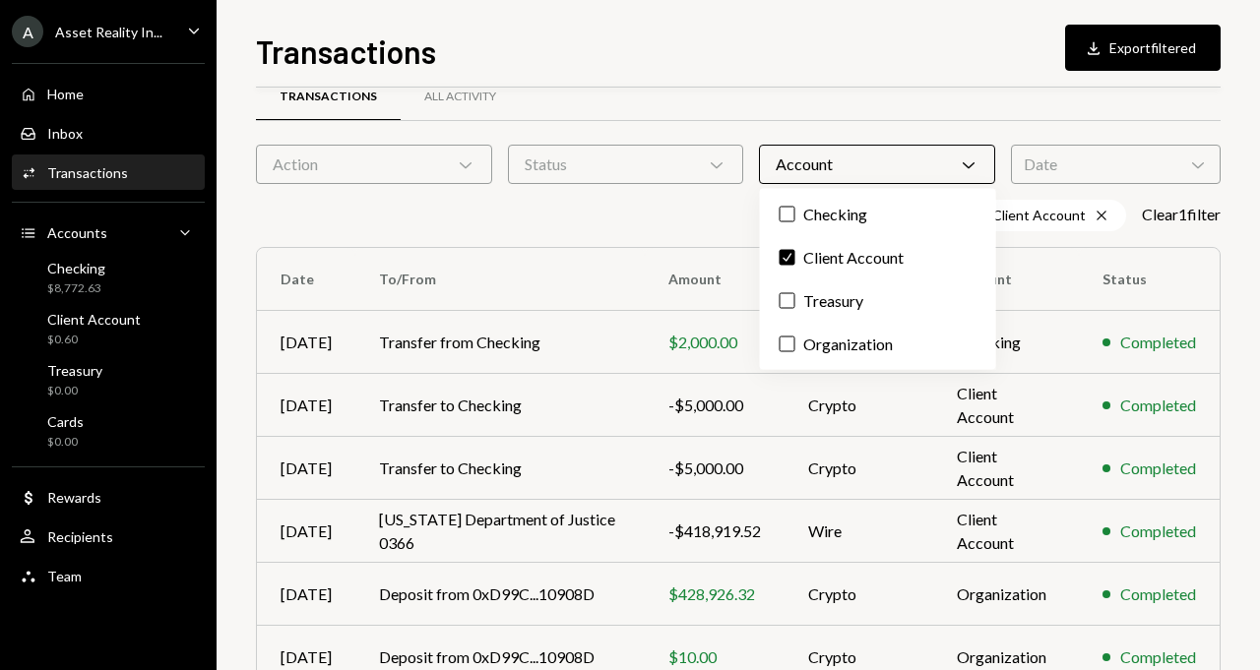
click at [608, 248] on th "To/From" at bounding box center [499, 279] width 289 height 63
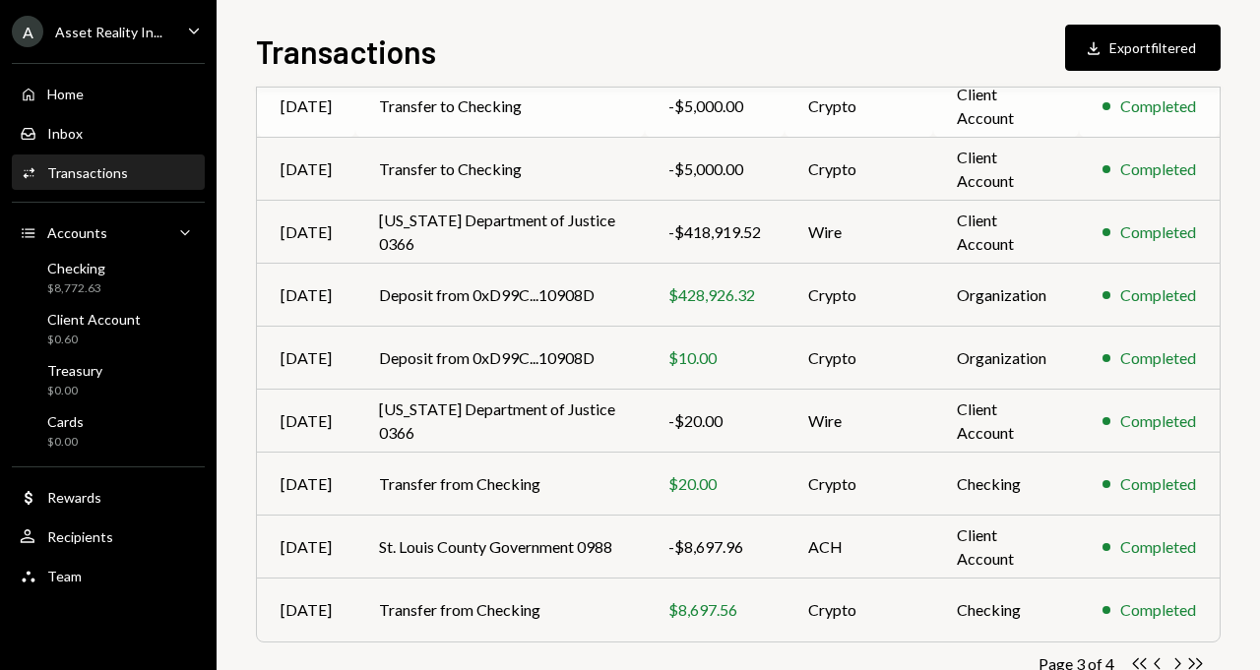
scroll to position [389, 0]
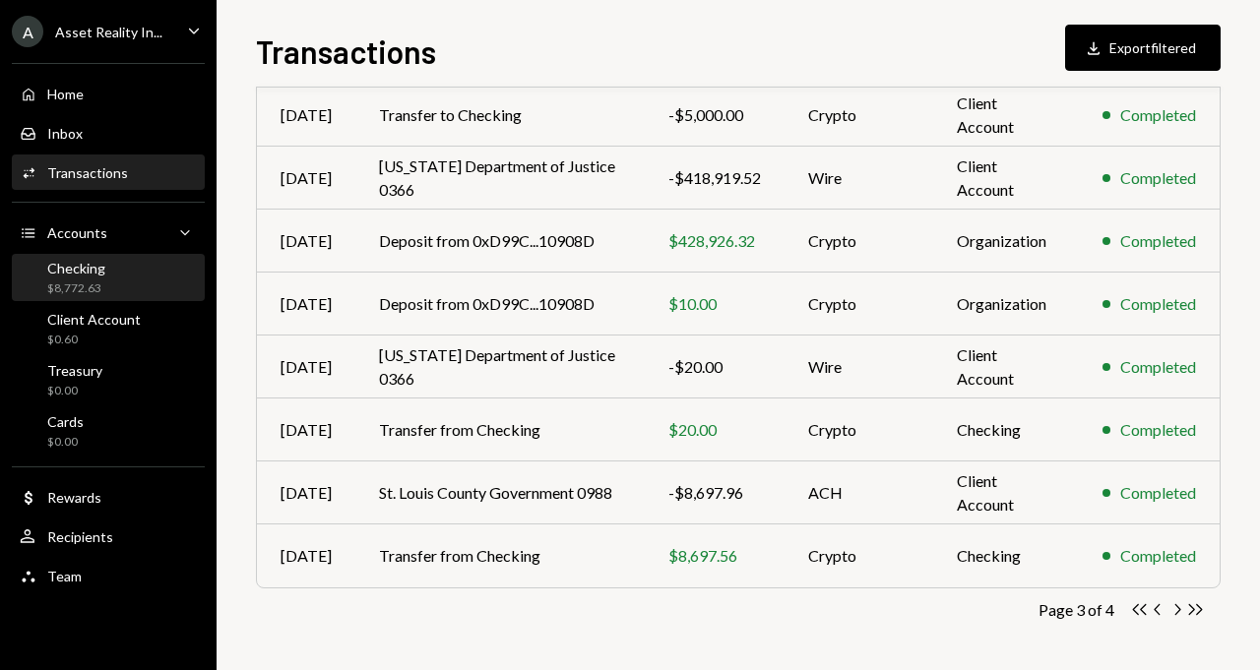
click at [100, 265] on div "Checking" at bounding box center [76, 268] width 58 height 17
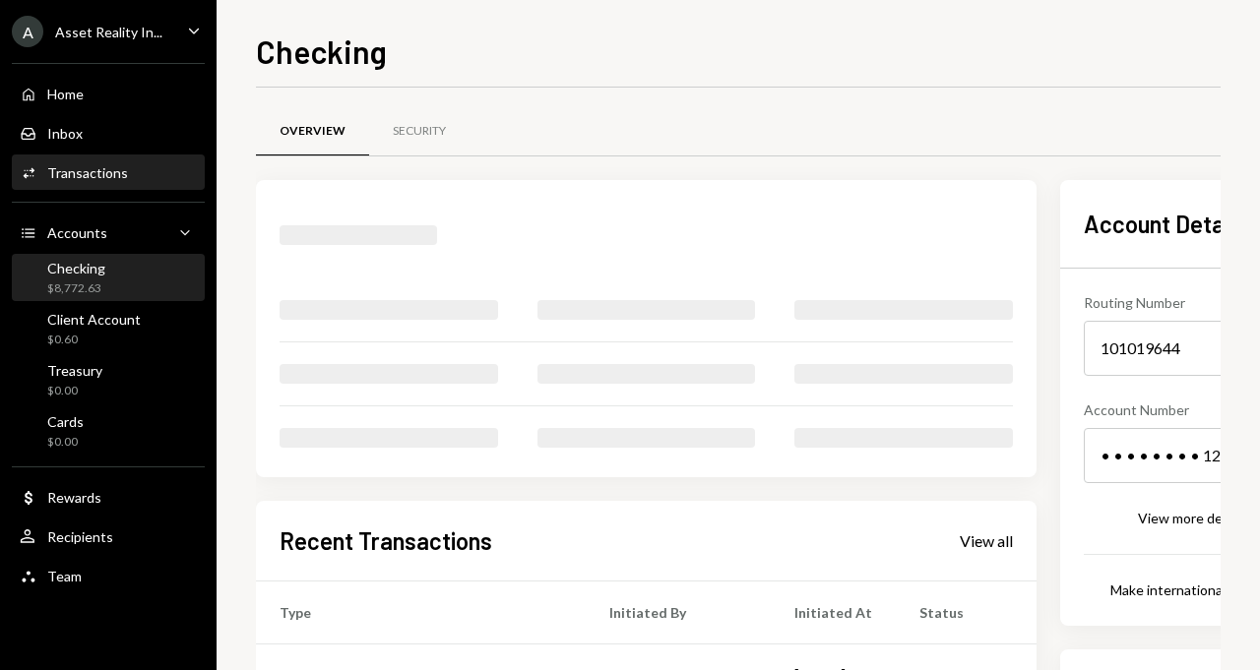
click at [140, 172] on div "Activities Transactions" at bounding box center [108, 173] width 177 height 18
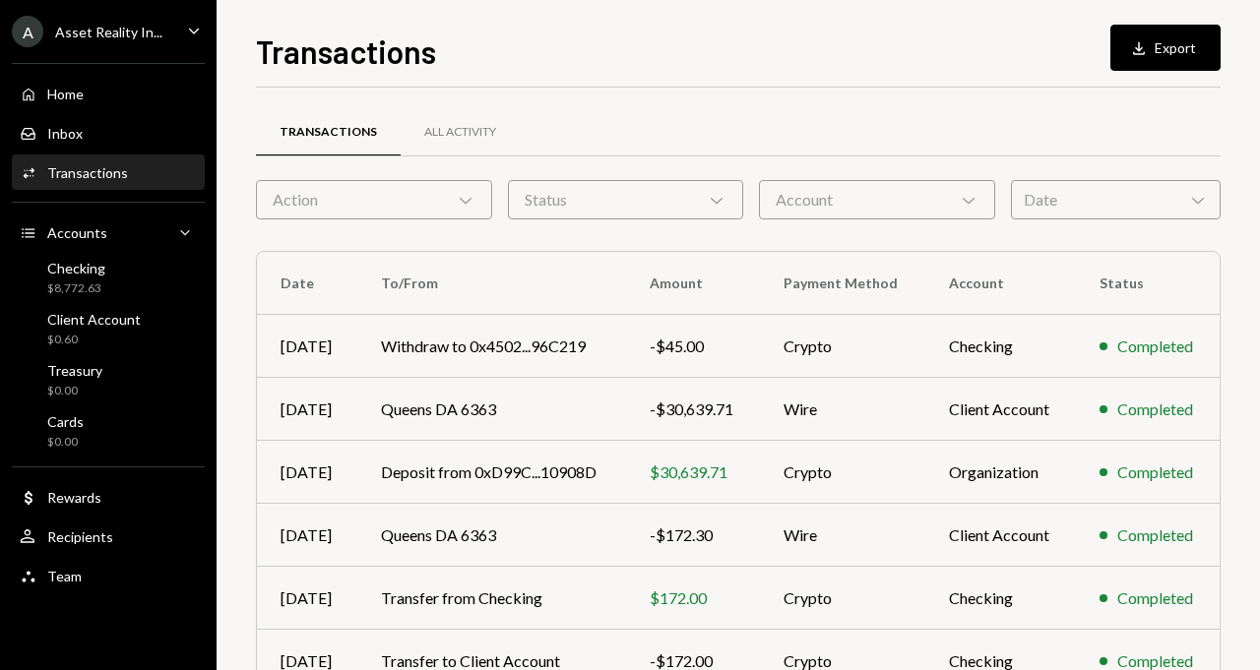
click at [846, 190] on div "Account Chevron Down" at bounding box center [877, 199] width 236 height 39
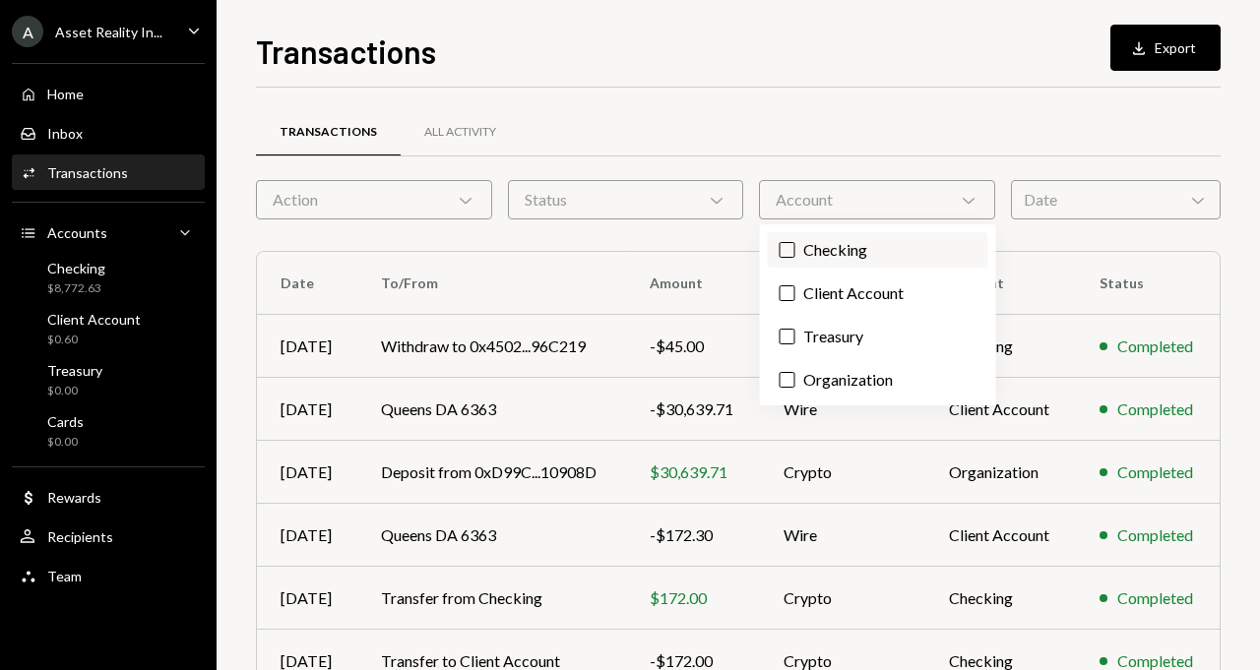
click at [835, 244] on label "Checking" at bounding box center [878, 249] width 220 height 35
click at [795, 244] on button "Checking" at bounding box center [787, 250] width 16 height 16
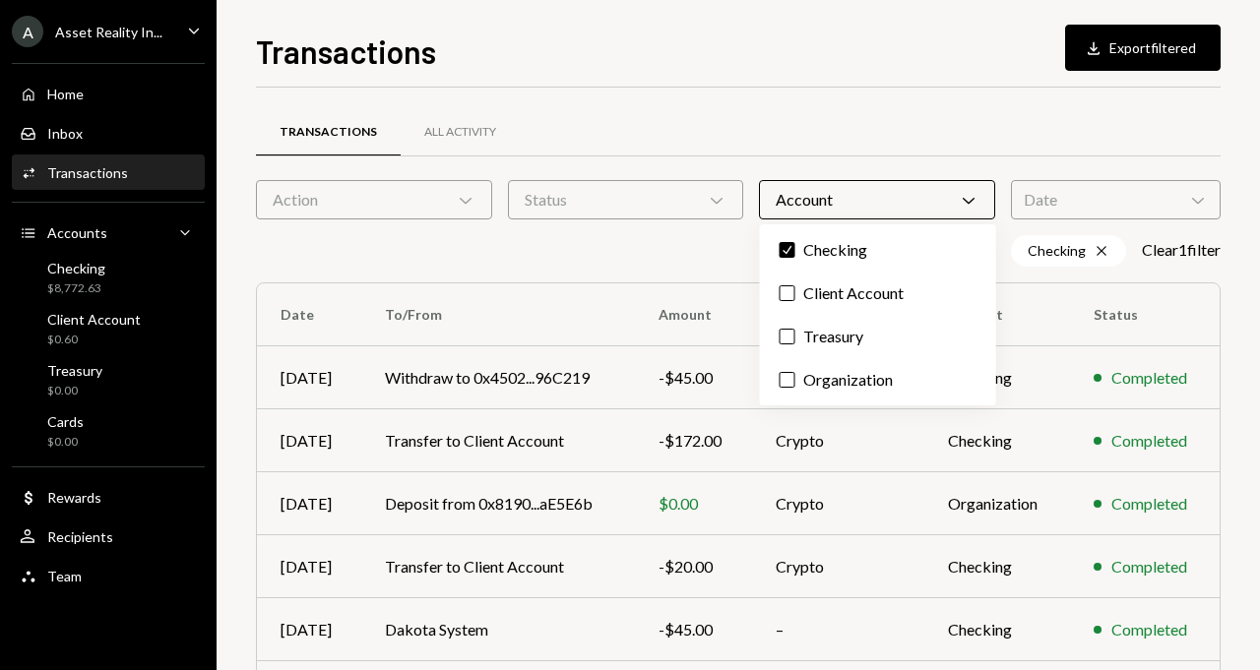
click at [810, 172] on div "Transactions All Activity" at bounding box center [738, 143] width 964 height 73
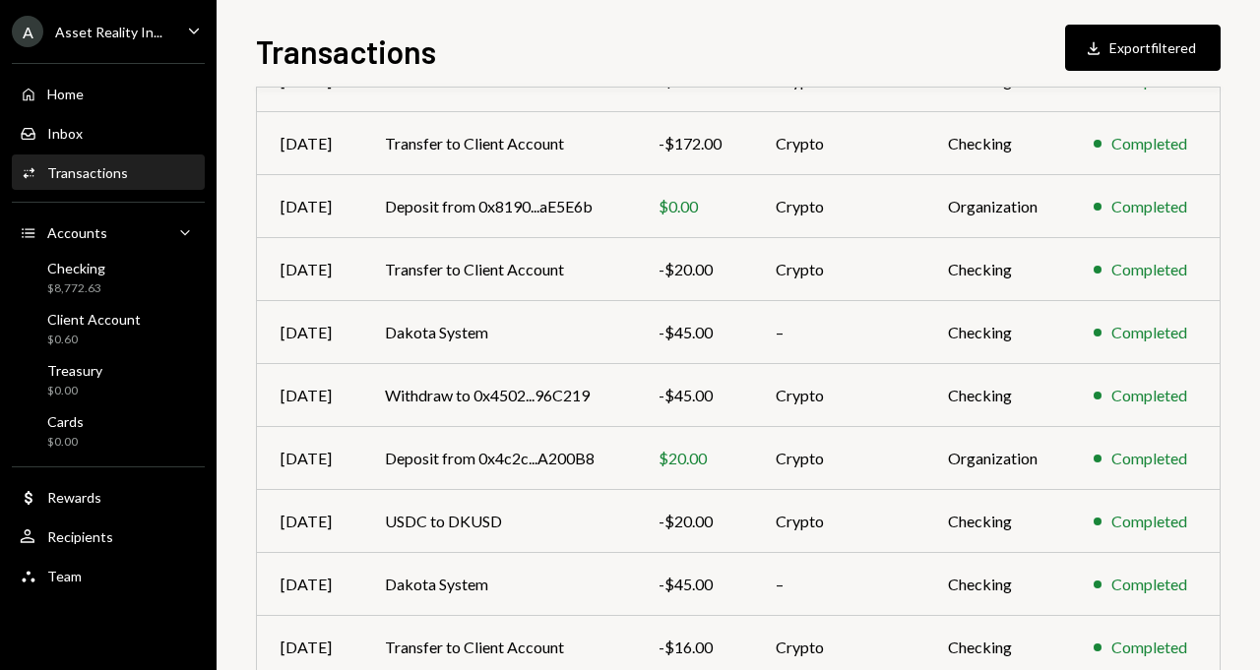
scroll to position [389, 0]
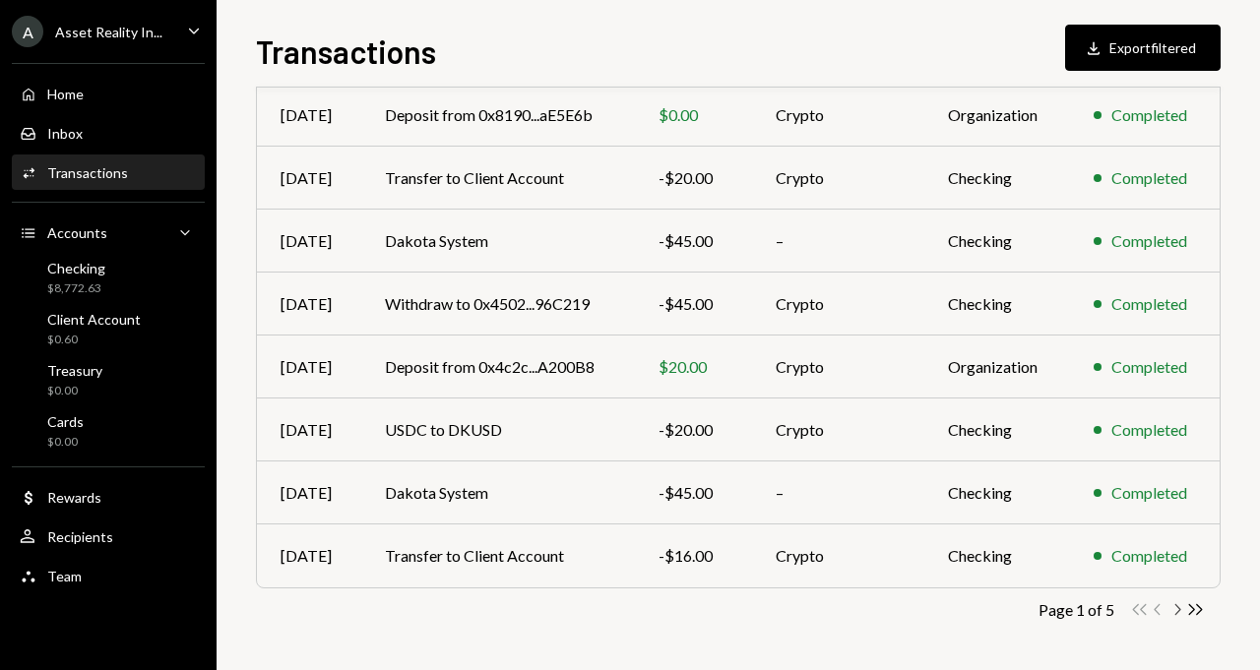
click at [1178, 610] on icon "button" at bounding box center [1178, 609] width 6 height 11
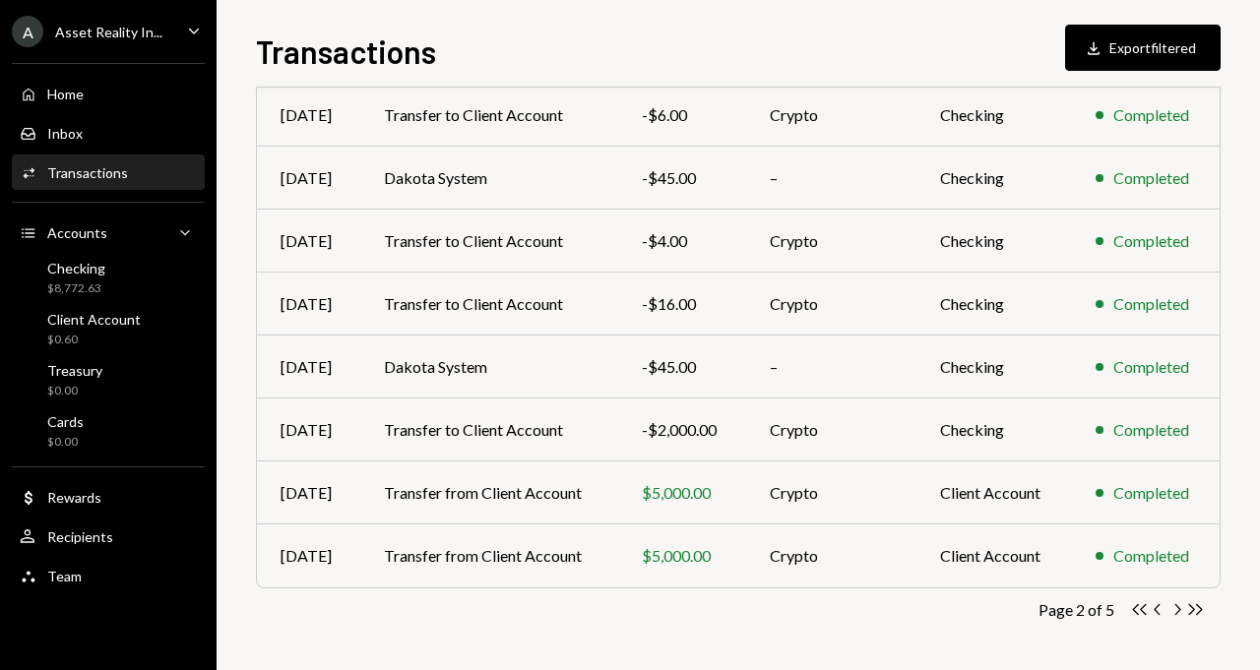
click at [1178, 610] on icon "button" at bounding box center [1178, 609] width 6 height 11
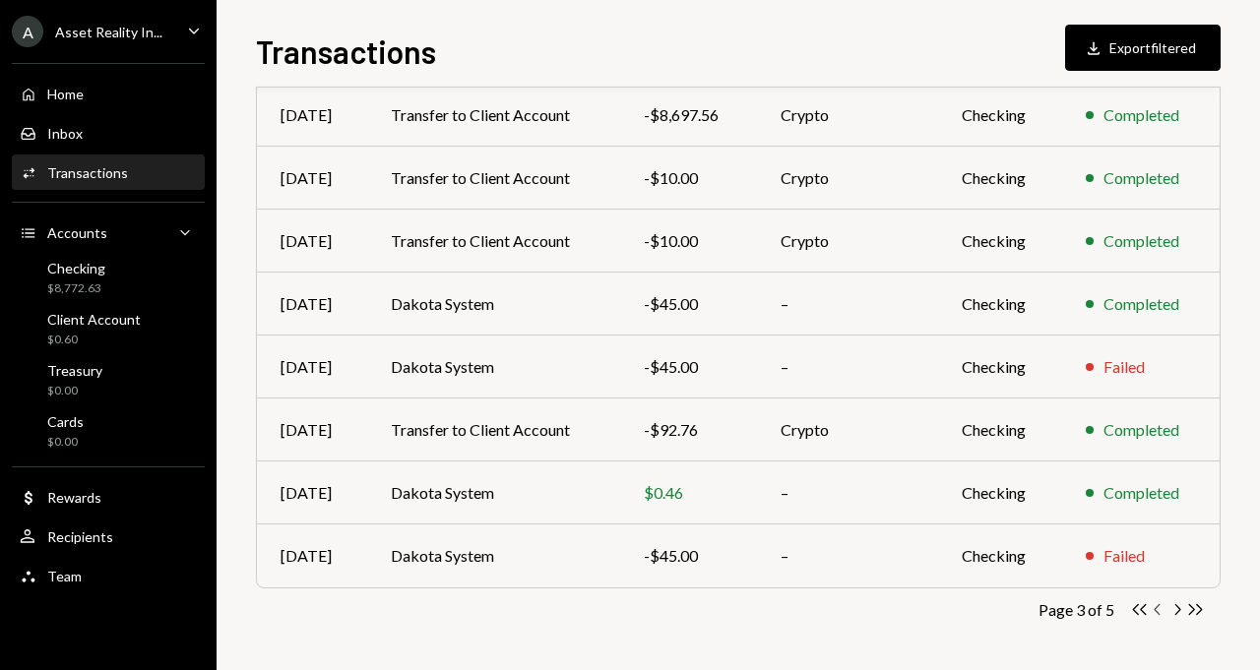
click at [1155, 604] on icon "Chevron Left" at bounding box center [1158, 609] width 19 height 19
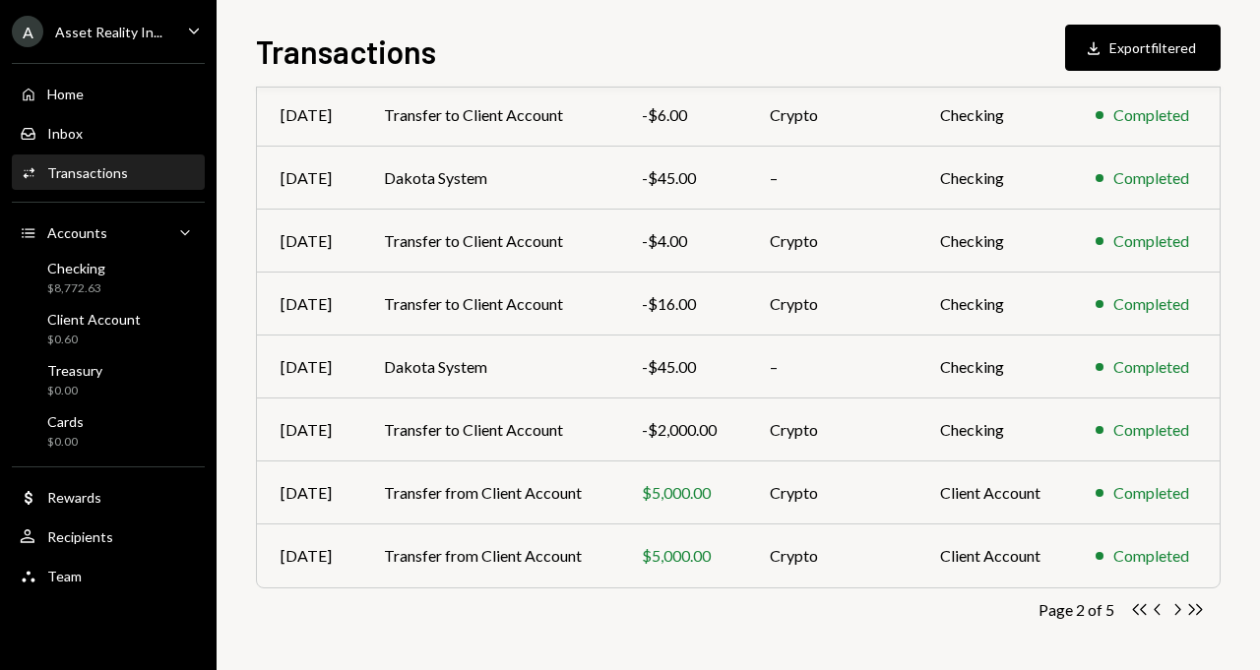
click at [132, 188] on div "Activities Transactions" at bounding box center [108, 172] width 177 height 33
click at [158, 167] on div "Activities Transactions" at bounding box center [108, 173] width 177 height 18
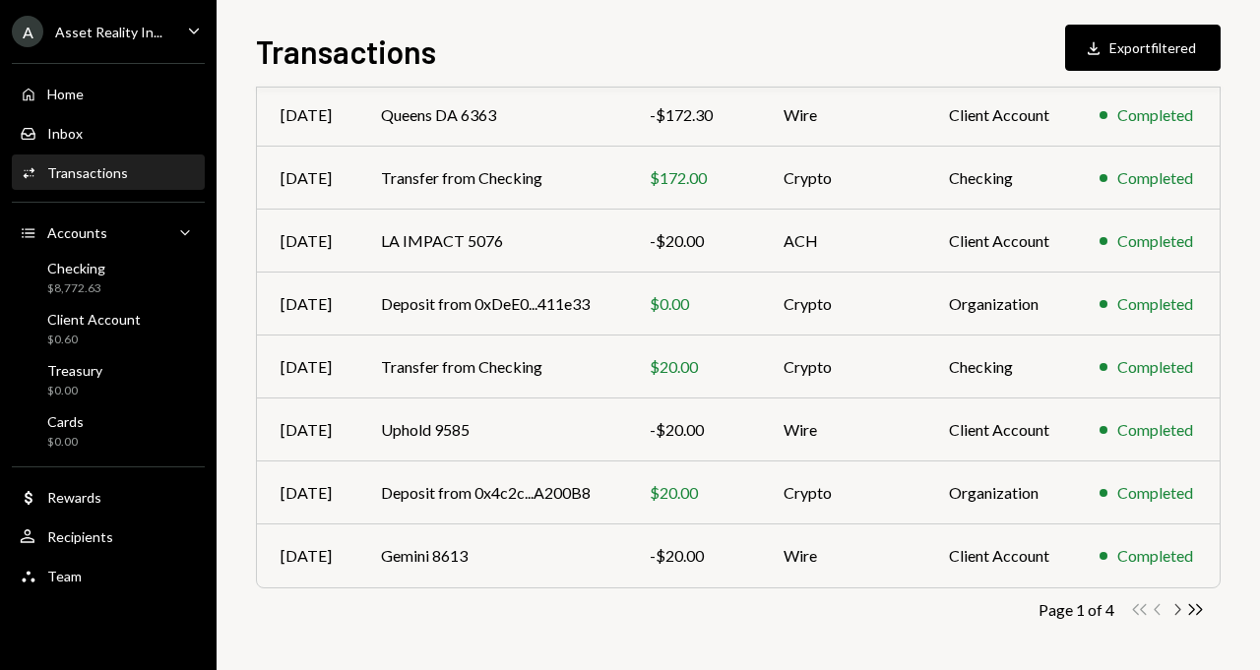
click at [1175, 610] on icon "Chevron Right" at bounding box center [1176, 609] width 19 height 19
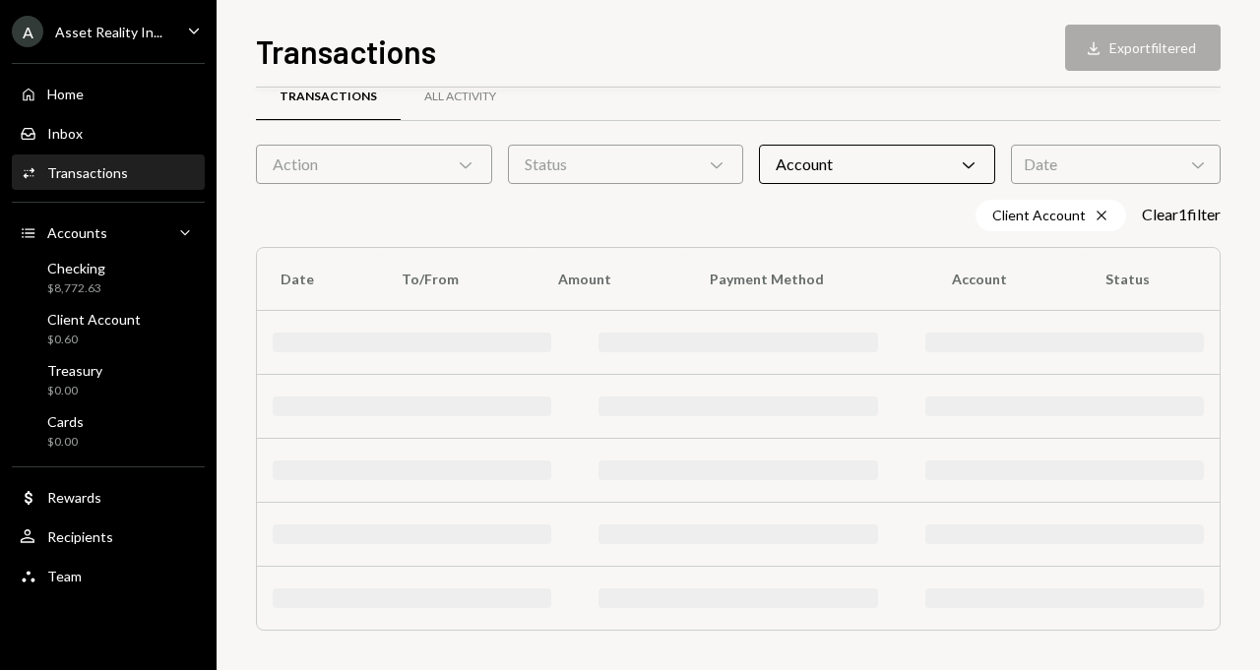
scroll to position [389, 0]
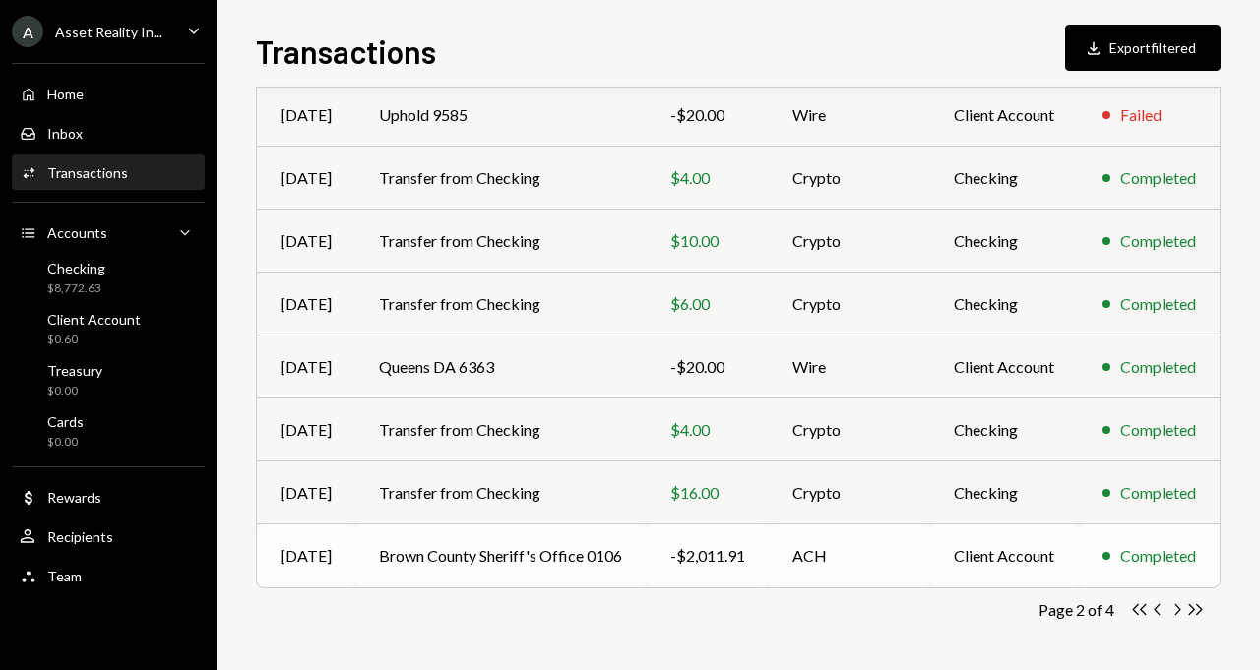
click at [453, 553] on td "Brown County Sheriff's Office 0106" at bounding box center [500, 556] width 291 height 63
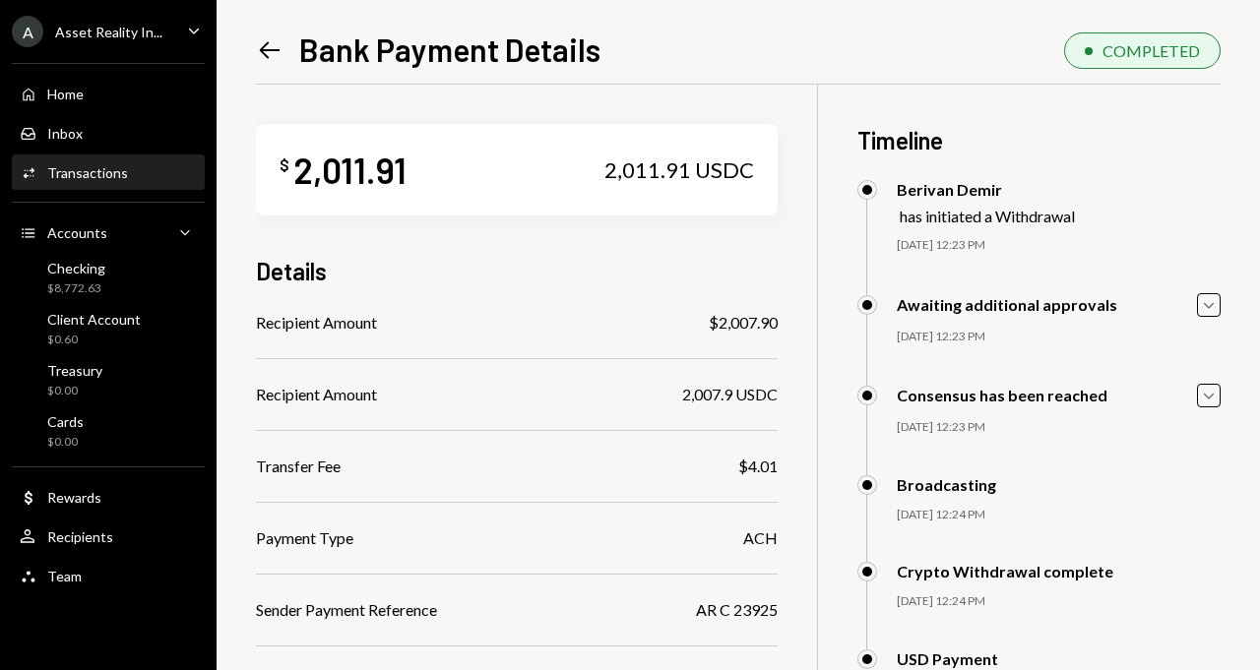
click at [105, 165] on div "Transactions" at bounding box center [87, 172] width 81 height 17
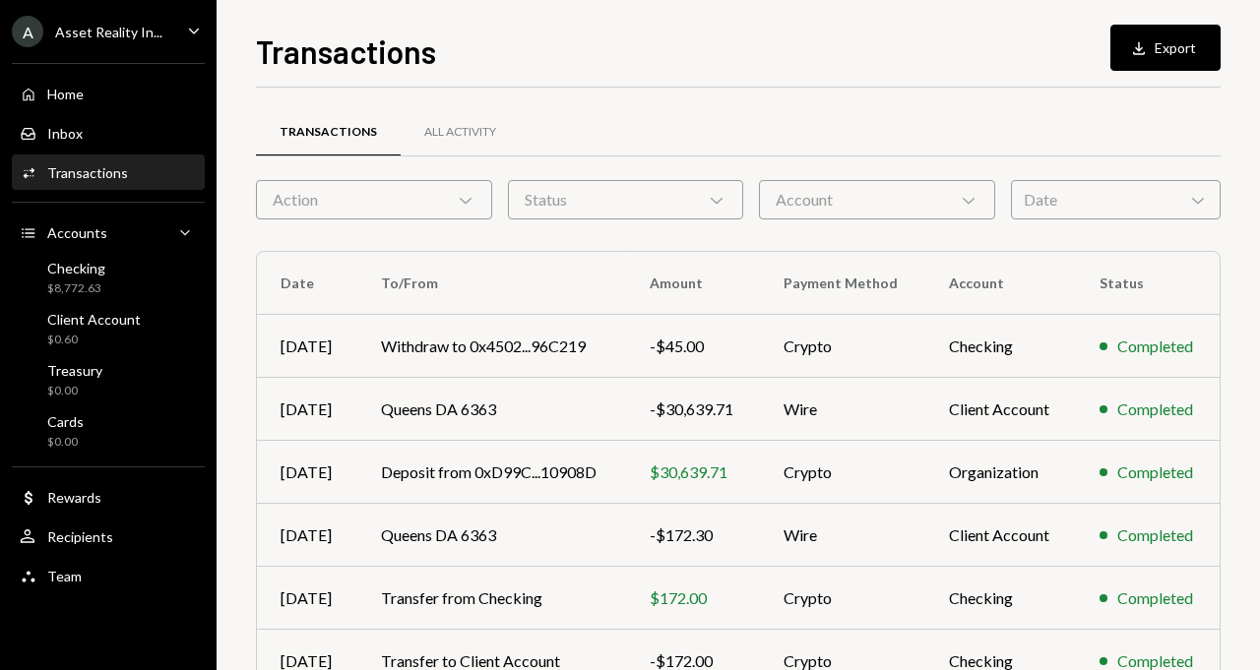
click at [835, 198] on div "Account Chevron Down" at bounding box center [877, 199] width 236 height 39
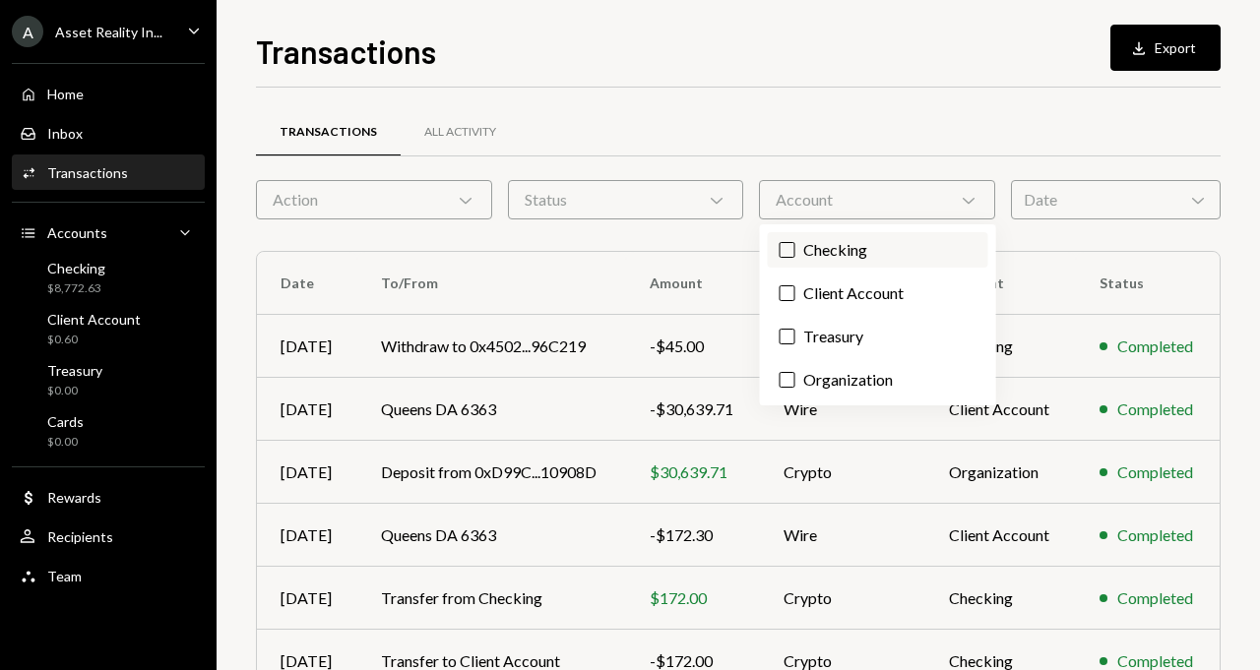
click at [837, 249] on label "Checking" at bounding box center [878, 249] width 220 height 35
click at [795, 249] on button "Checking" at bounding box center [787, 250] width 16 height 16
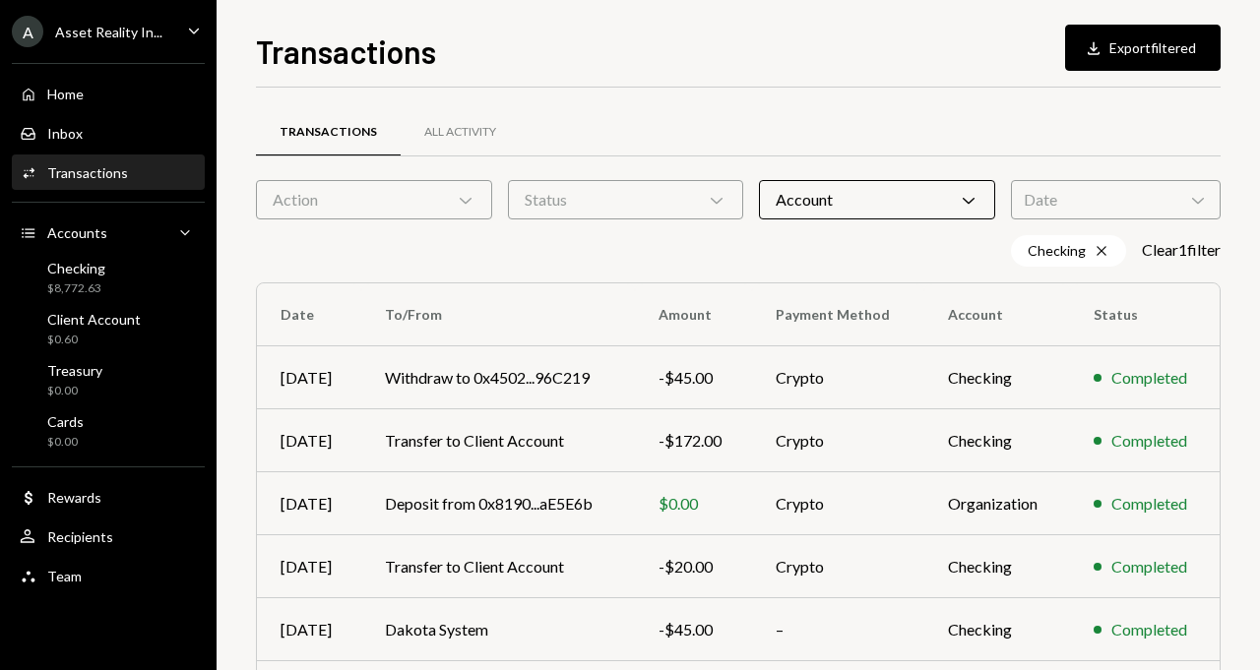
click at [802, 136] on div "Transactions All Activity" at bounding box center [738, 132] width 964 height 50
click at [813, 206] on div "Account Chevron Down" at bounding box center [877, 199] width 236 height 39
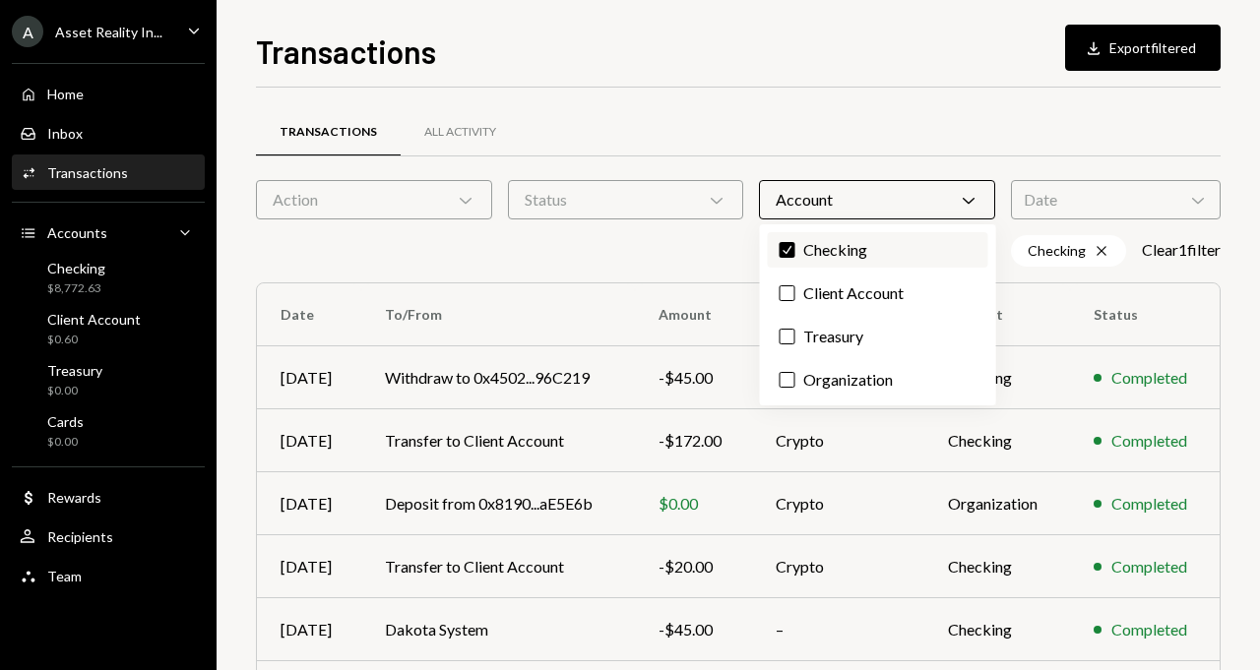
click at [783, 241] on label "Check Checking" at bounding box center [878, 249] width 220 height 35
click at [783, 242] on button "Check" at bounding box center [787, 250] width 16 height 16
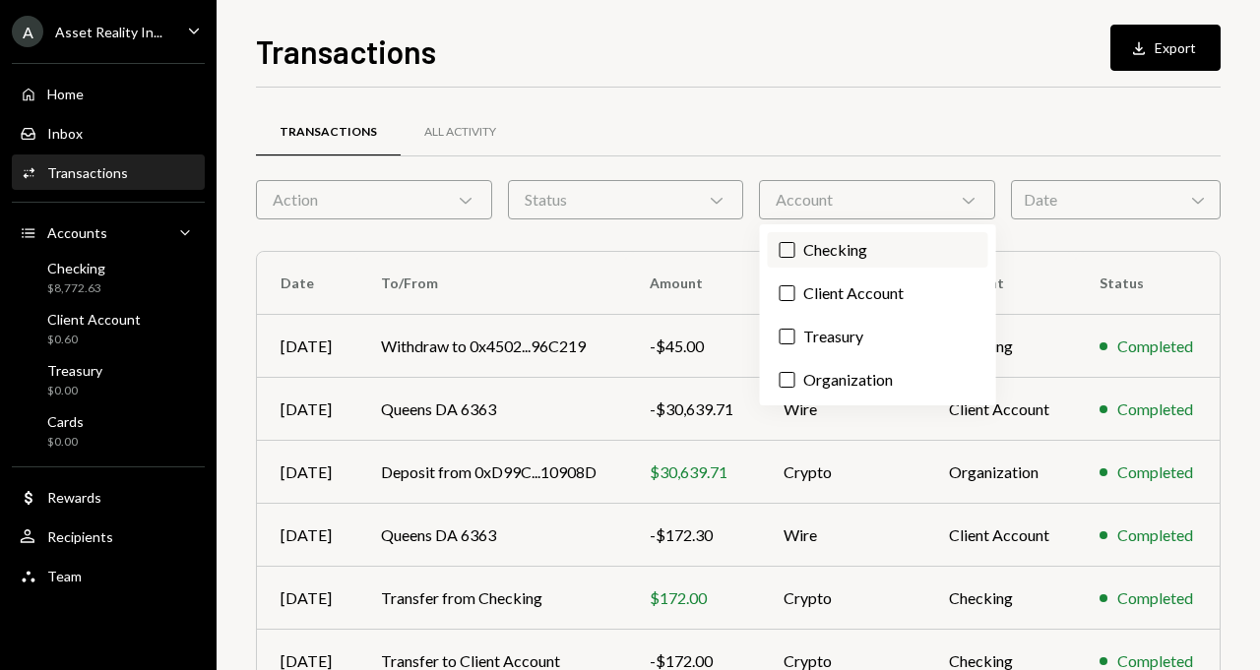
click at [832, 254] on label "Checking" at bounding box center [878, 249] width 220 height 35
click at [795, 254] on button "Checking" at bounding box center [787, 250] width 16 height 16
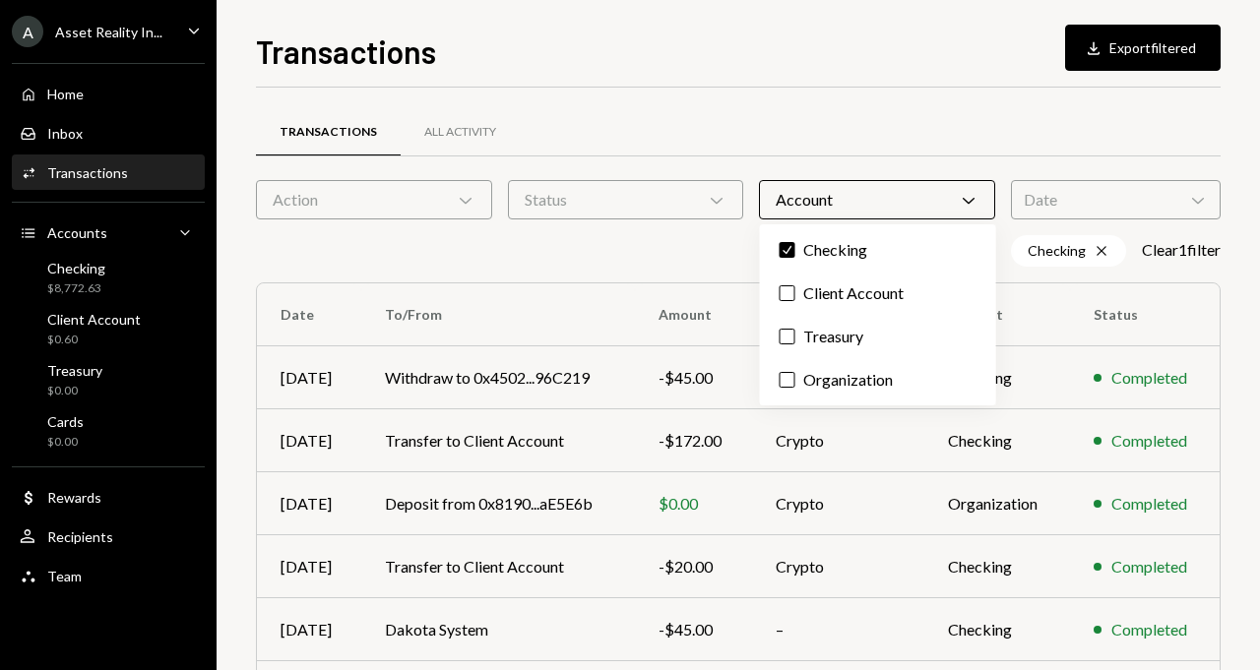
click at [816, 143] on div "Transactions All Activity" at bounding box center [738, 132] width 964 height 50
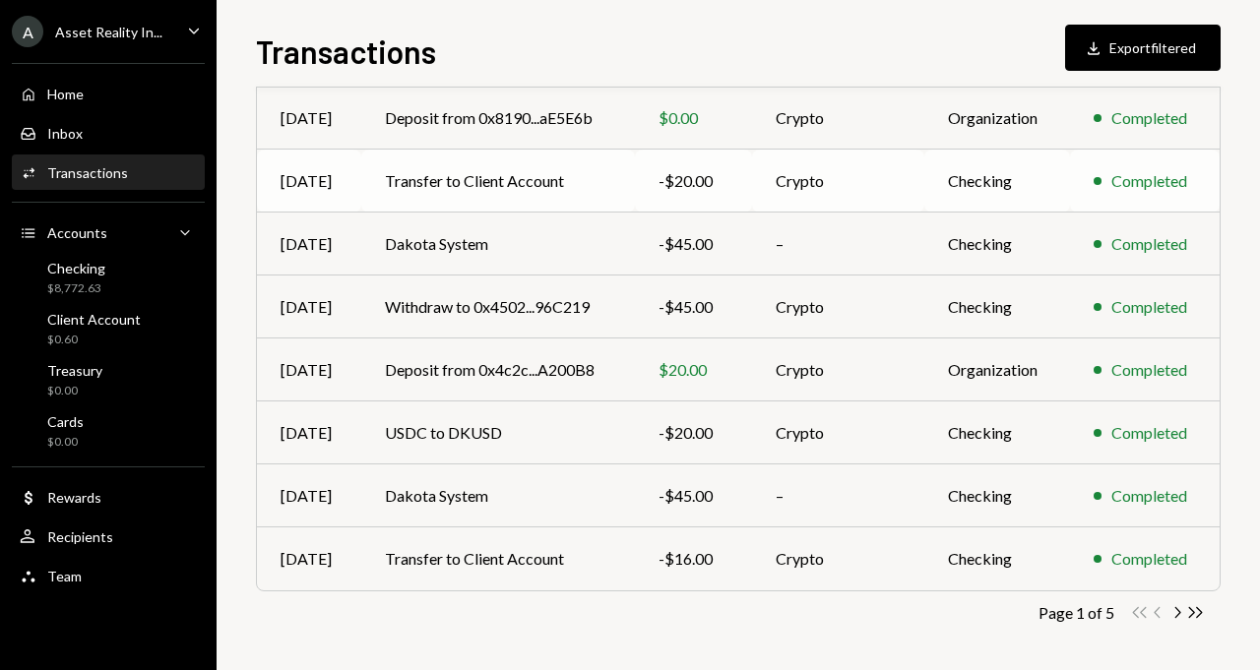
scroll to position [389, 0]
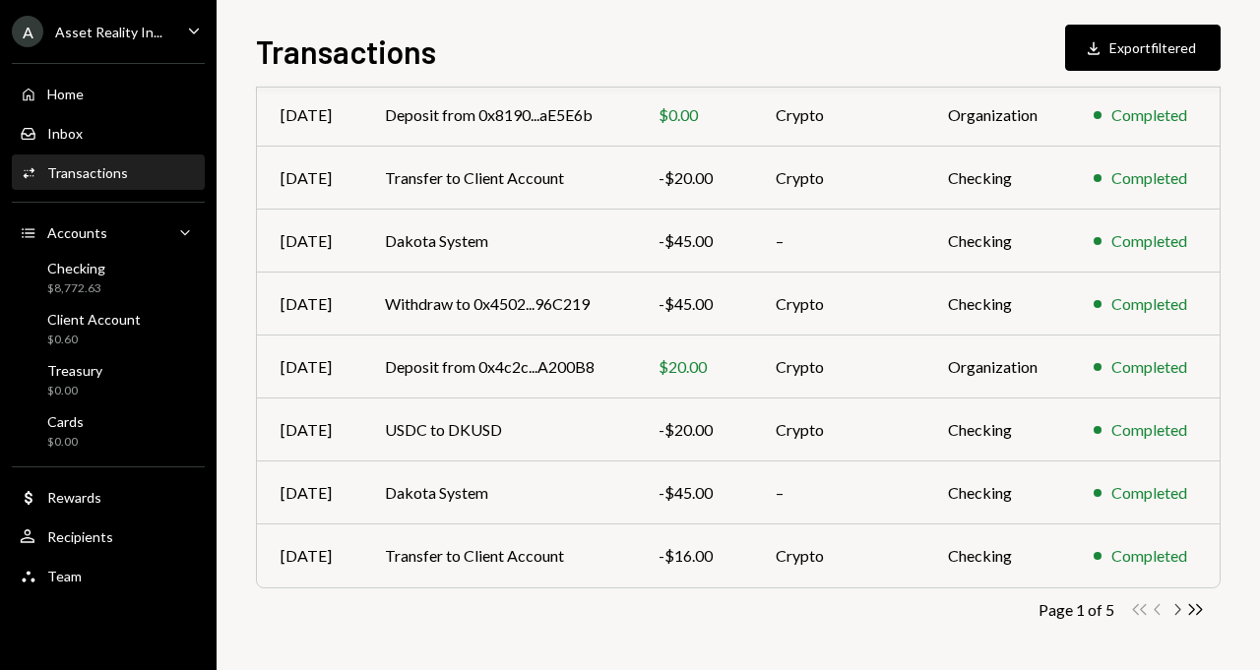
click at [1178, 610] on icon "button" at bounding box center [1178, 609] width 6 height 11
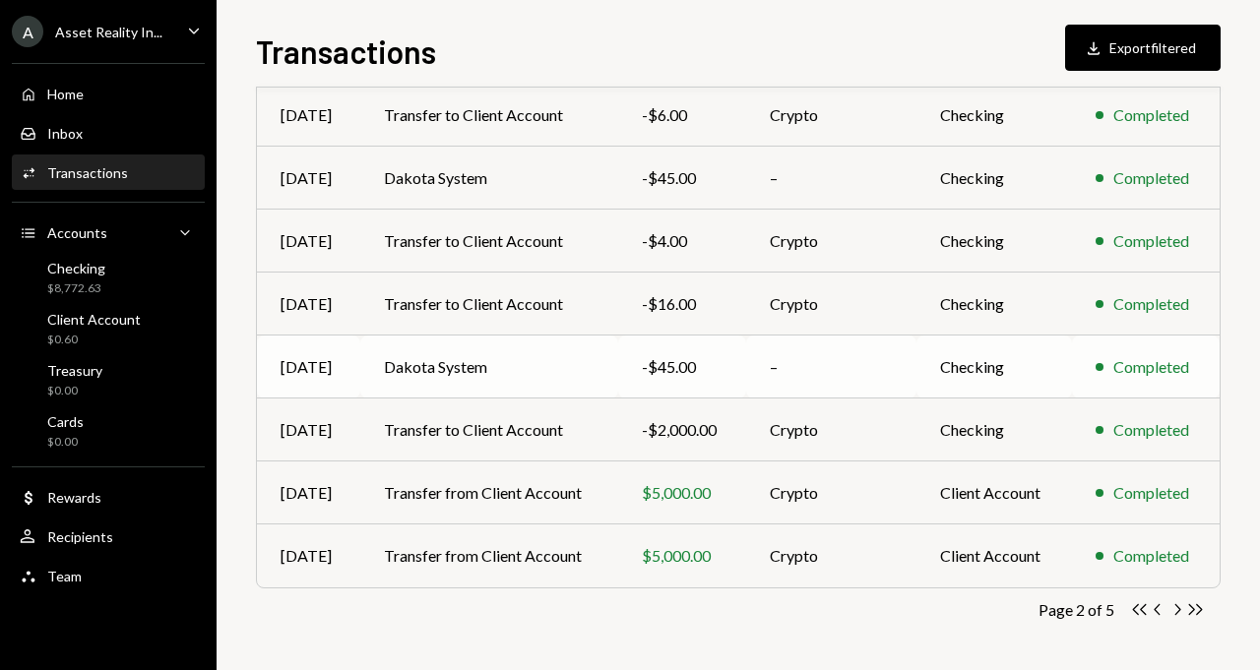
click at [491, 358] on td "Dakota System" at bounding box center [489, 367] width 258 height 63
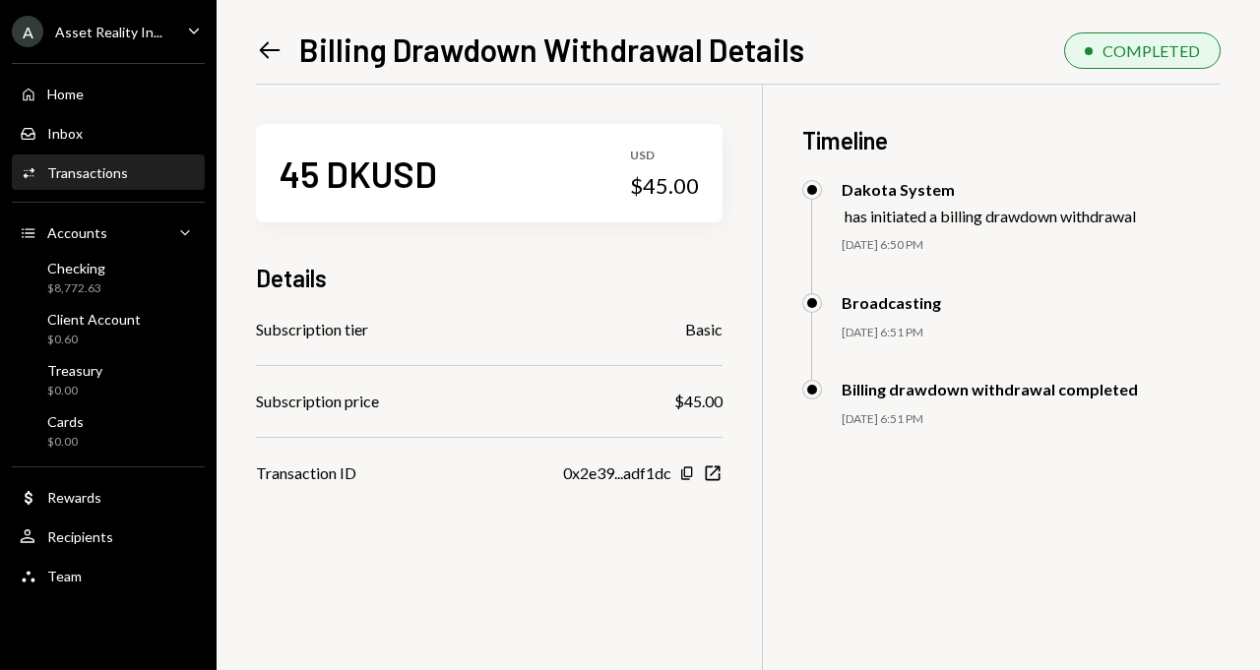
click at [256, 46] on icon "Left Arrow" at bounding box center [270, 50] width 28 height 28
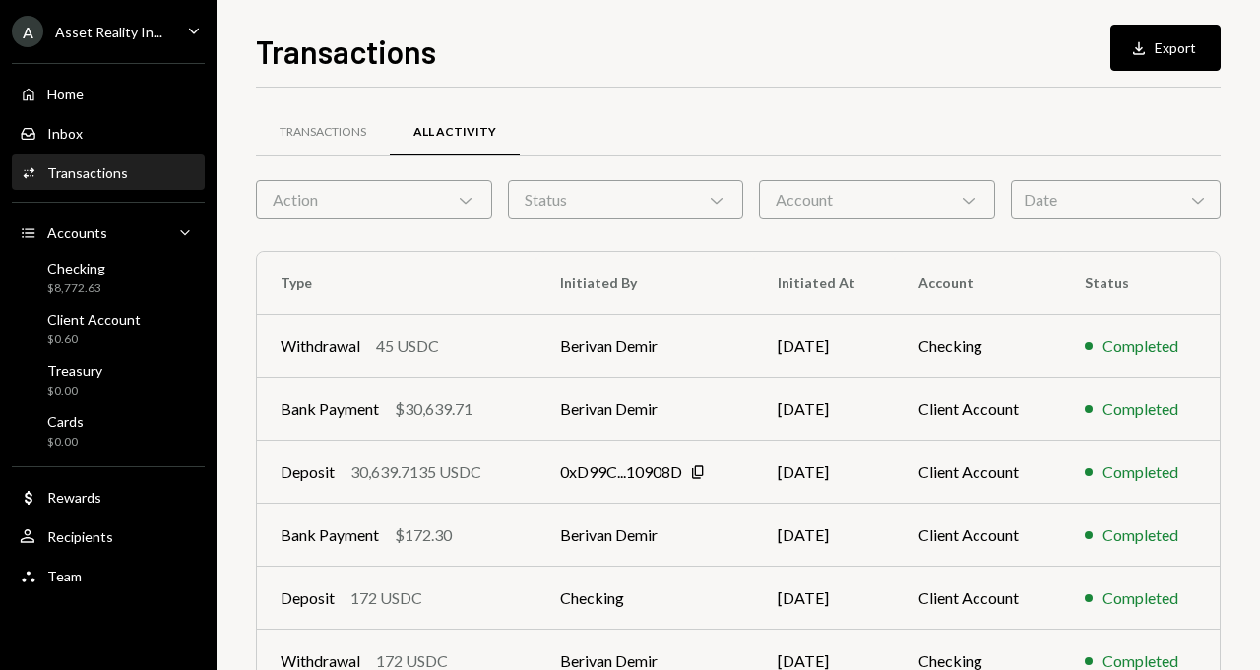
click at [137, 157] on div "Activities Transactions" at bounding box center [108, 172] width 177 height 33
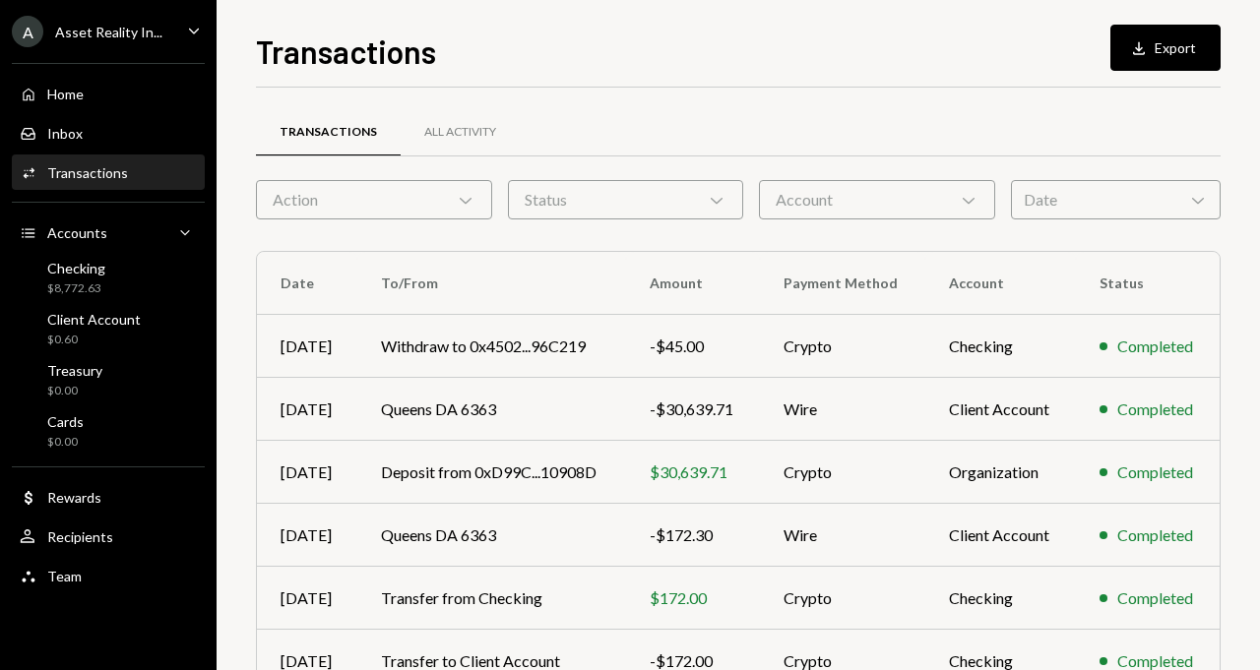
click at [839, 195] on div "Account Chevron Down" at bounding box center [877, 199] width 236 height 39
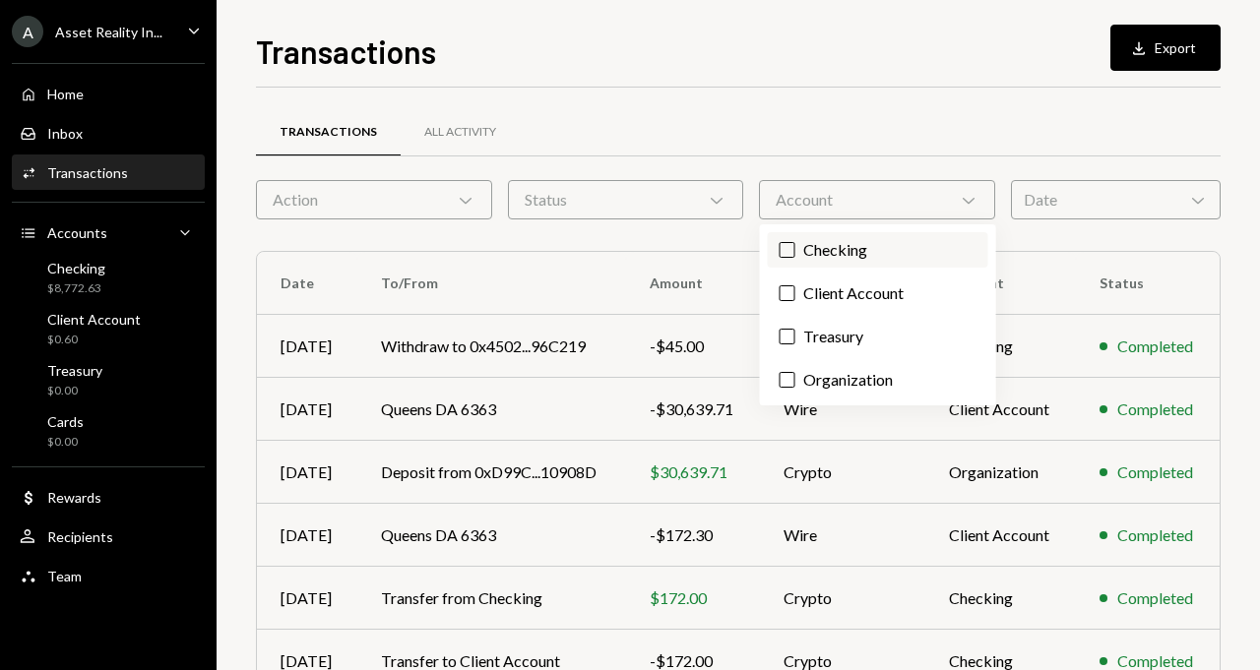
click at [816, 240] on label "Checking" at bounding box center [878, 249] width 220 height 35
click at [795, 242] on button "Checking" at bounding box center [787, 250] width 16 height 16
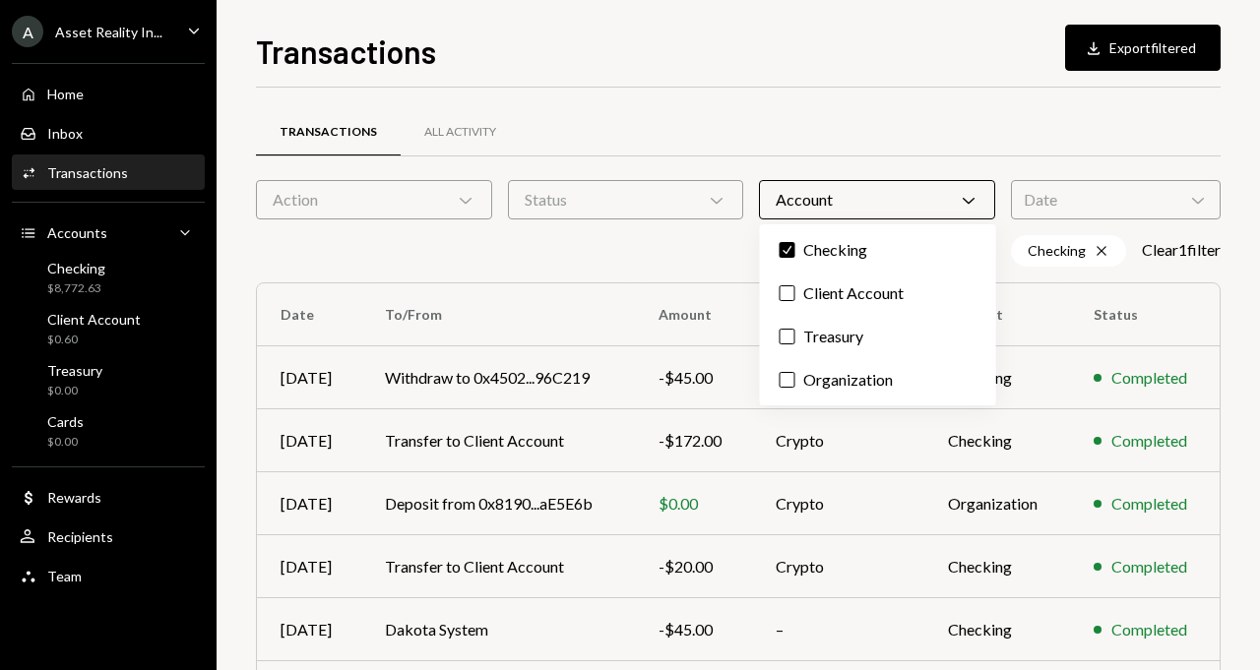
click at [713, 141] on div "Transactions All Activity" at bounding box center [738, 132] width 964 height 50
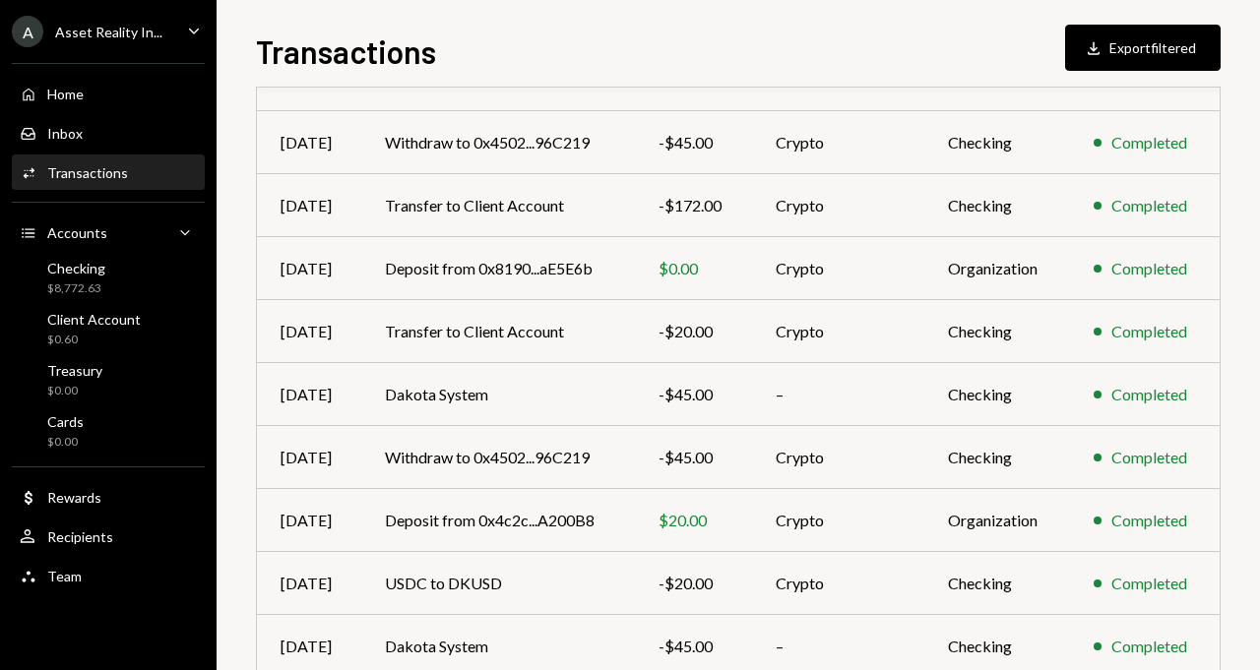
scroll to position [389, 0]
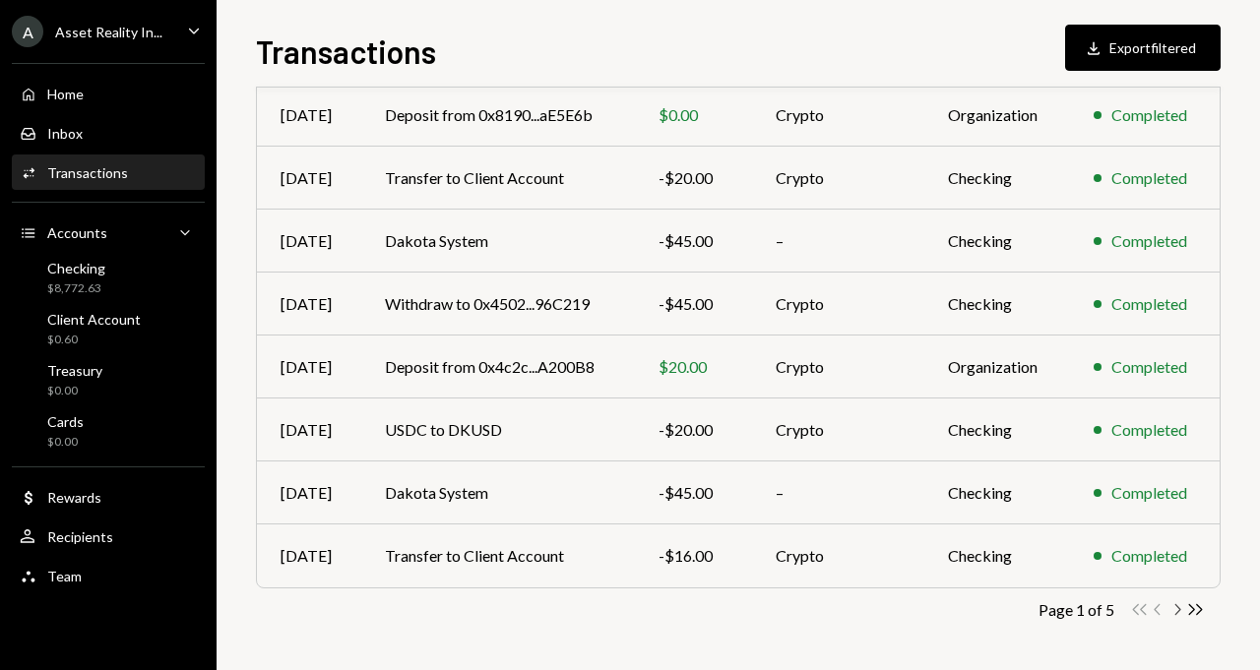
click at [1177, 604] on icon "Chevron Right" at bounding box center [1176, 609] width 19 height 19
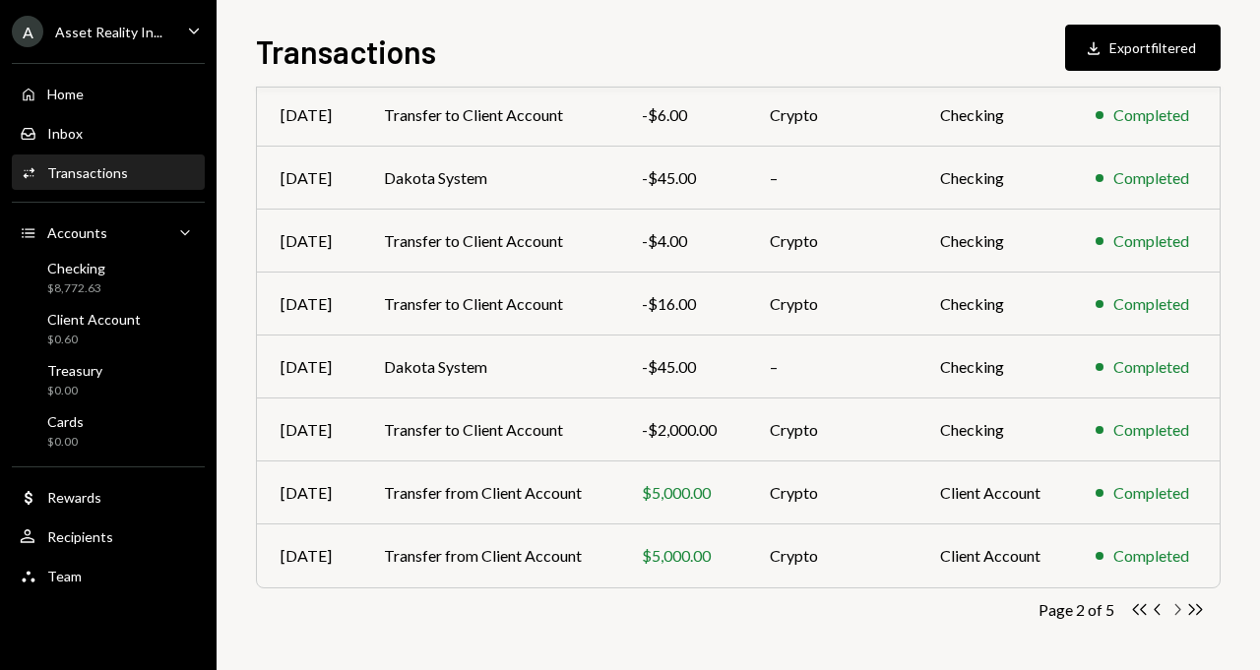
click at [1178, 608] on icon "button" at bounding box center [1178, 609] width 6 height 11
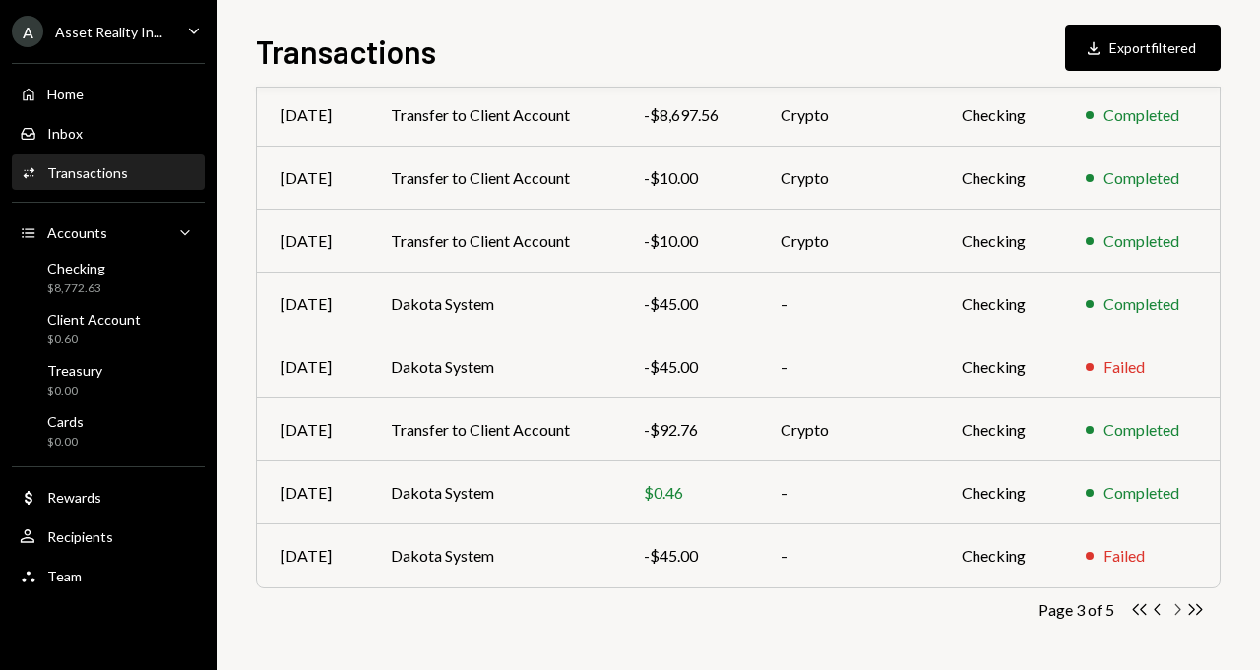
click at [1179, 610] on icon "button" at bounding box center [1178, 609] width 6 height 11
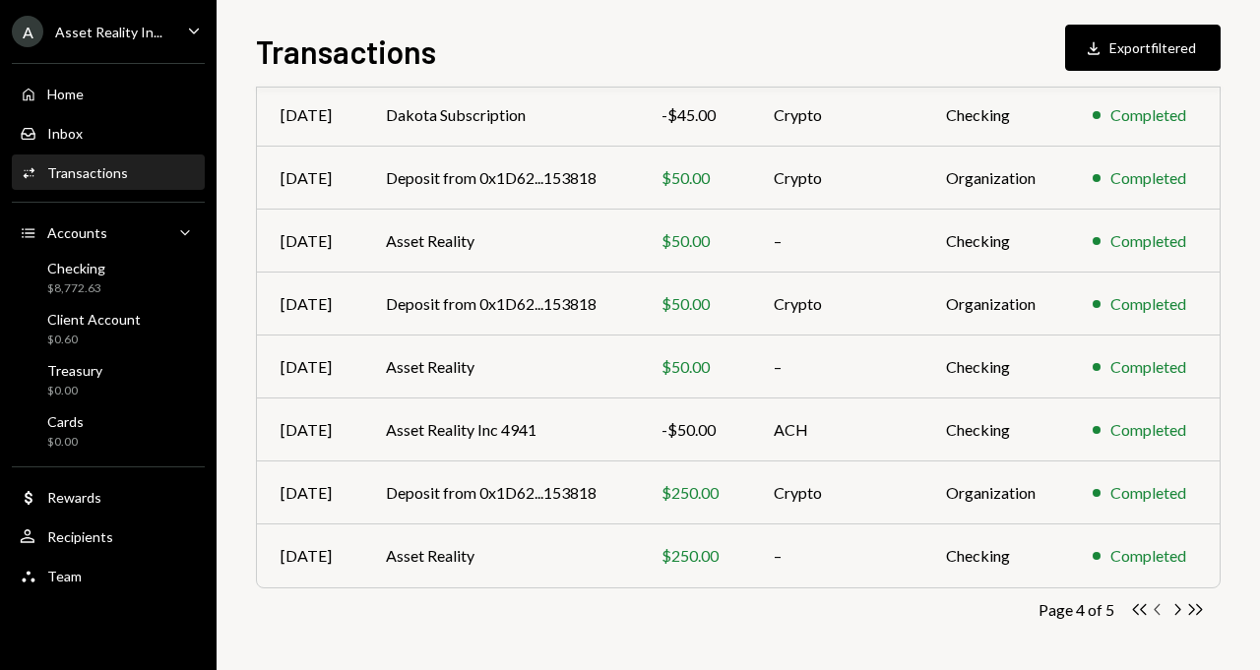
click at [1159, 611] on icon "Chevron Left" at bounding box center [1158, 609] width 19 height 19
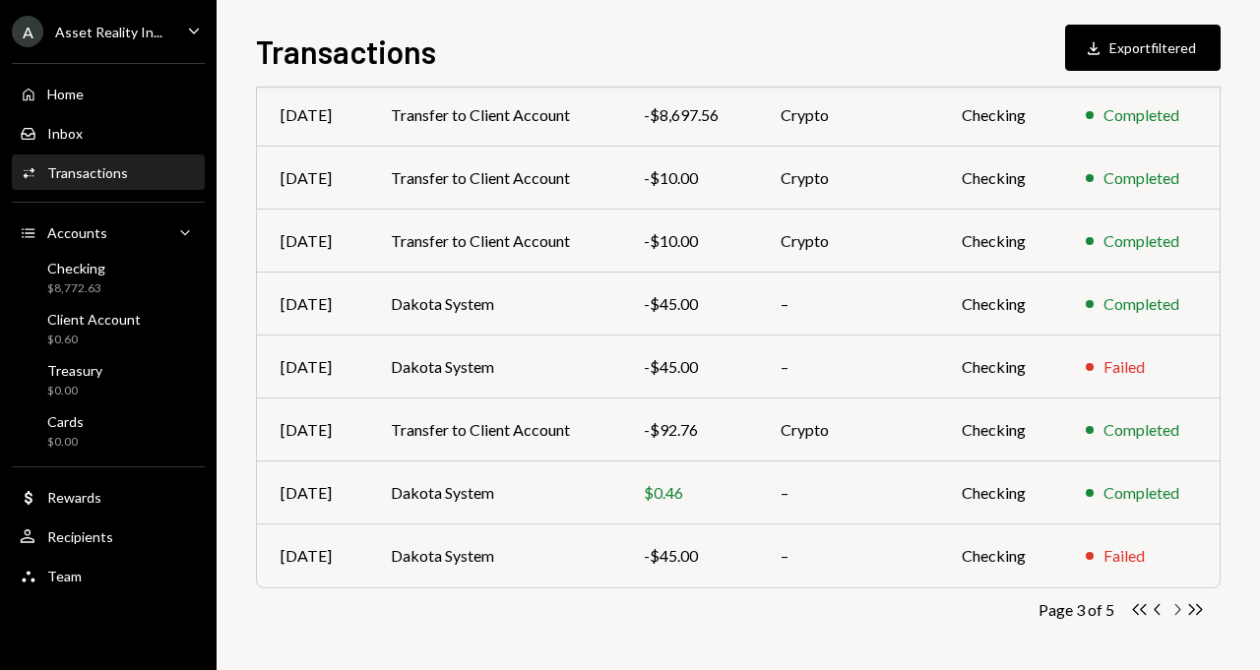
click at [1177, 610] on icon "Chevron Right" at bounding box center [1176, 609] width 19 height 19
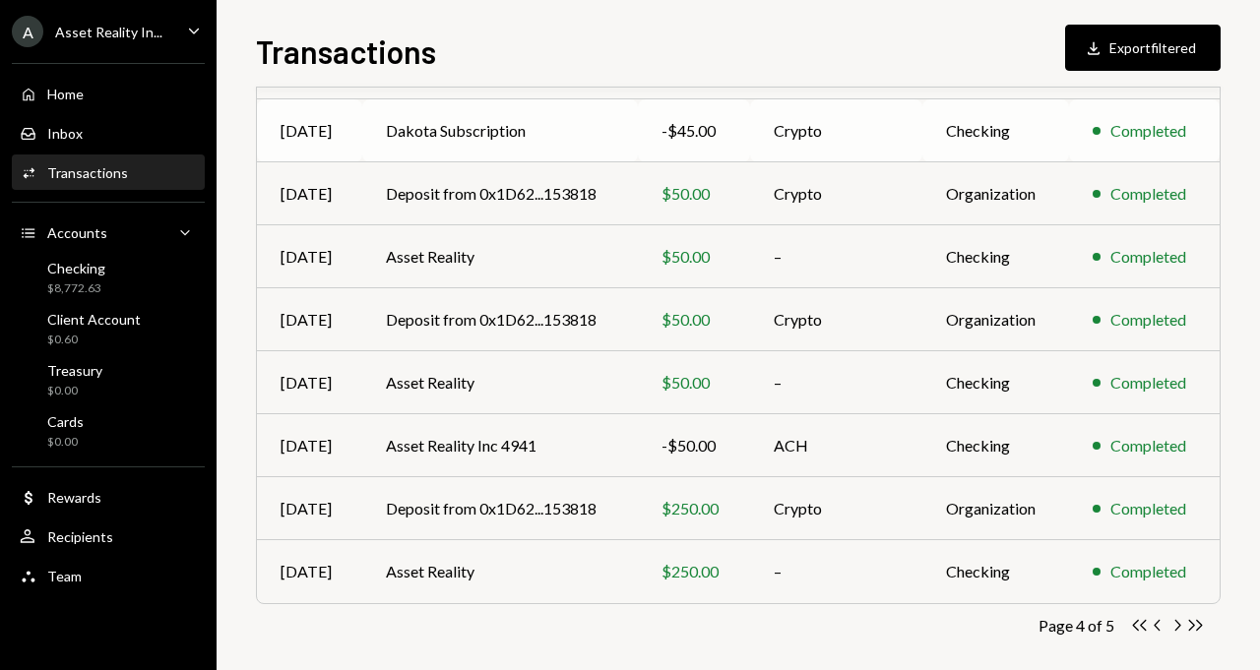
scroll to position [374, 0]
click at [1180, 622] on icon "Chevron Right" at bounding box center [1176, 624] width 19 height 19
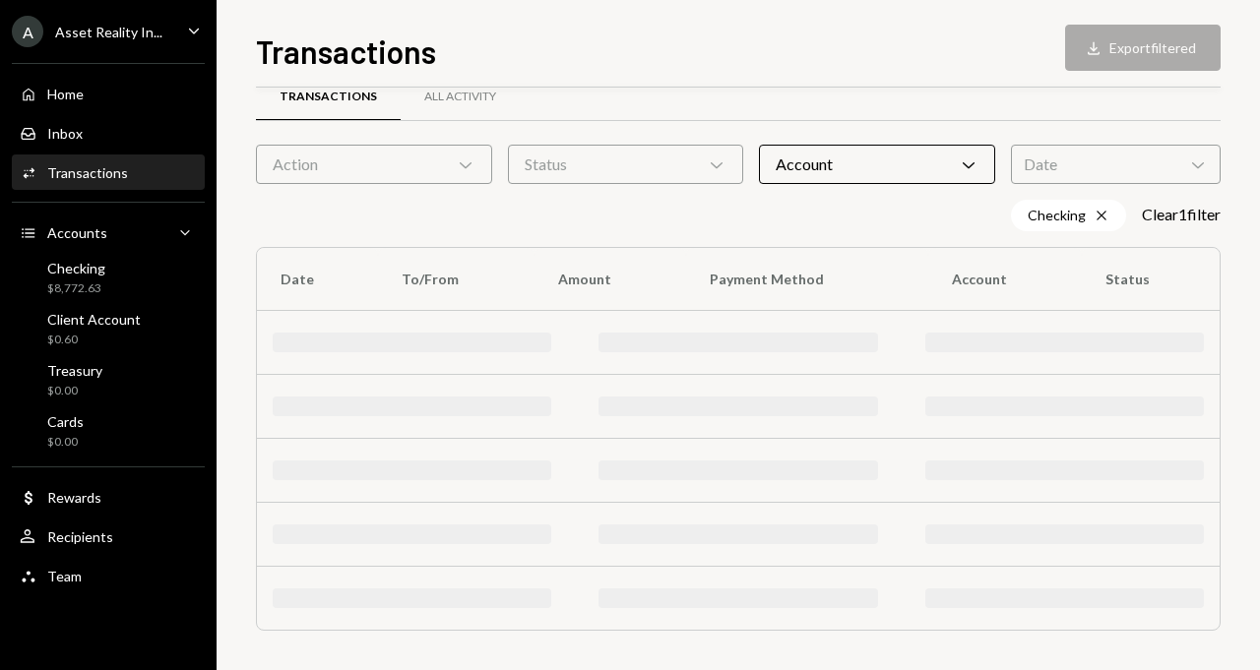
scroll to position [0, 0]
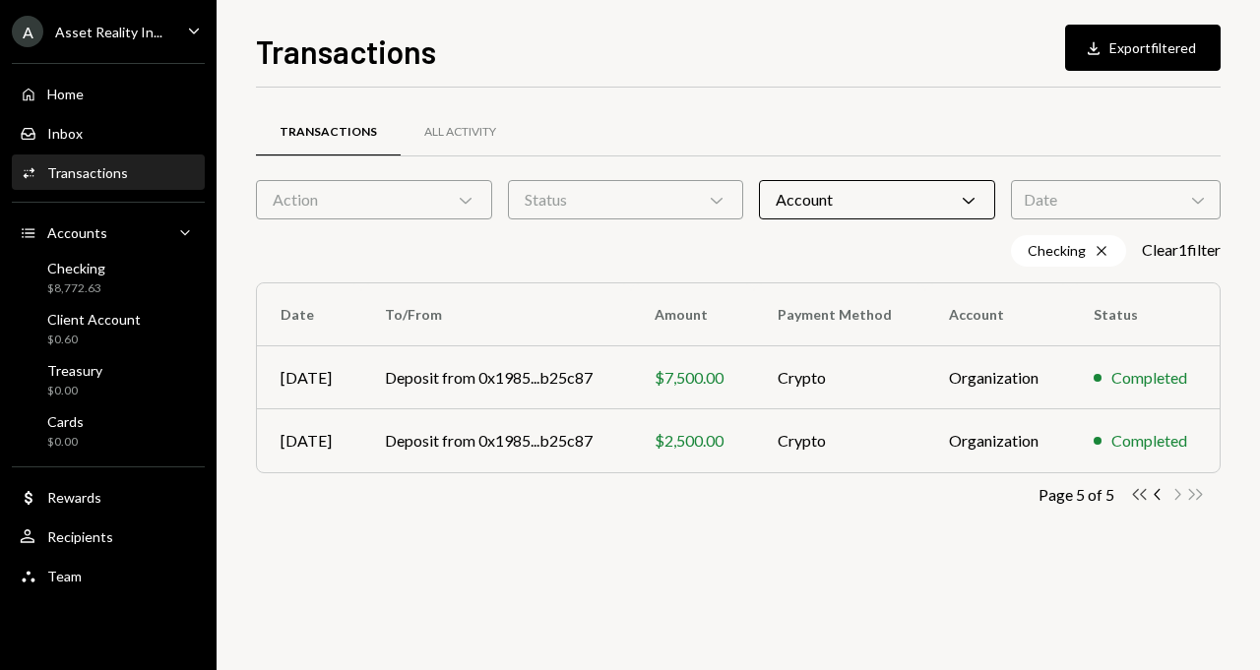
click at [1131, 495] on icon "Double Arrow Left" at bounding box center [1139, 494] width 19 height 19
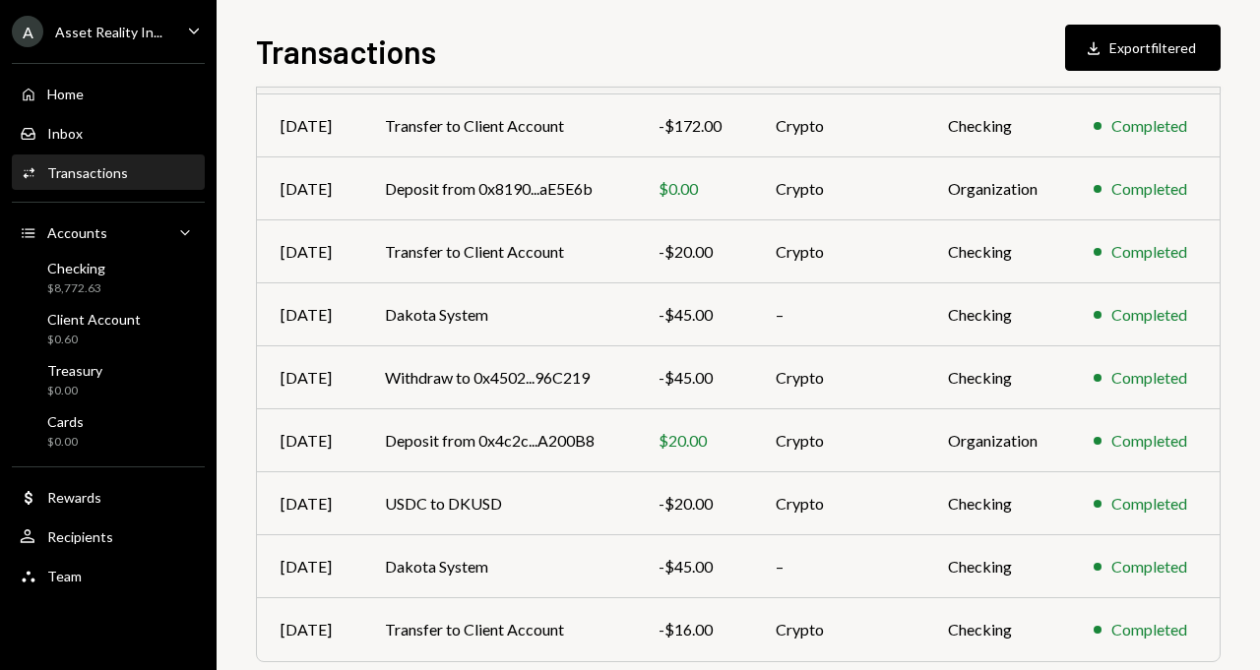
scroll to position [325, 0]
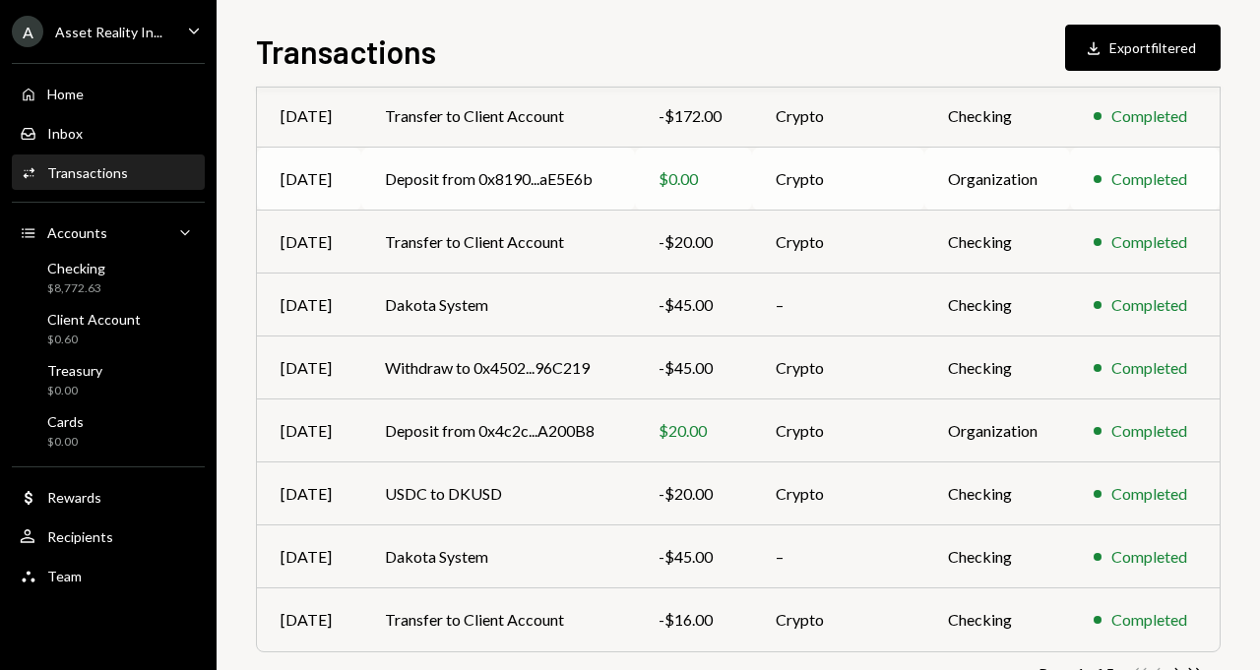
click at [452, 189] on td "Deposit from 0x8190...aE5E6b" at bounding box center [498, 179] width 274 height 63
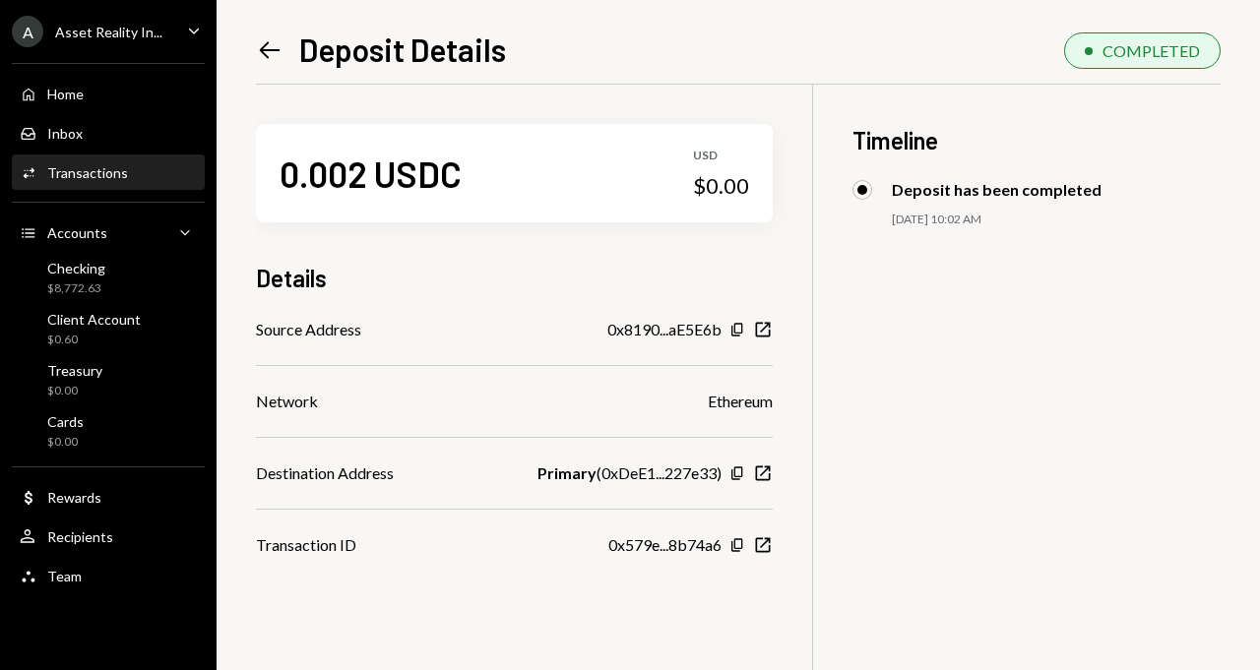
click at [267, 46] on icon "Left Arrow" at bounding box center [270, 50] width 28 height 28
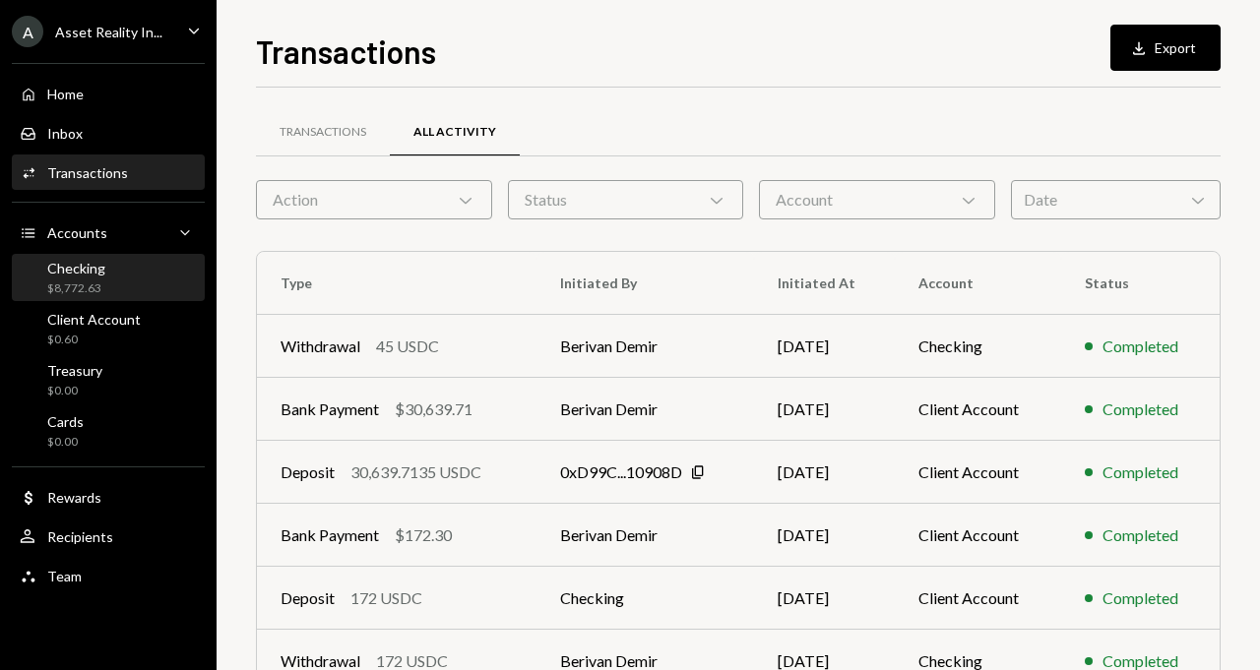
click at [126, 274] on div "Checking $8,772.63" at bounding box center [108, 278] width 177 height 37
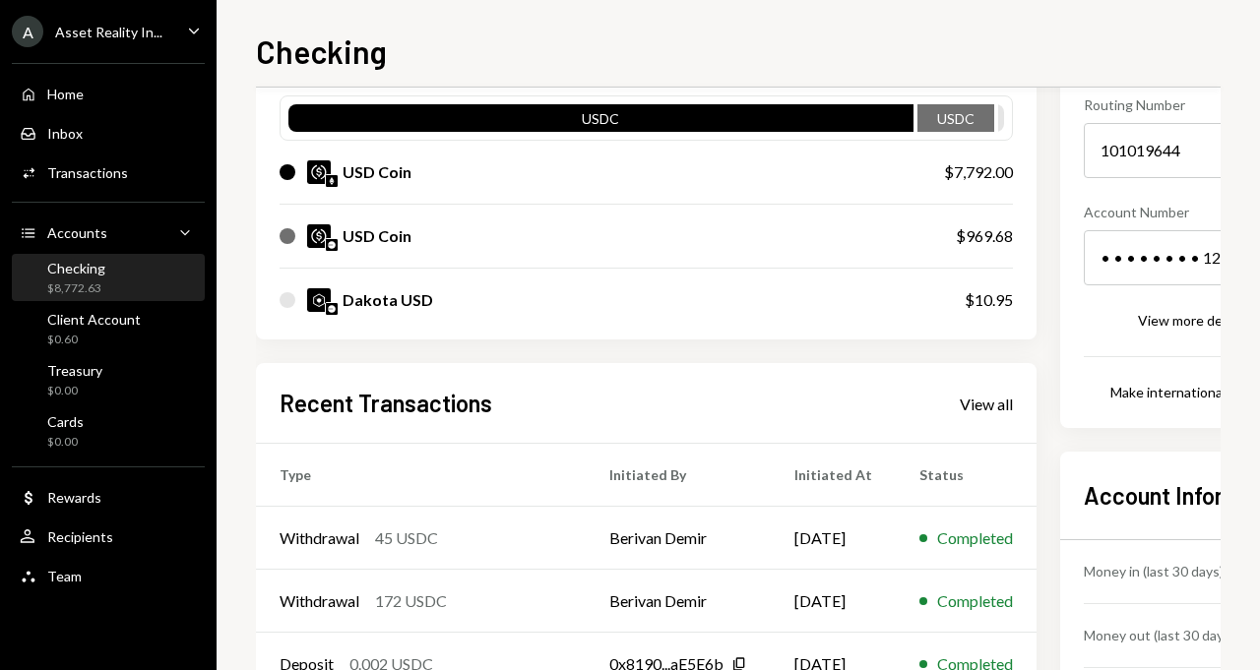
scroll to position [340, 0]
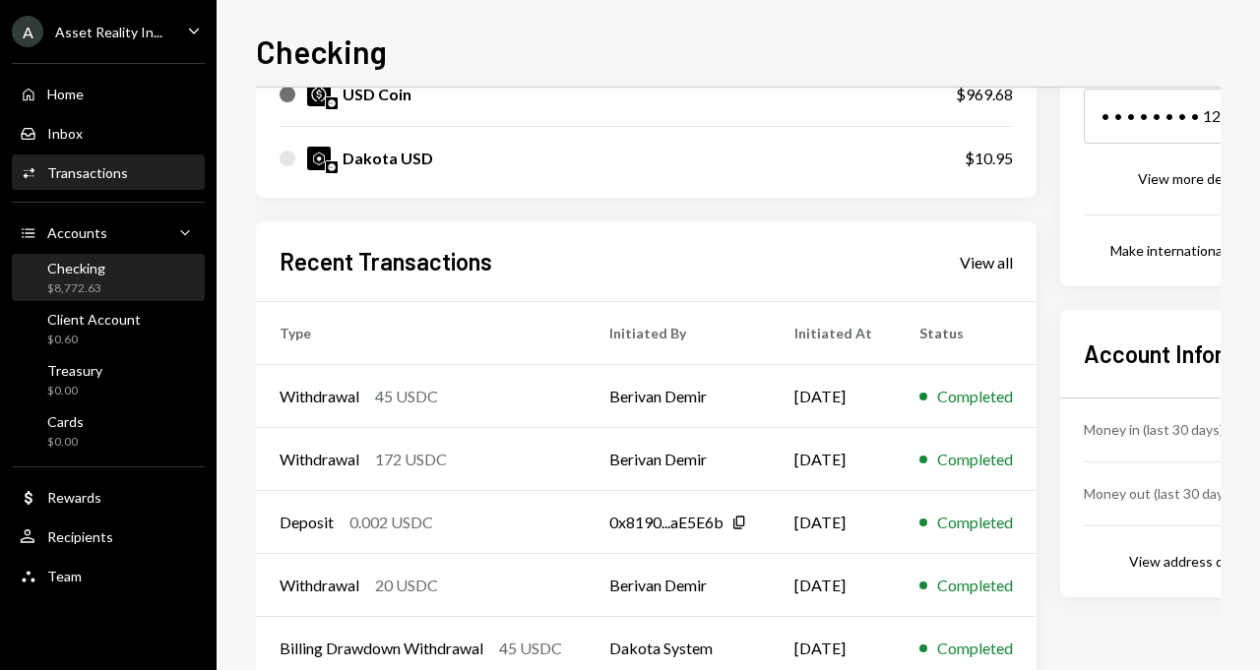
click at [183, 174] on div "Activities Transactions" at bounding box center [108, 173] width 177 height 18
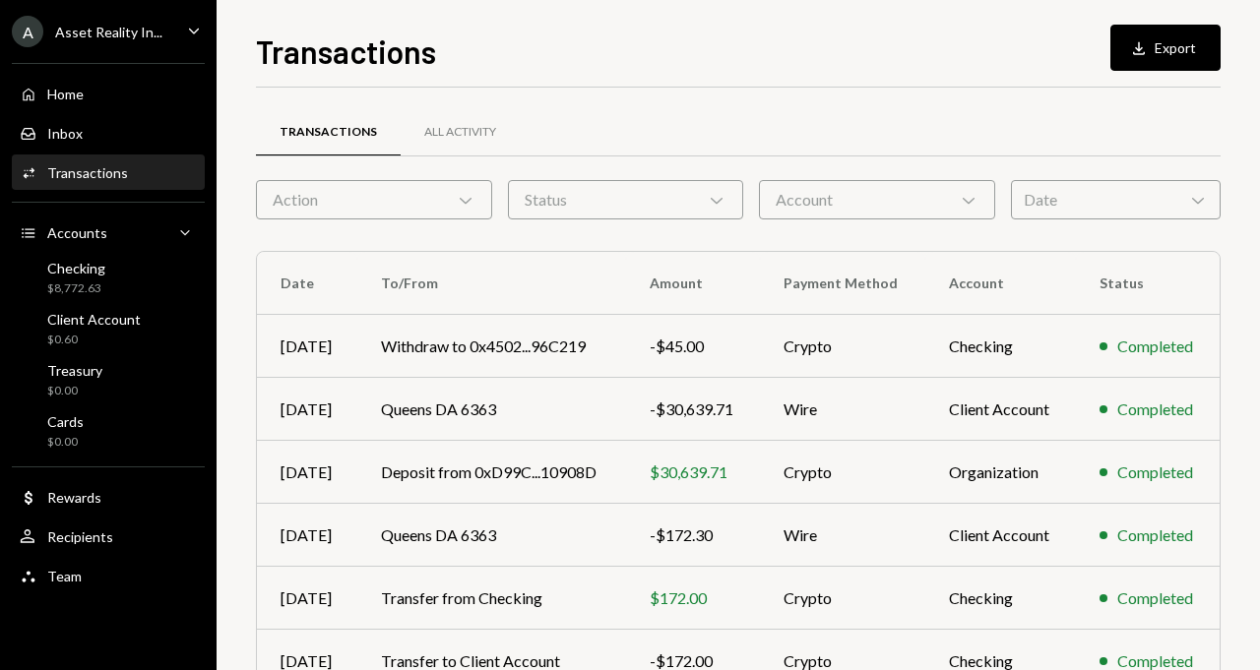
click at [903, 203] on div "Account Chevron Down" at bounding box center [877, 199] width 236 height 39
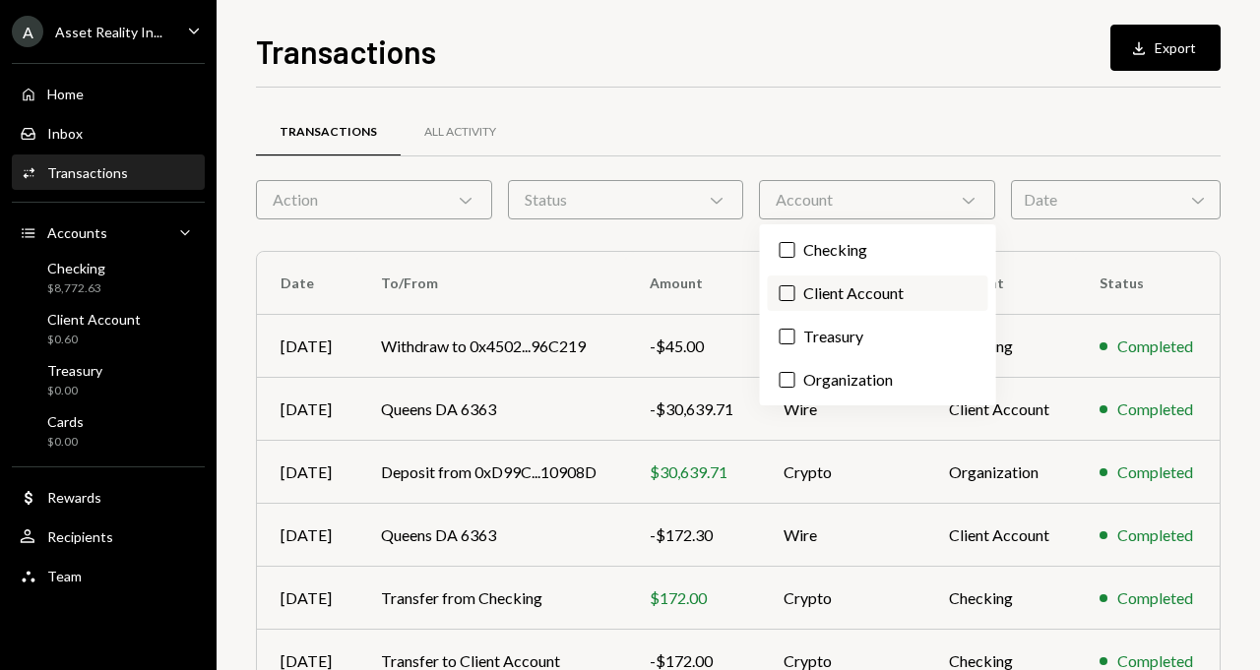
click at [812, 278] on label "Client Account" at bounding box center [878, 293] width 220 height 35
click at [795, 285] on button "Client Account" at bounding box center [787, 293] width 16 height 16
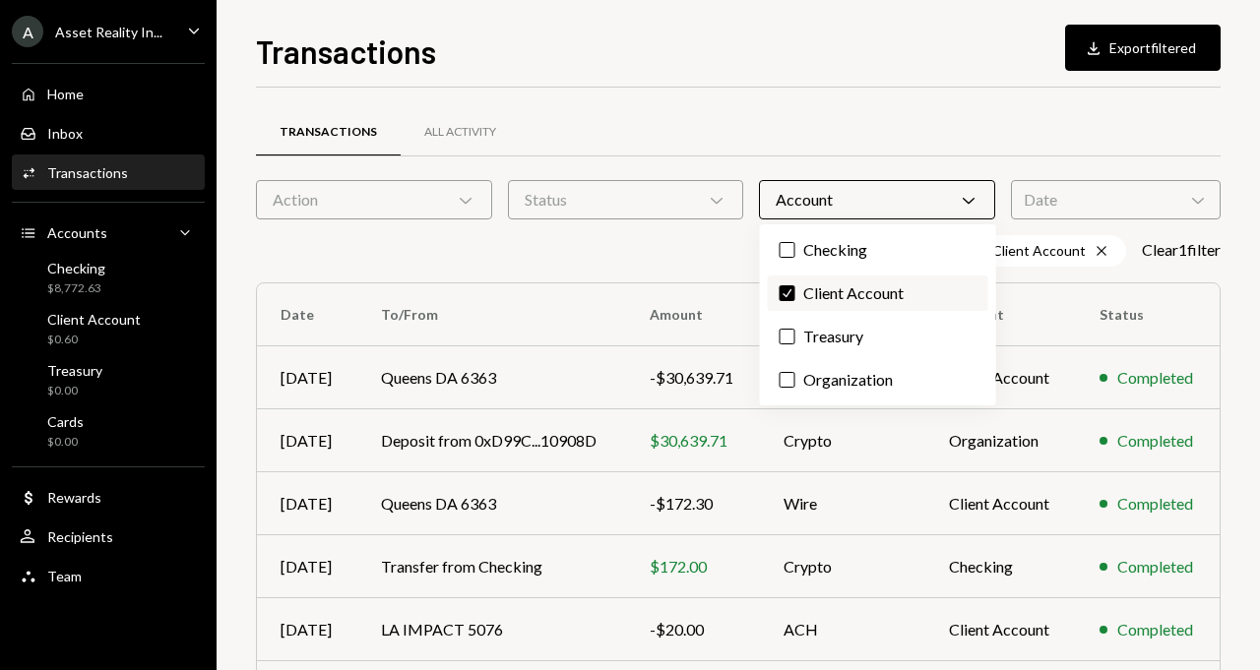
click at [801, 292] on label "Check Client Account" at bounding box center [878, 293] width 220 height 35
click at [795, 292] on button "Check" at bounding box center [787, 293] width 16 height 16
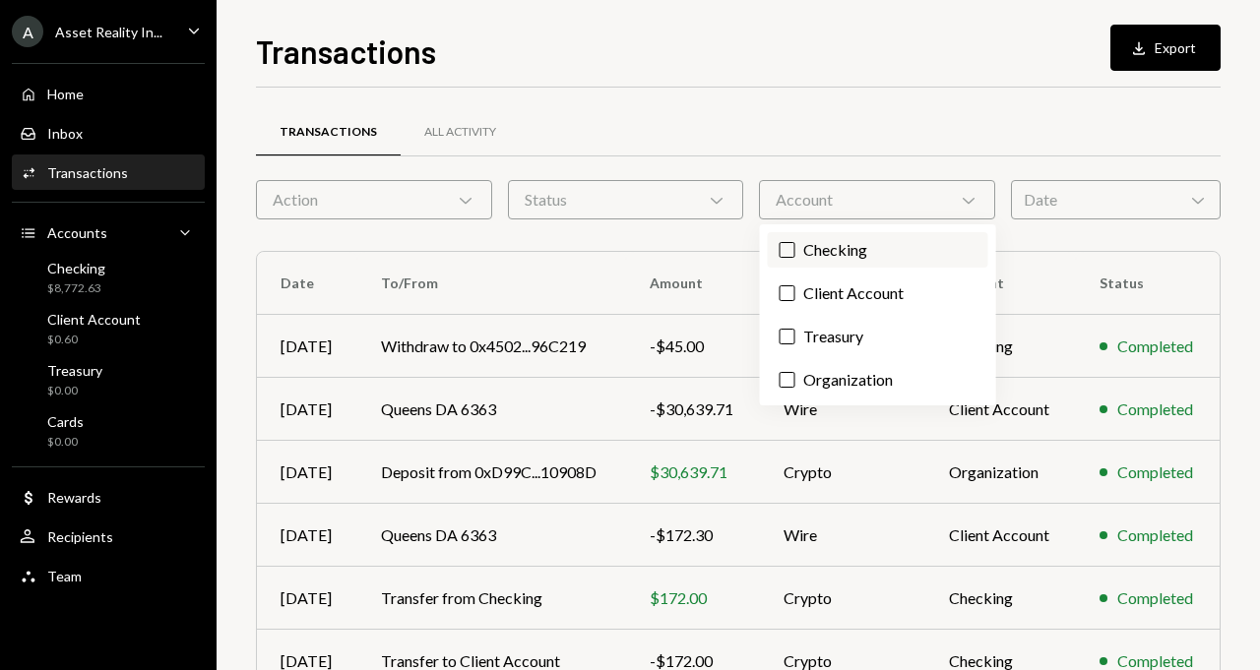
click at [795, 252] on label "Checking" at bounding box center [878, 249] width 220 height 35
click at [795, 252] on button "Checking" at bounding box center [787, 250] width 16 height 16
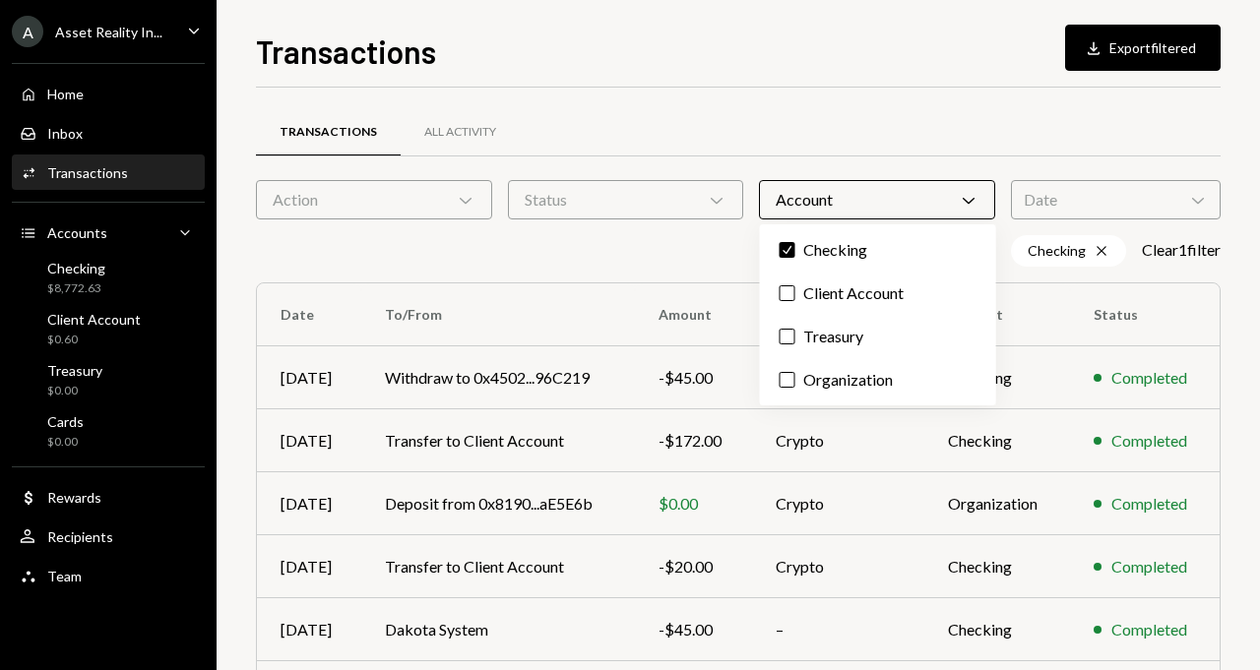
click at [714, 247] on div "Checking Cross Clear 1 filter" at bounding box center [738, 250] width 964 height 31
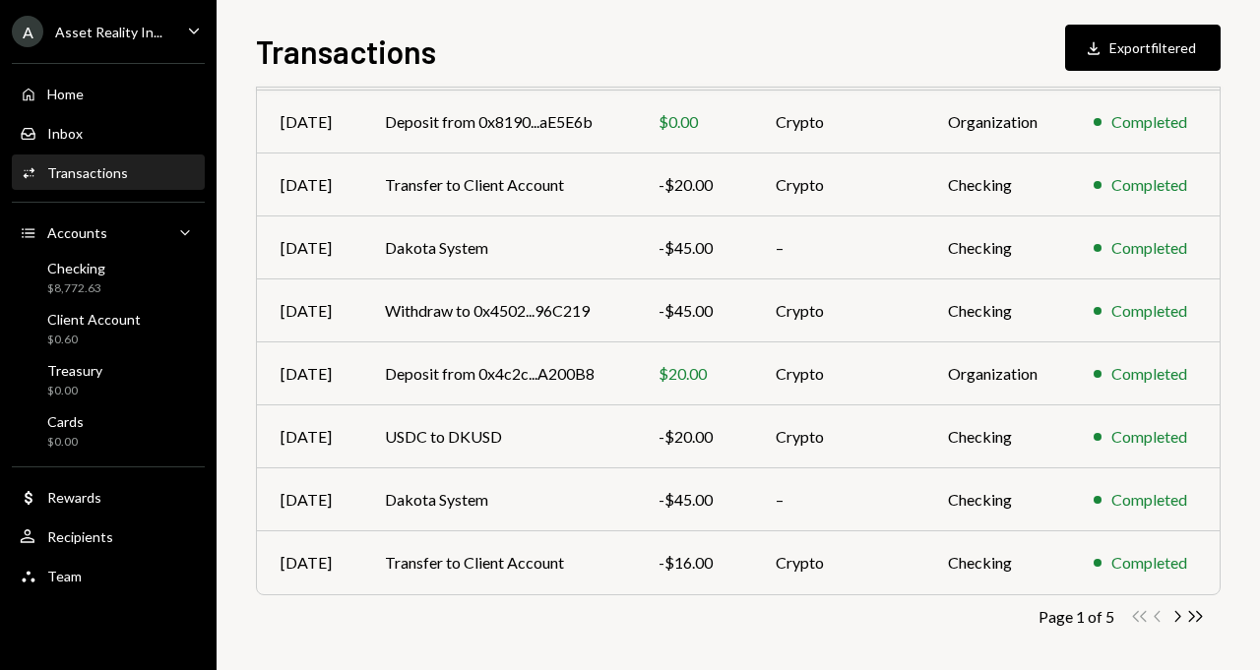
scroll to position [389, 0]
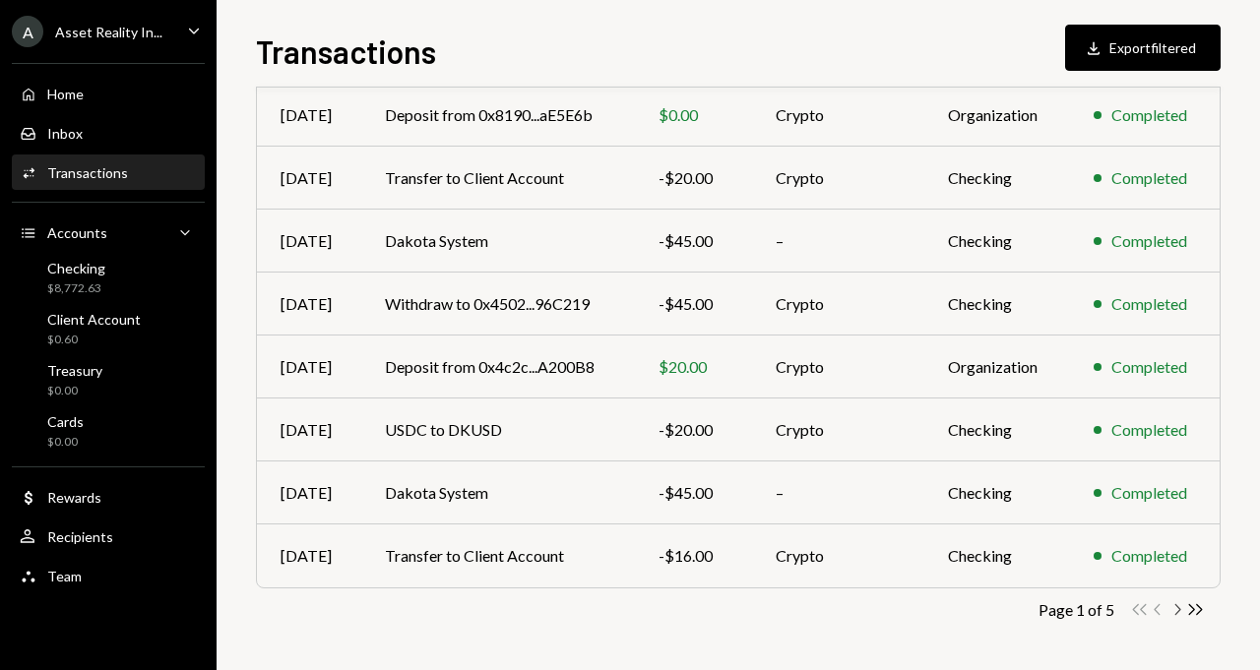
click at [1177, 610] on icon "Chevron Right" at bounding box center [1176, 609] width 19 height 19
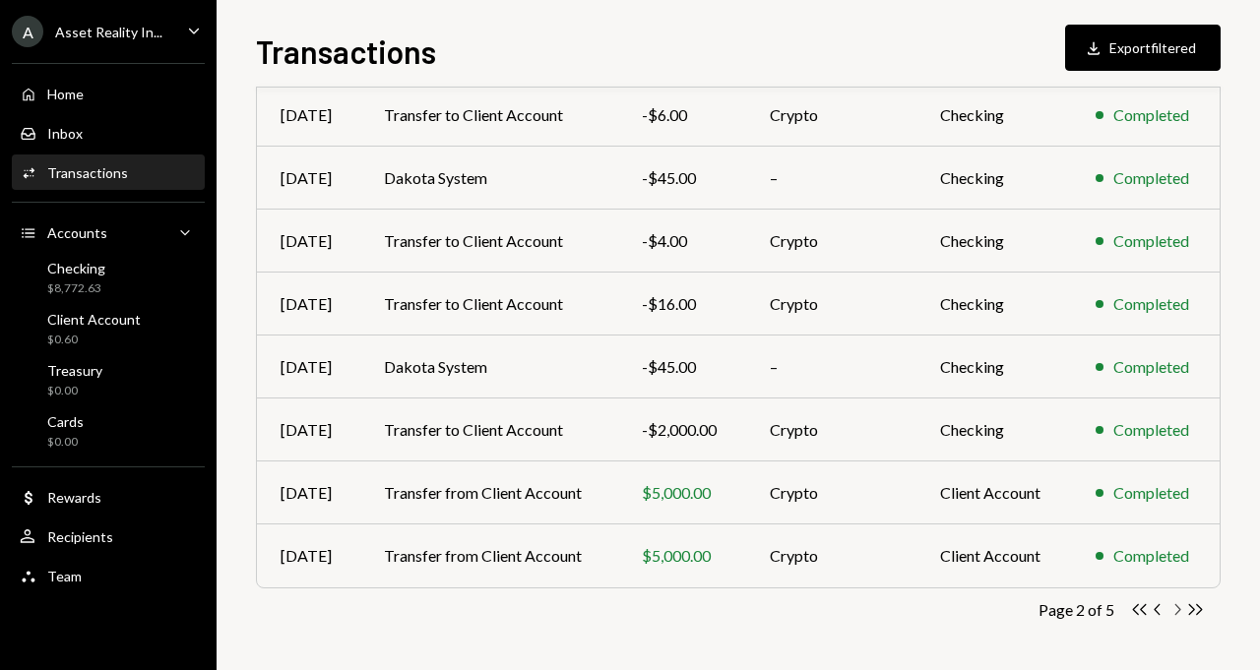
click at [1181, 611] on icon "Chevron Right" at bounding box center [1176, 609] width 19 height 19
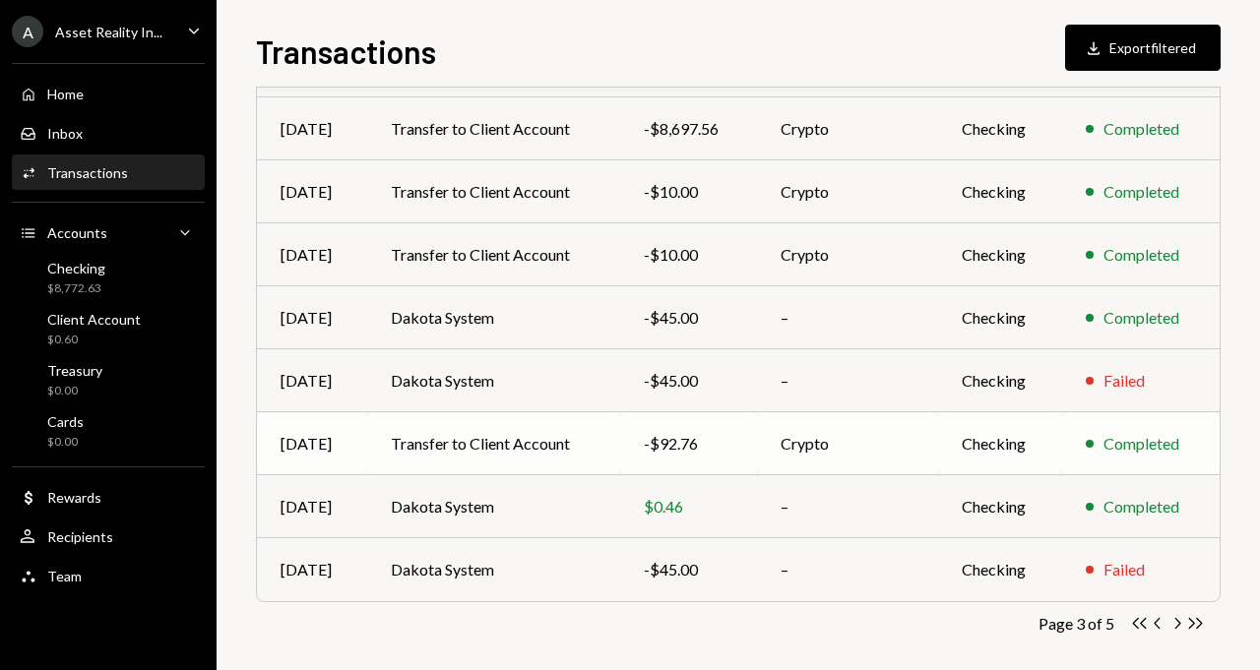
scroll to position [374, 0]
click at [1177, 623] on icon "Chevron Right" at bounding box center [1176, 624] width 19 height 19
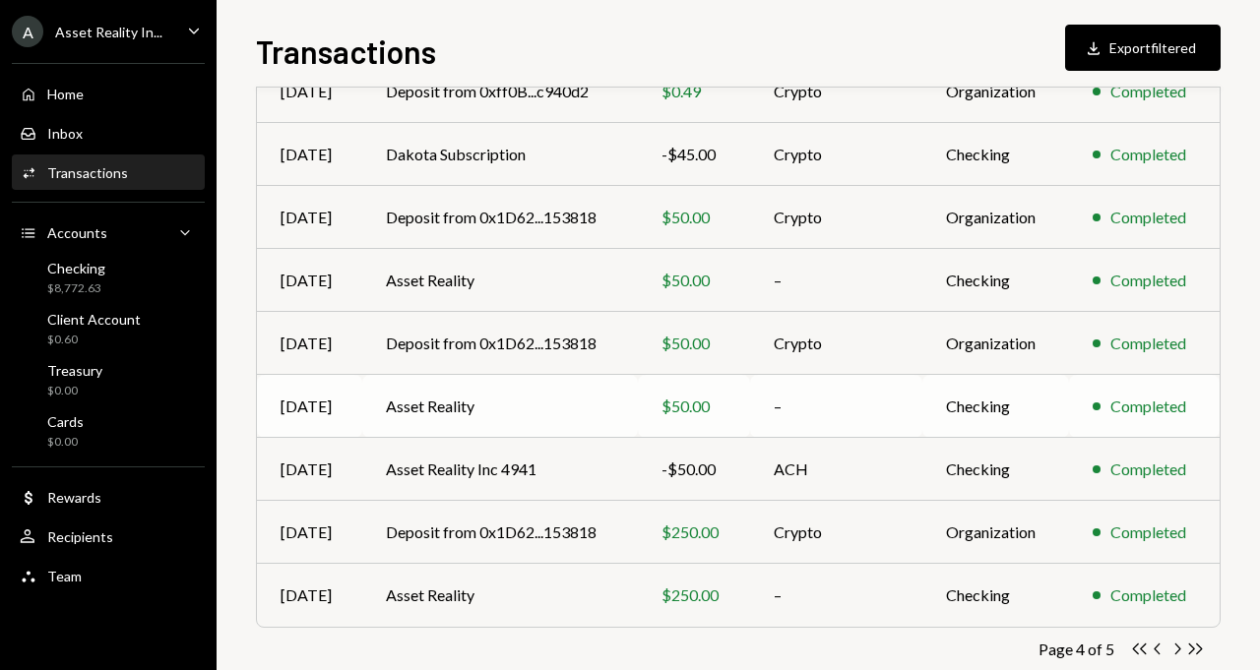
scroll to position [389, 0]
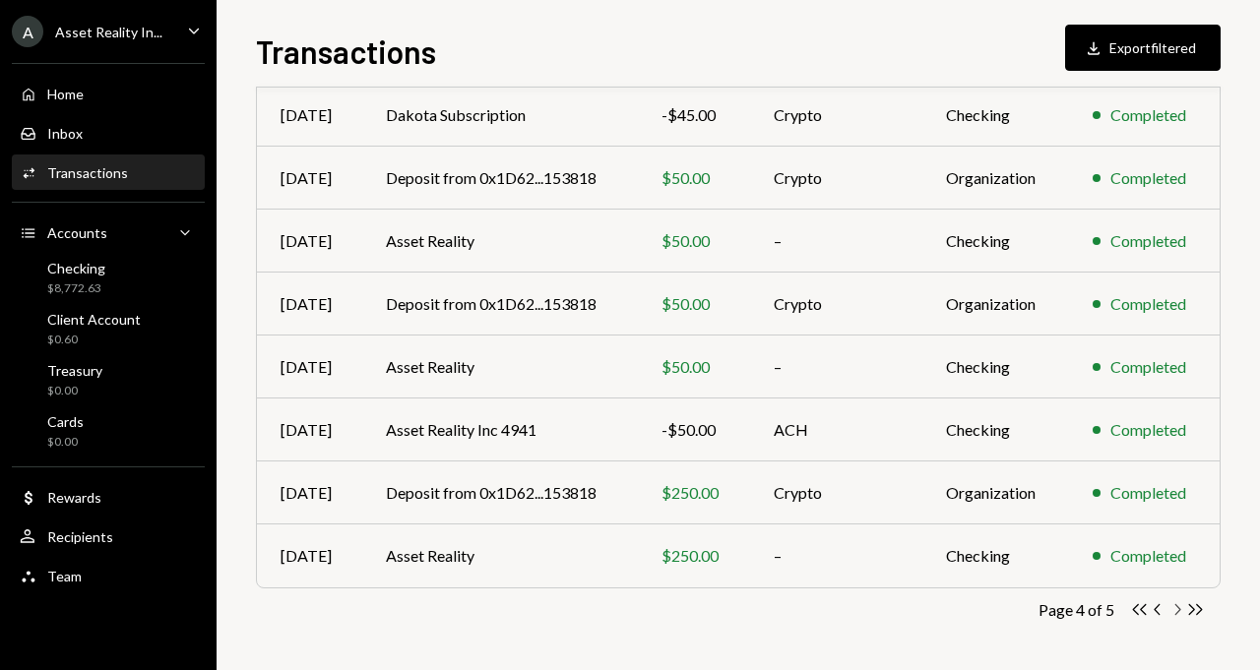
click at [1180, 614] on icon "Chevron Right" at bounding box center [1176, 609] width 19 height 19
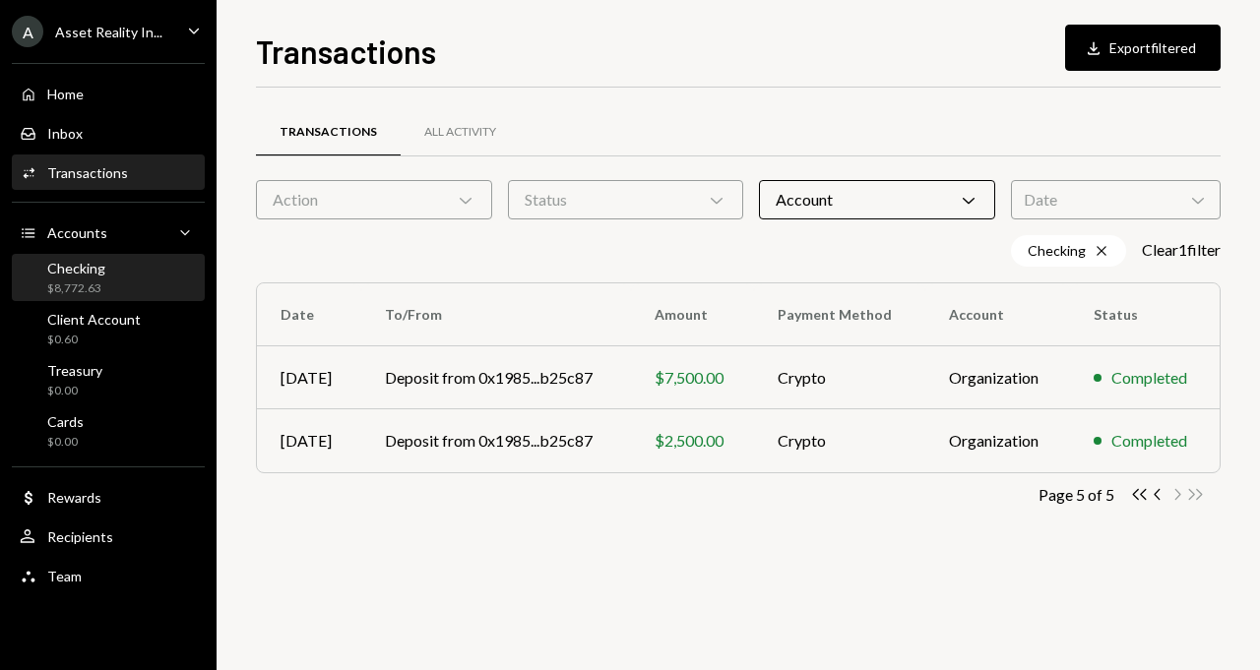
click at [160, 292] on div "Checking $8,772.63" at bounding box center [108, 278] width 177 height 37
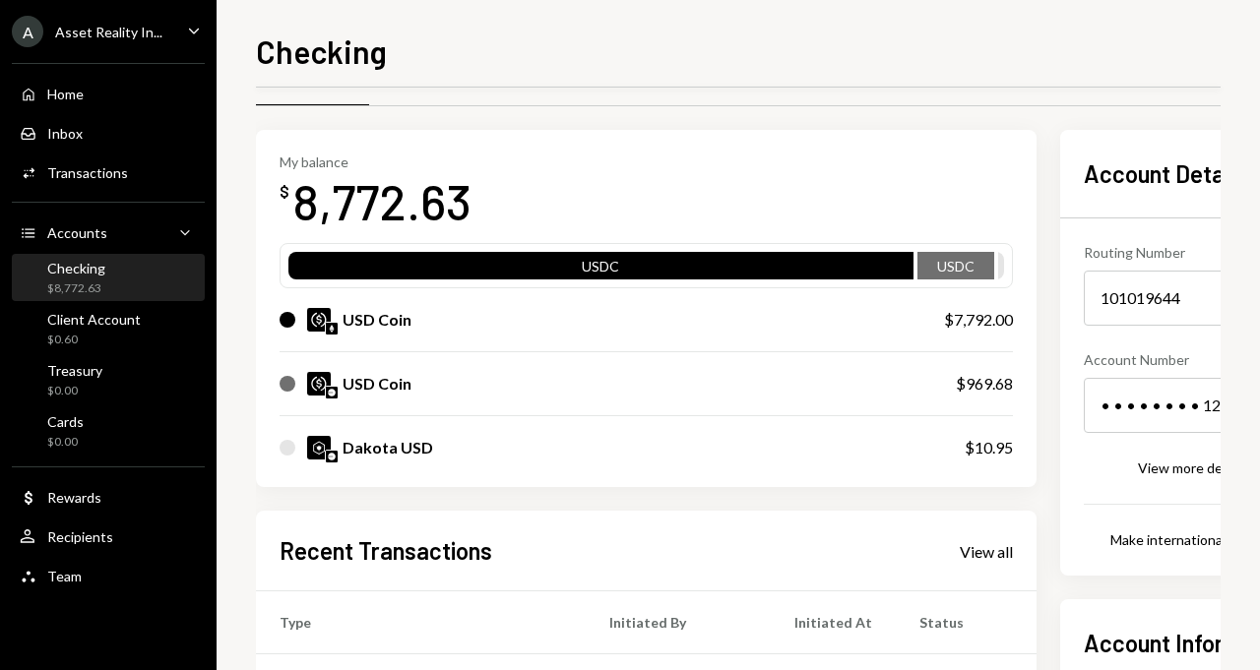
scroll to position [2, 0]
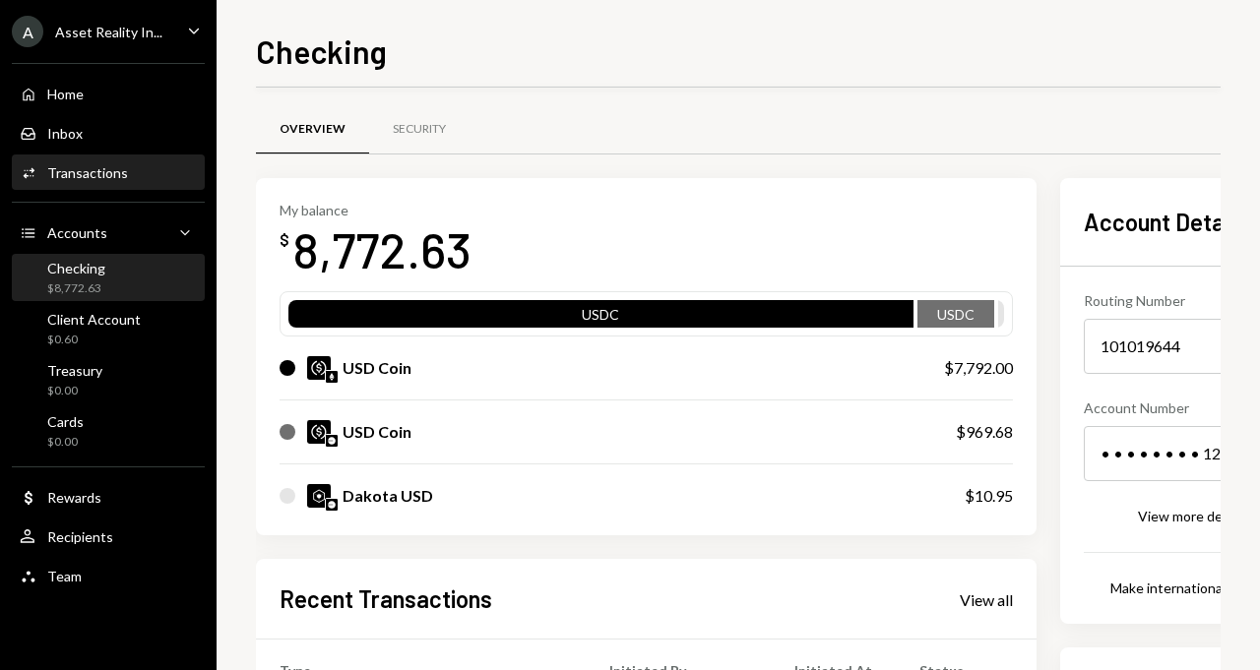
click at [105, 165] on div "Transactions" at bounding box center [87, 172] width 81 height 17
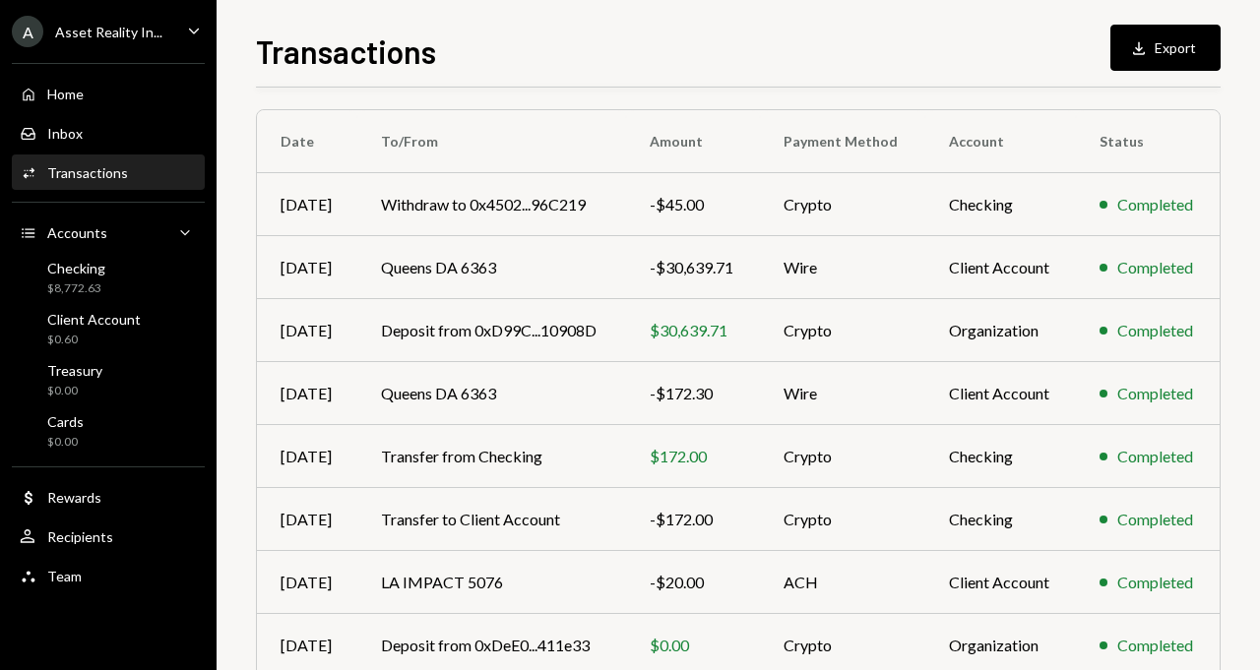
scroll to position [165, 0]
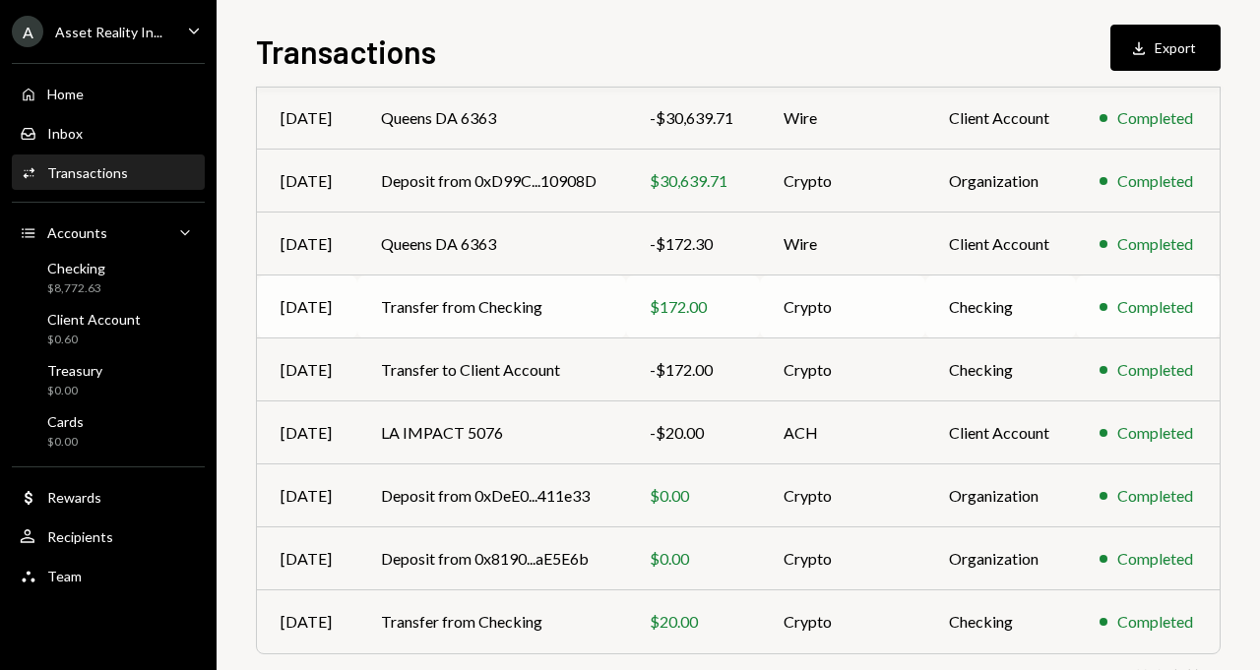
scroll to position [357, 0]
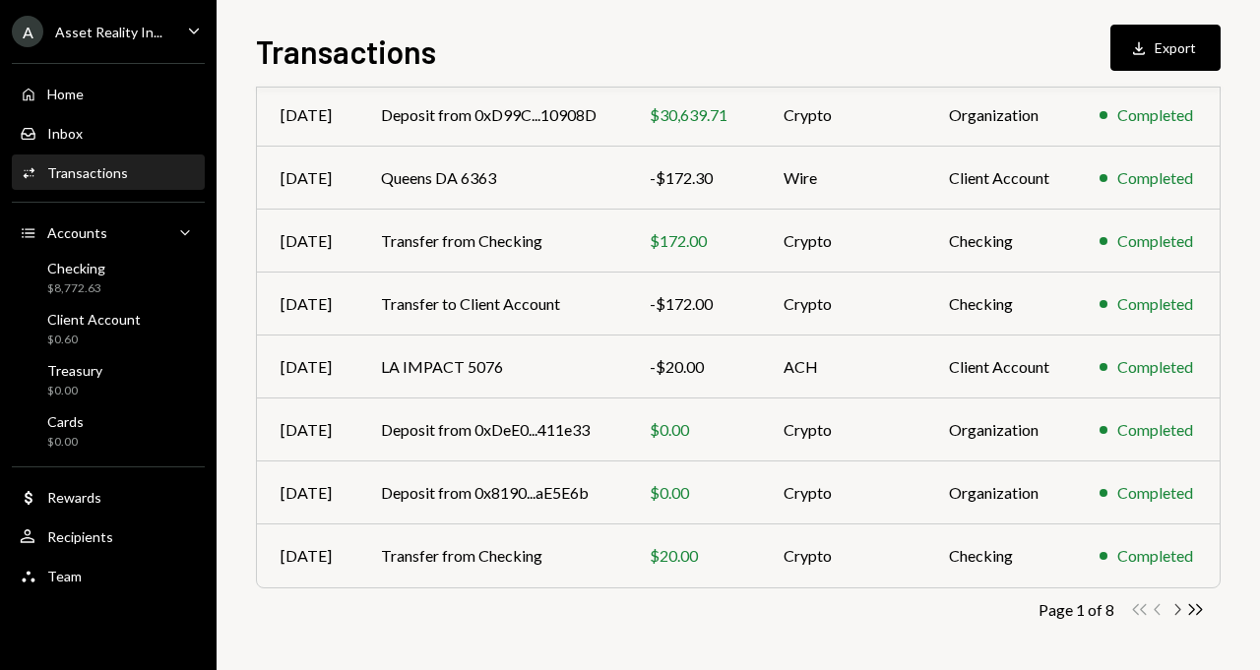
click at [1177, 608] on icon "Chevron Right" at bounding box center [1176, 609] width 19 height 19
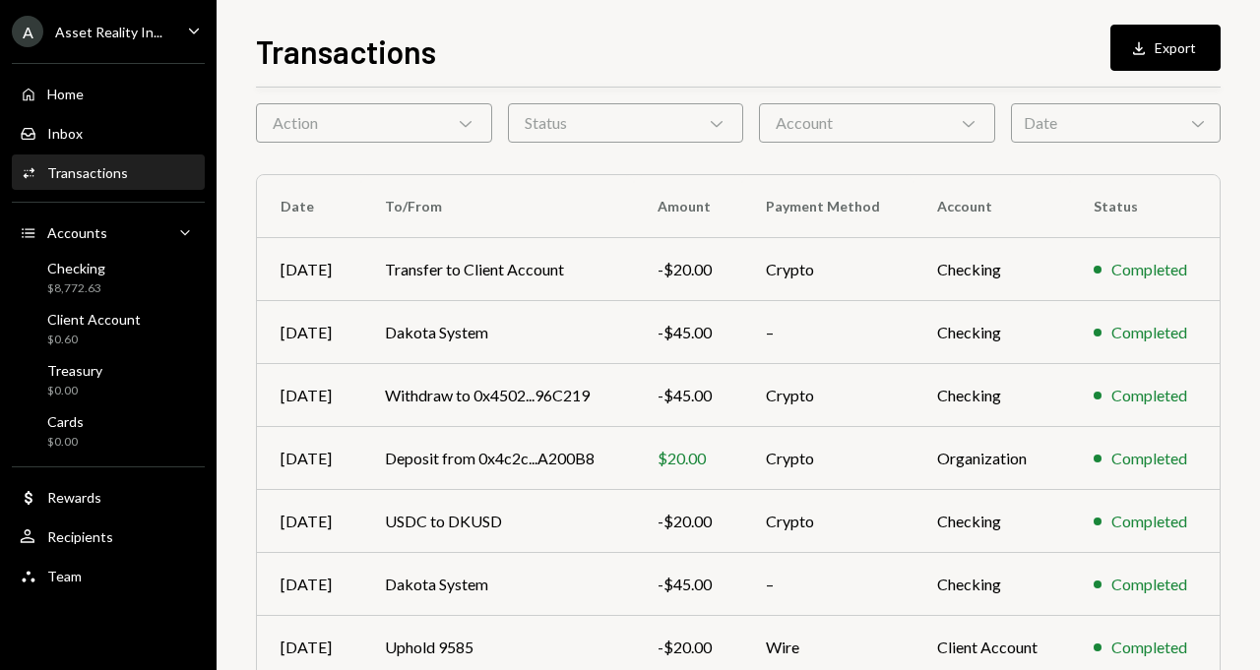
scroll to position [88, 0]
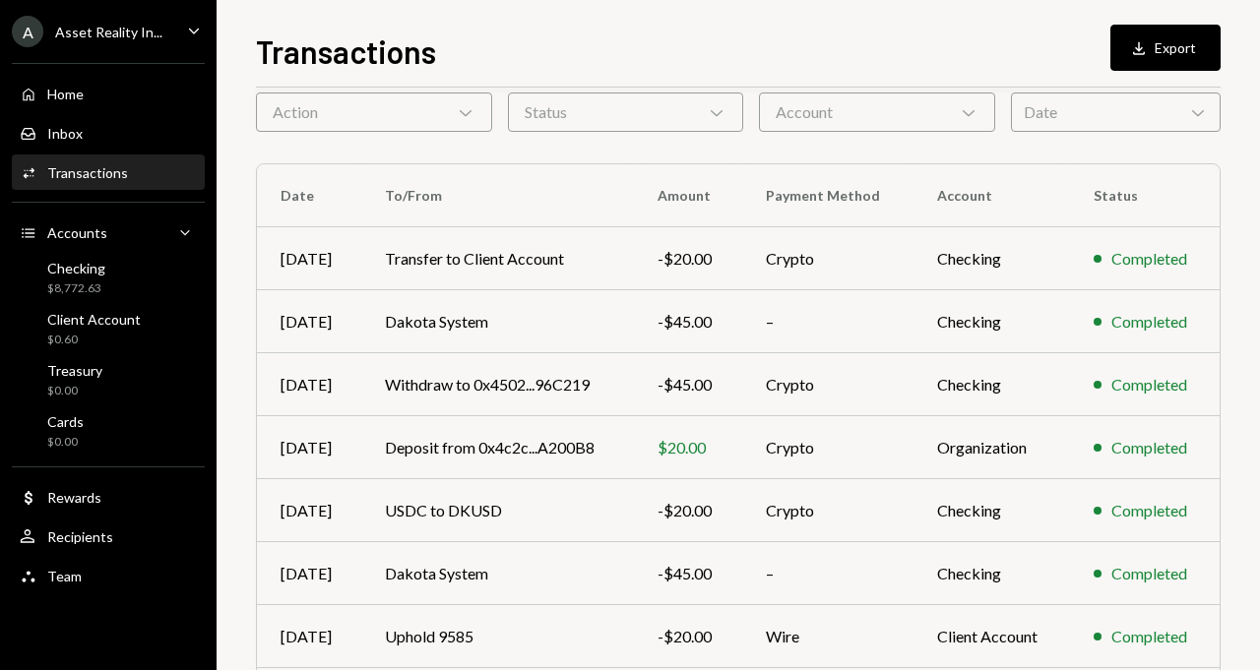
click at [150, 56] on div "Home Home Inbox Inbox Activities Transactions Accounts Accounts Caret Down Chec…" at bounding box center [108, 324] width 217 height 546
click at [152, 31] on div "Asset Reality In..." at bounding box center [108, 32] width 107 height 17
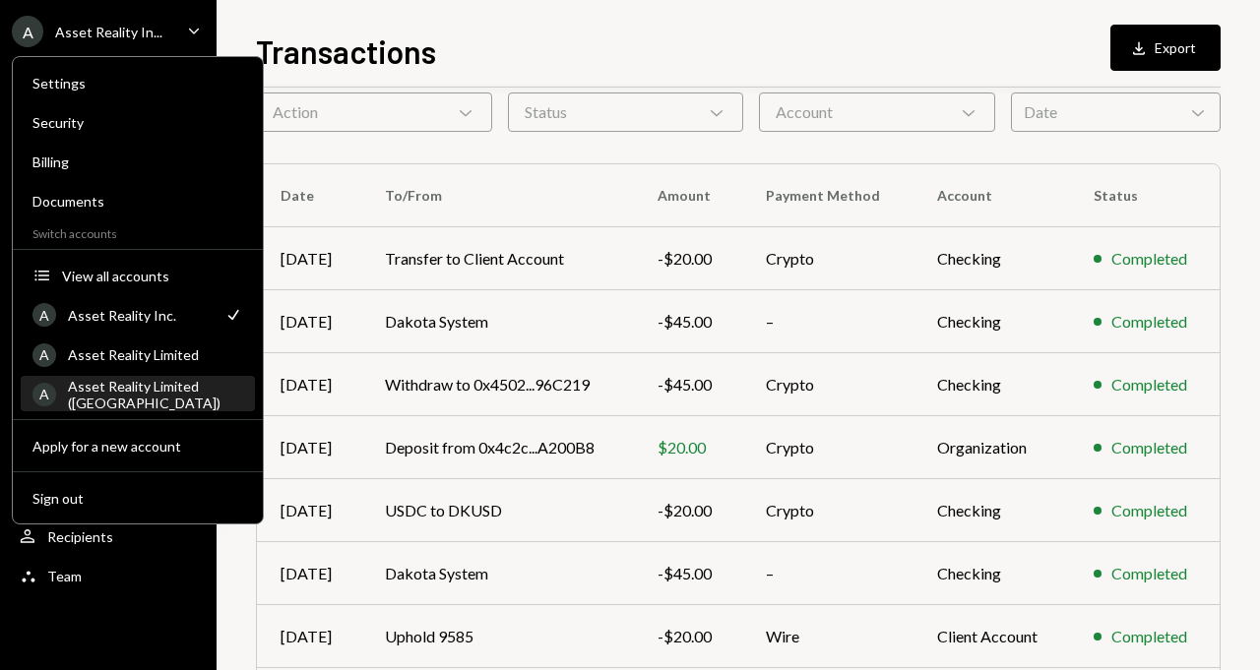
click at [146, 397] on div "Asset Reality Limited ([GEOGRAPHIC_DATA])" at bounding box center [155, 394] width 175 height 33
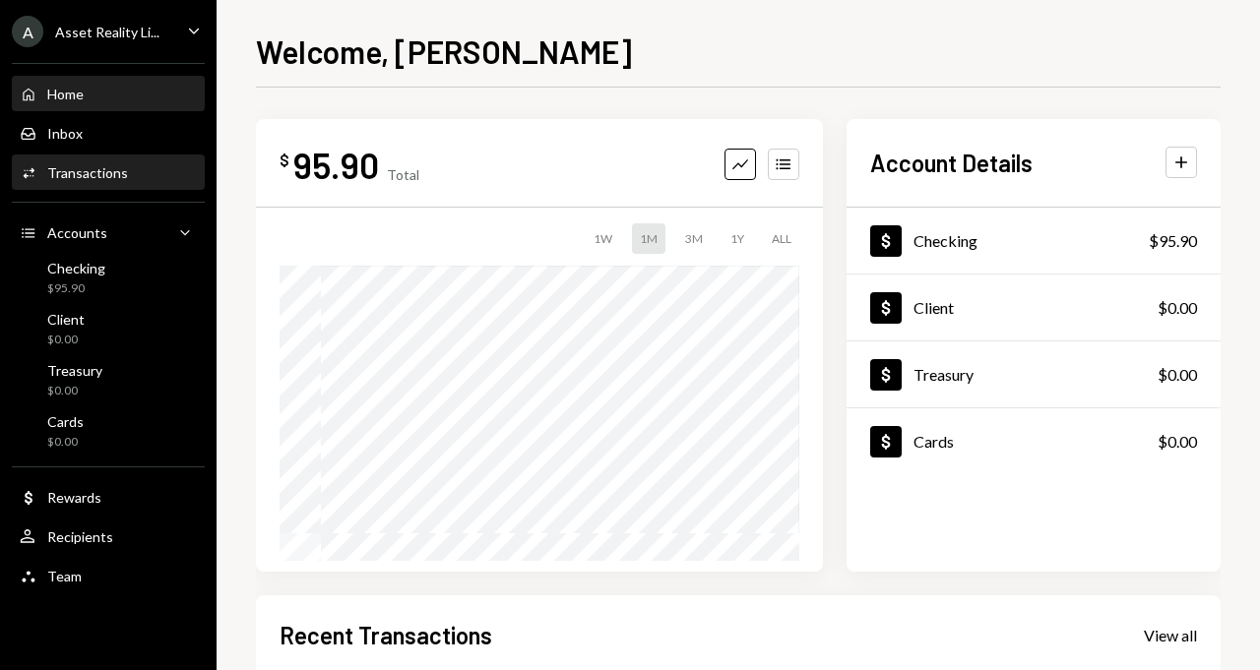
click at [143, 177] on div "Activities Transactions" at bounding box center [108, 173] width 177 height 18
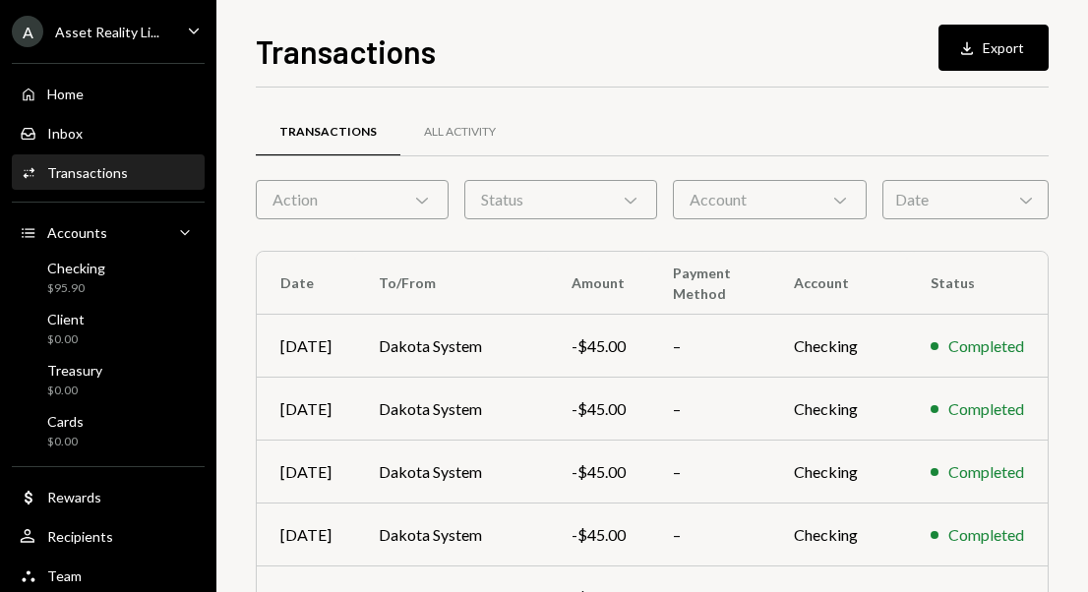
click at [141, 31] on div "Asset Reality Li..." at bounding box center [107, 32] width 104 height 17
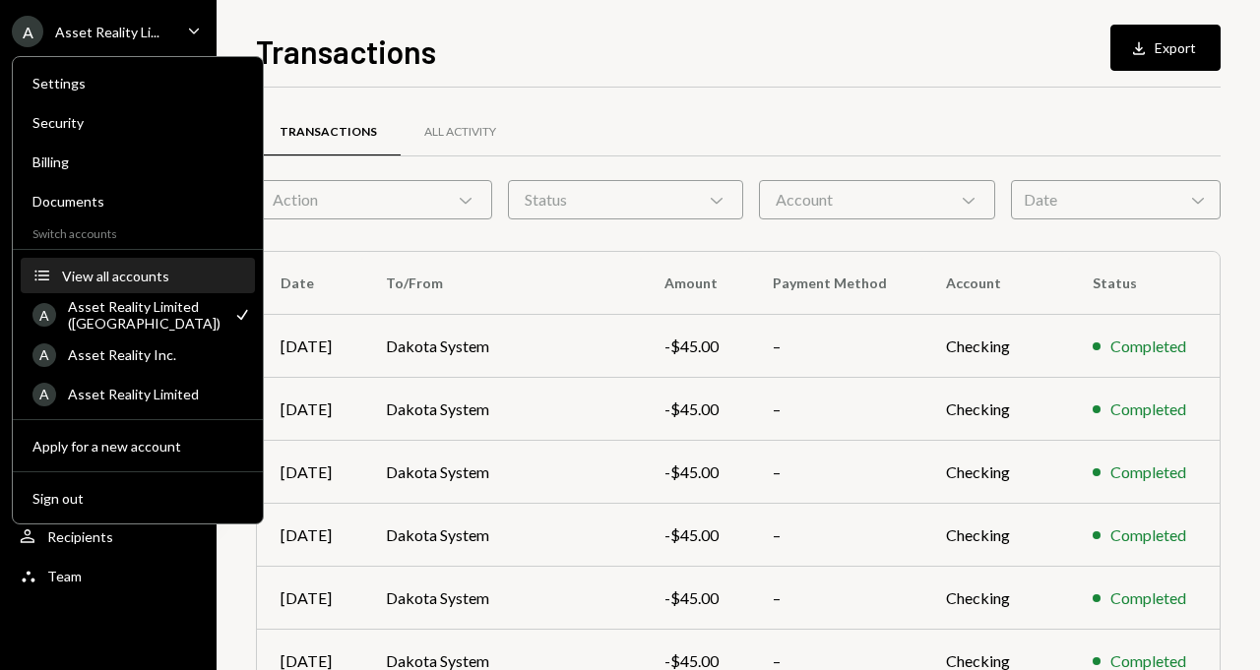
click at [118, 272] on div "View all accounts" at bounding box center [152, 276] width 181 height 17
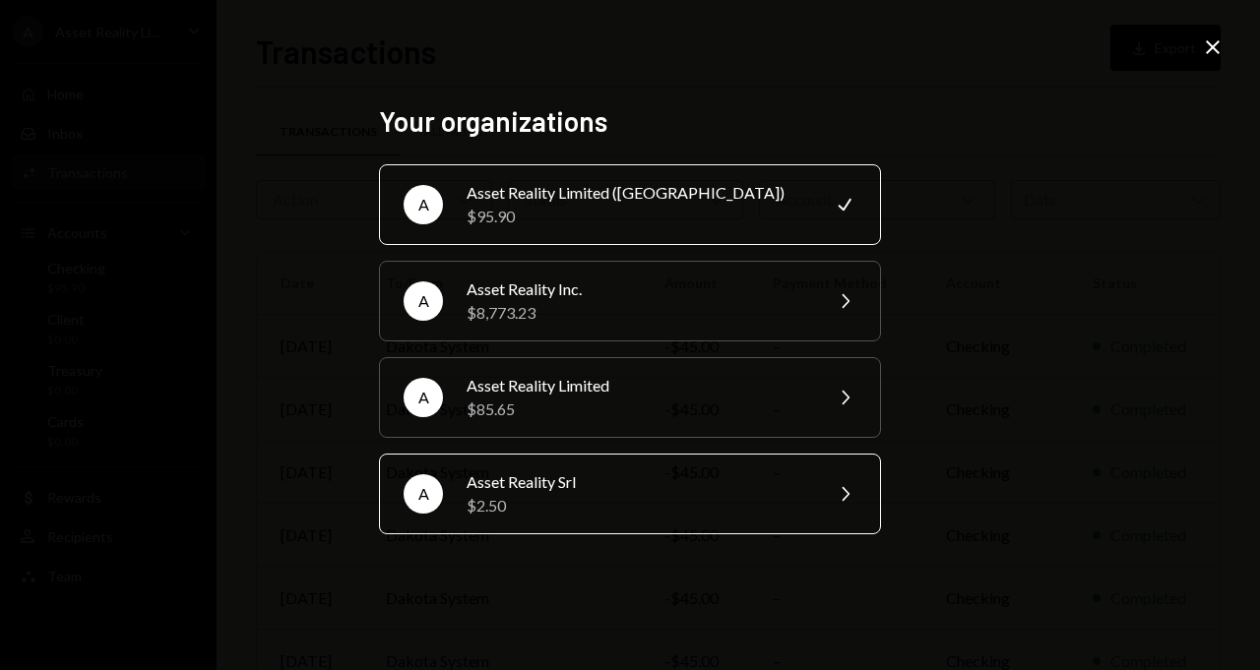
click at [552, 491] on div "Asset Reality Srl" at bounding box center [637, 482] width 342 height 24
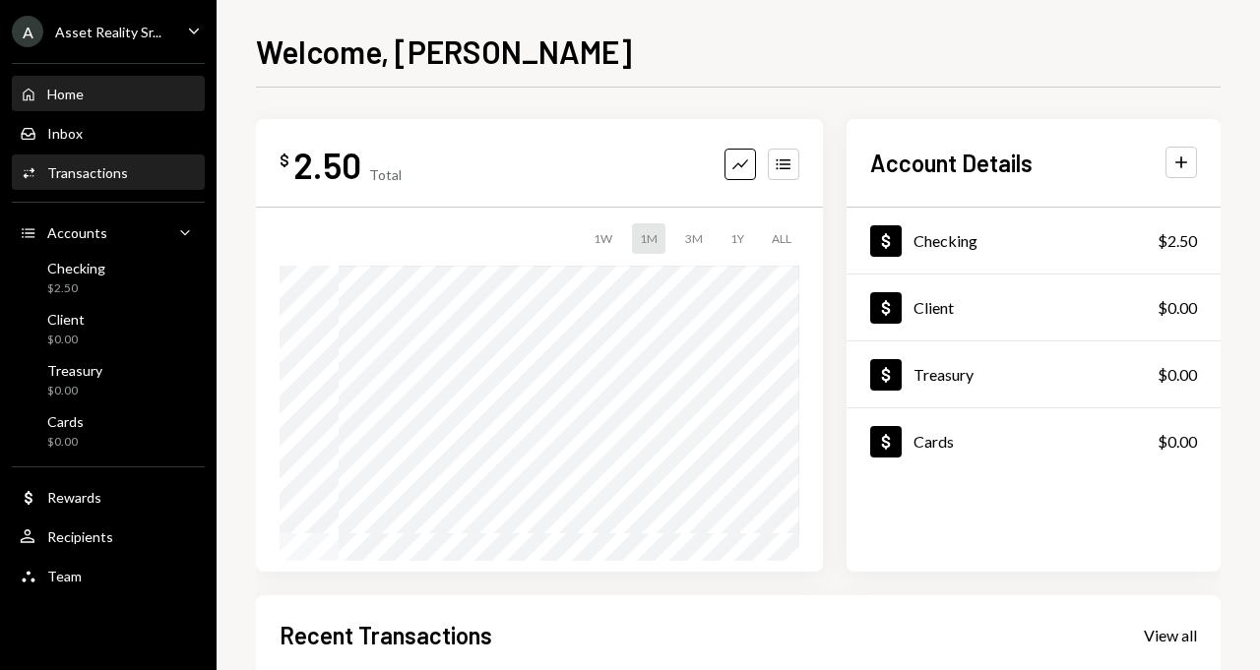
click at [126, 179] on div "Activities Transactions" at bounding box center [108, 173] width 177 height 18
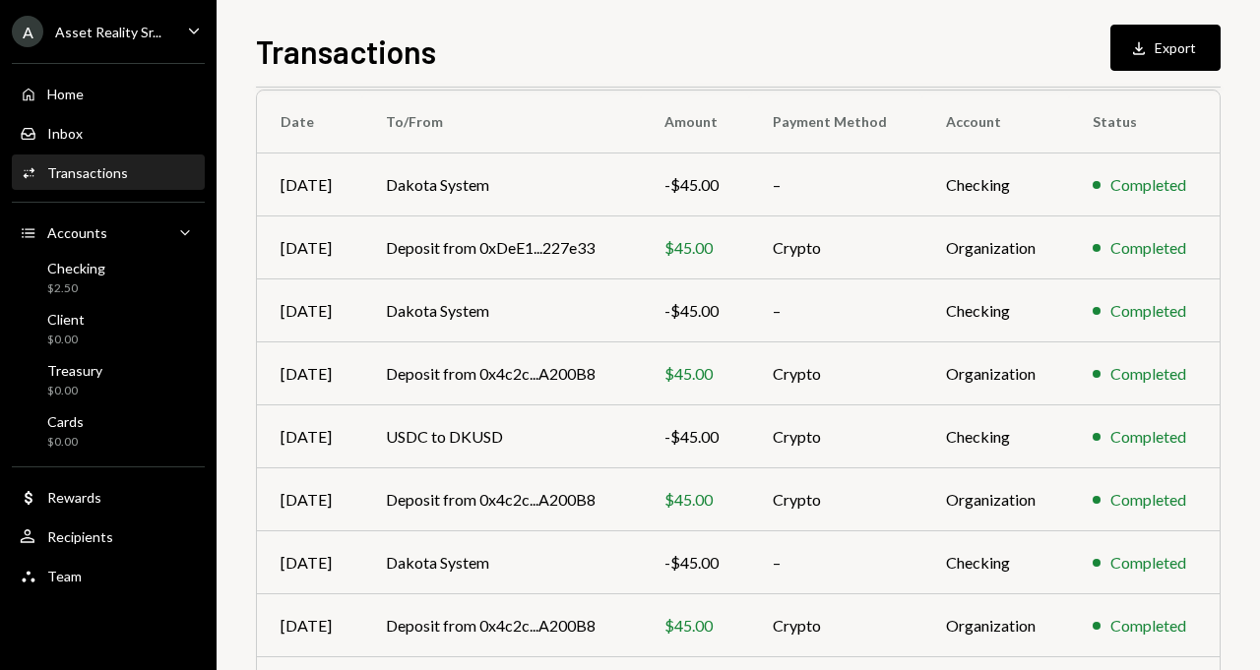
scroll to position [158, 0]
